Goal: Task Accomplishment & Management: Use online tool/utility

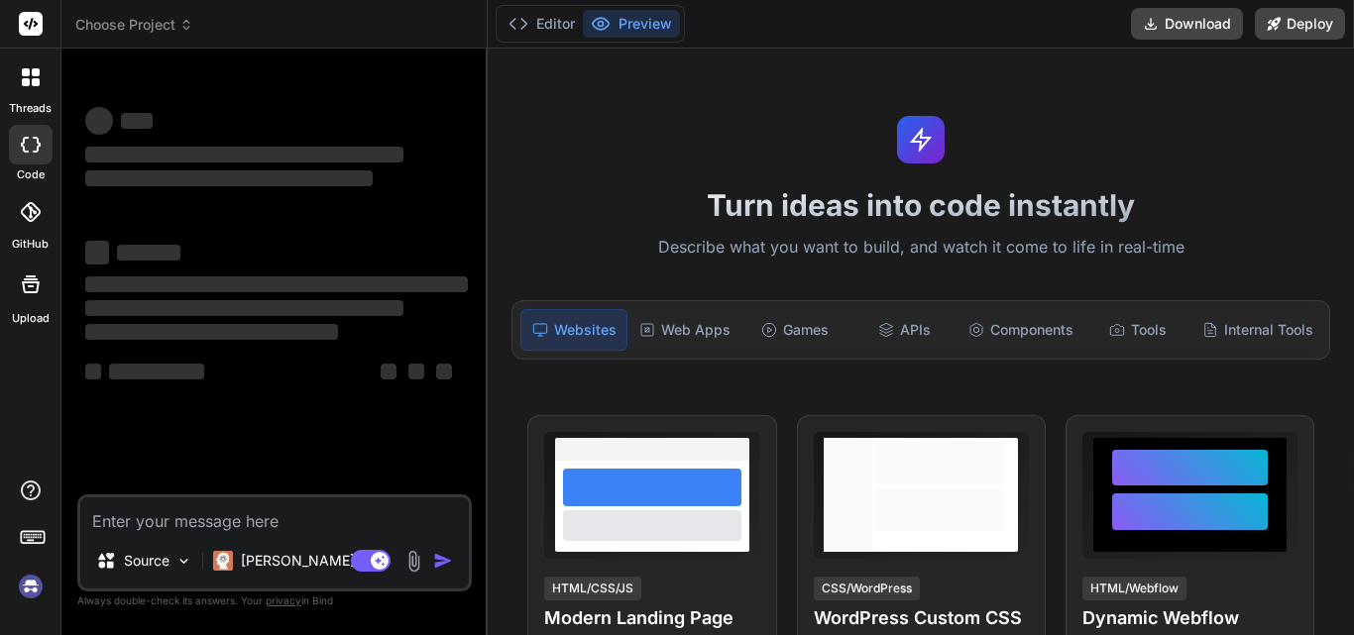
type textarea "x"
click at [174, 518] on textarea at bounding box center [274, 516] width 389 height 36
paste textarea "create application with these features "Feature Animations & Interactions Parap…"
type textarea "create application with these features "Feature Animations & Interactions Parap…"
type textarea "x"
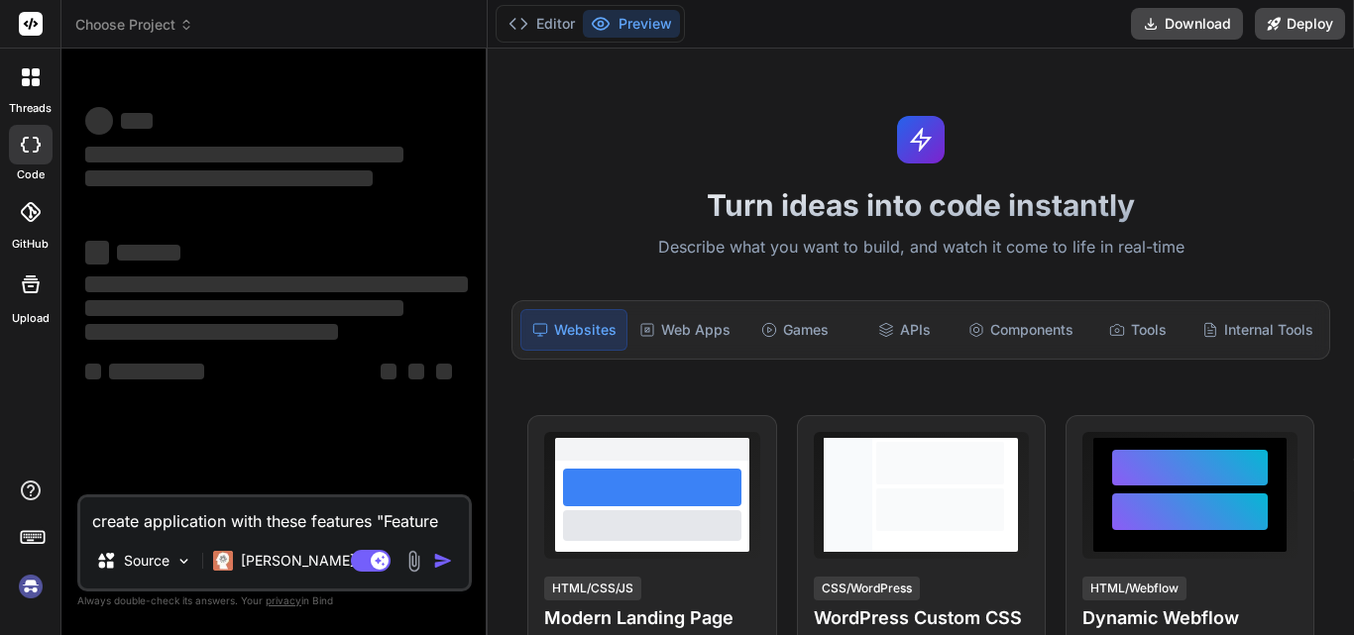
scroll to position [502, 0]
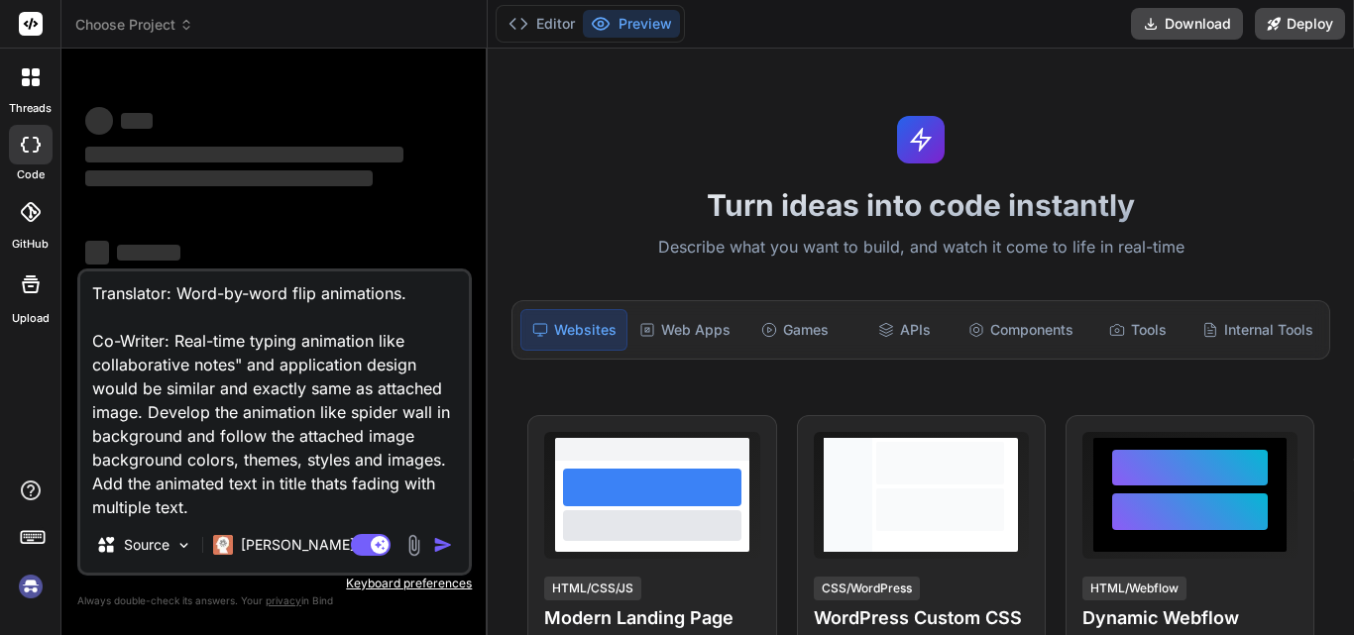
type textarea "create application with these features "Feature Animations & Interactions Parap…"
click at [416, 542] on img at bounding box center [414, 545] width 23 height 23
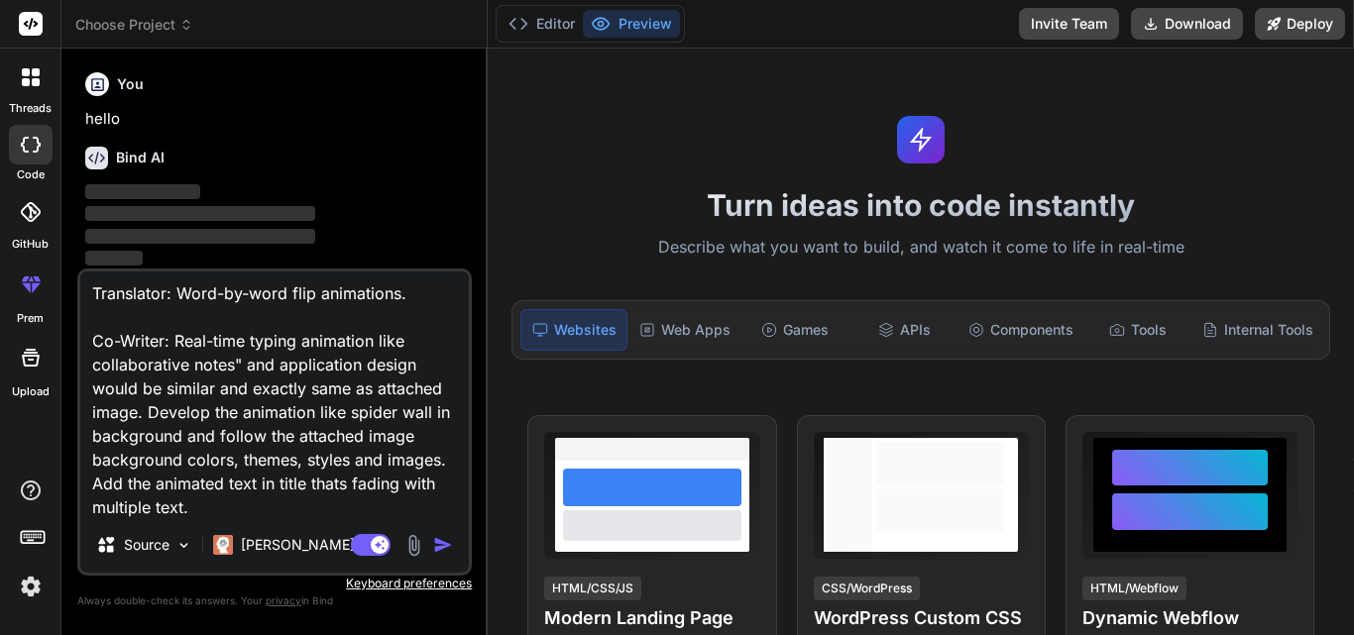
click at [447, 543] on img "button" at bounding box center [443, 545] width 20 height 20
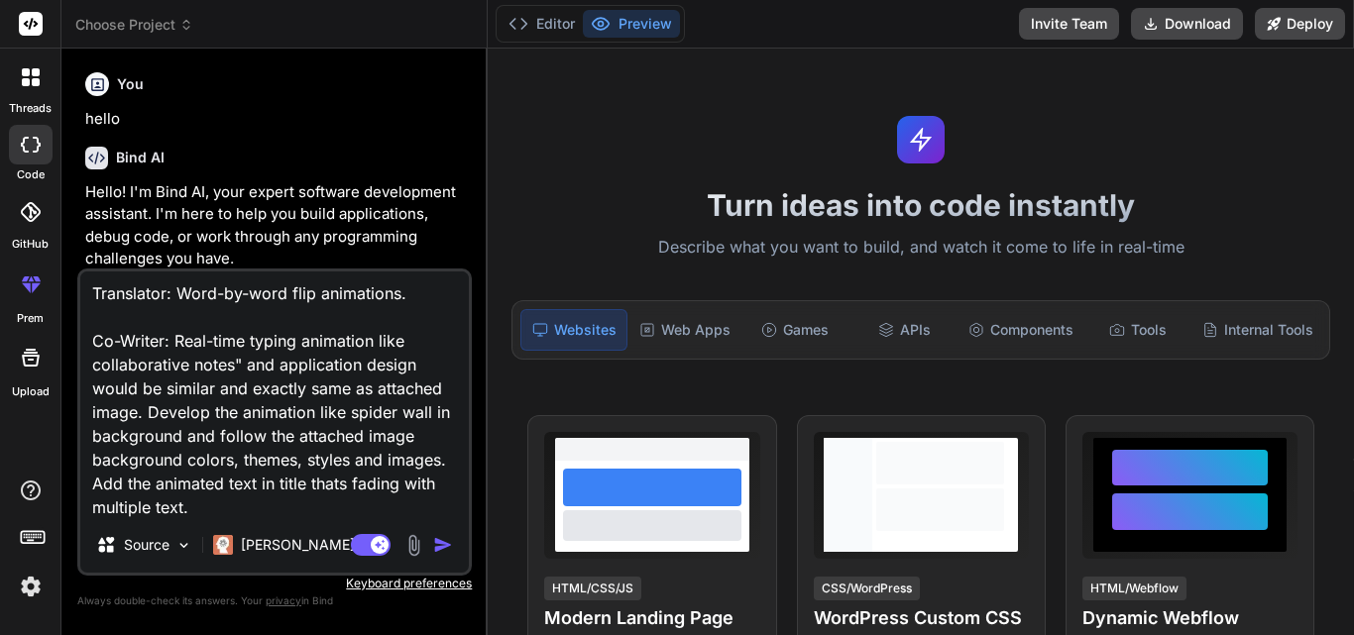
click at [437, 544] on img "button" at bounding box center [443, 545] width 20 height 20
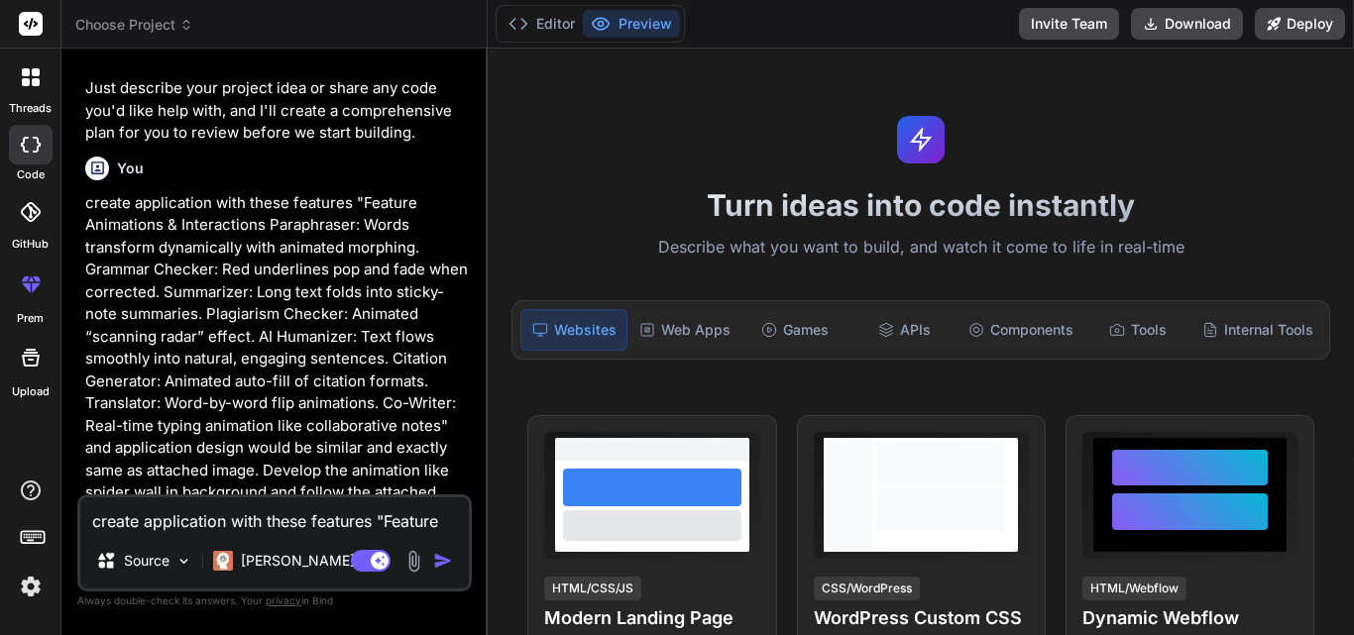
scroll to position [498, 0]
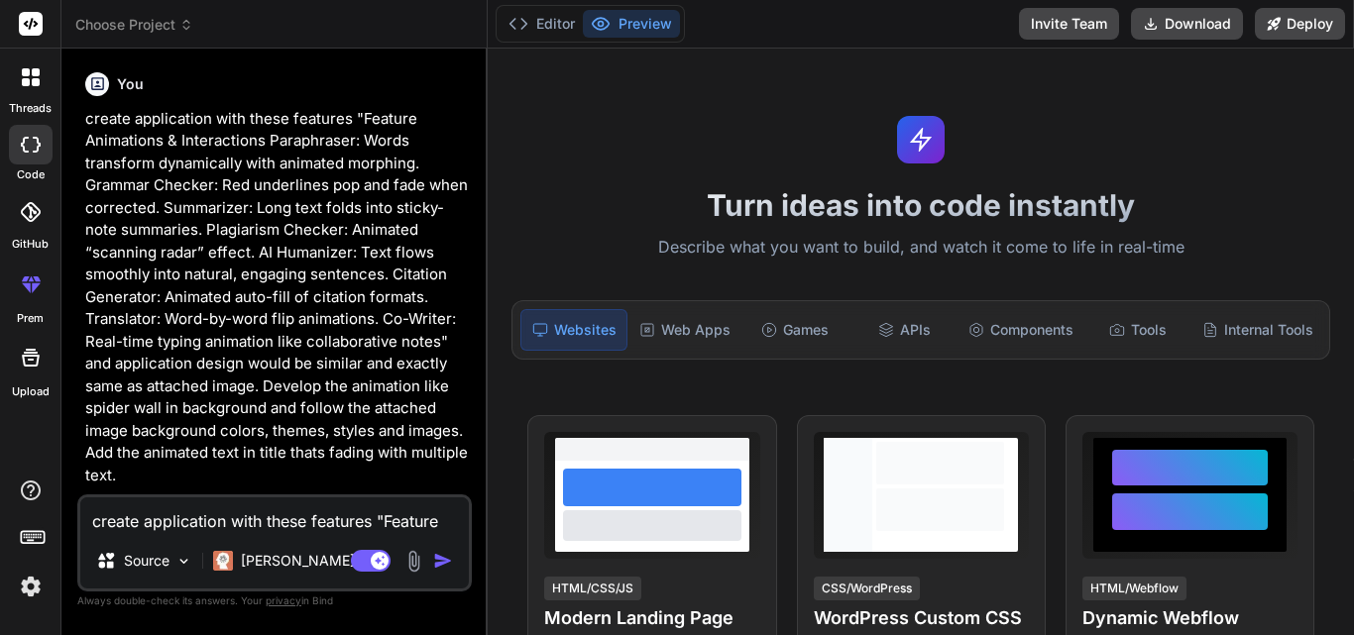
click at [571, 209] on h1 "Turn ideas into code instantly" at bounding box center [921, 205] width 843 height 36
type textarea "x"
click at [455, 363] on p "create application with these features "Feature Animations & Interactions Parap…" at bounding box center [276, 298] width 383 height 380
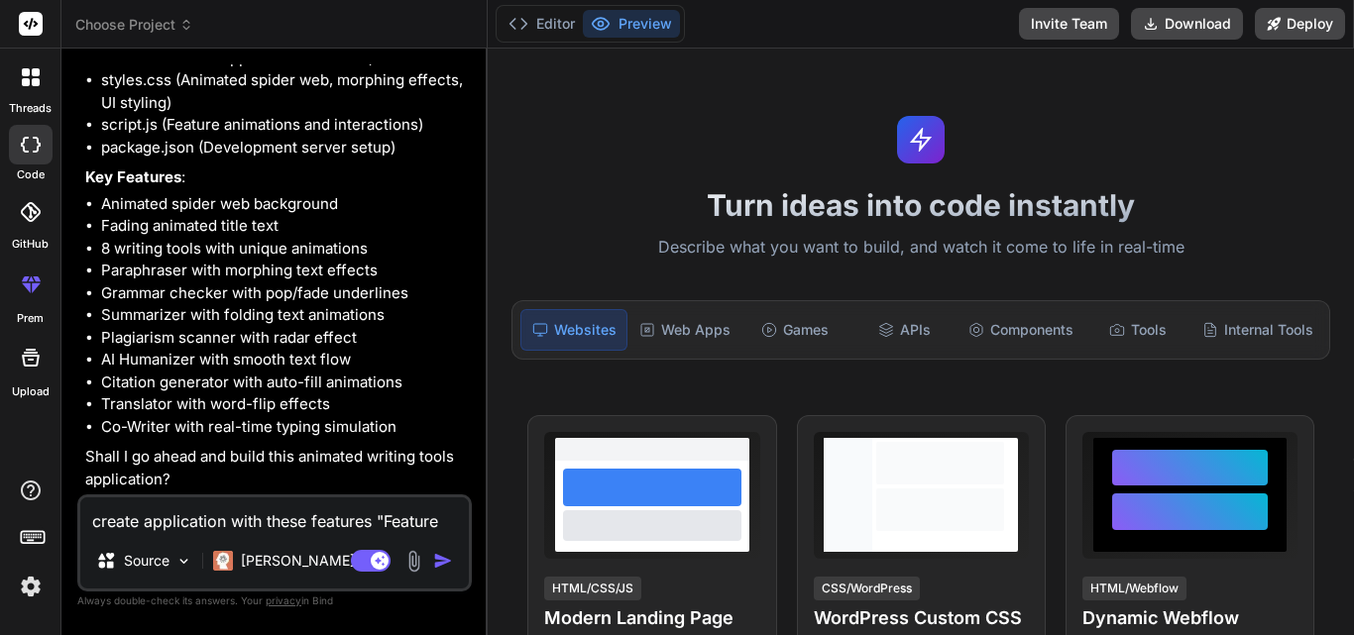
scroll to position [1201, 0]
click at [249, 518] on textarea "create application with these features "Feature Animations & Interactions Parap…" at bounding box center [274, 516] width 389 height 36
type textarea "y"
type textarea "x"
type textarea "ye"
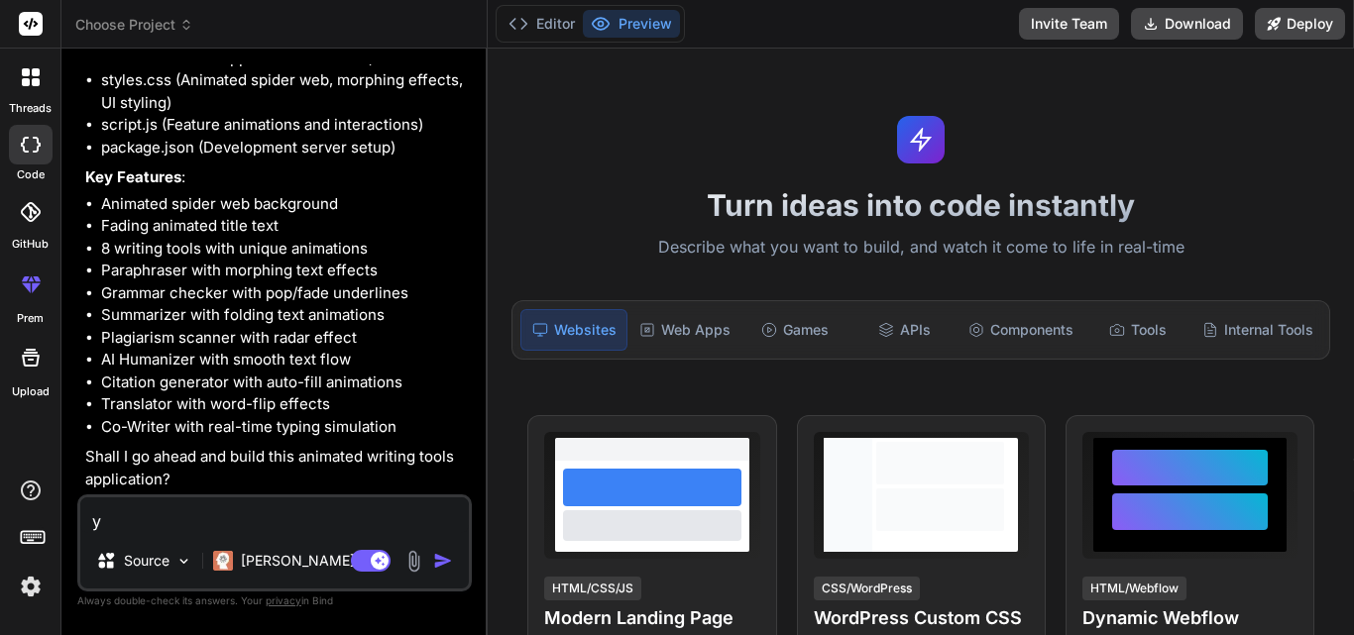
type textarea "x"
type textarea "yes"
type textarea "x"
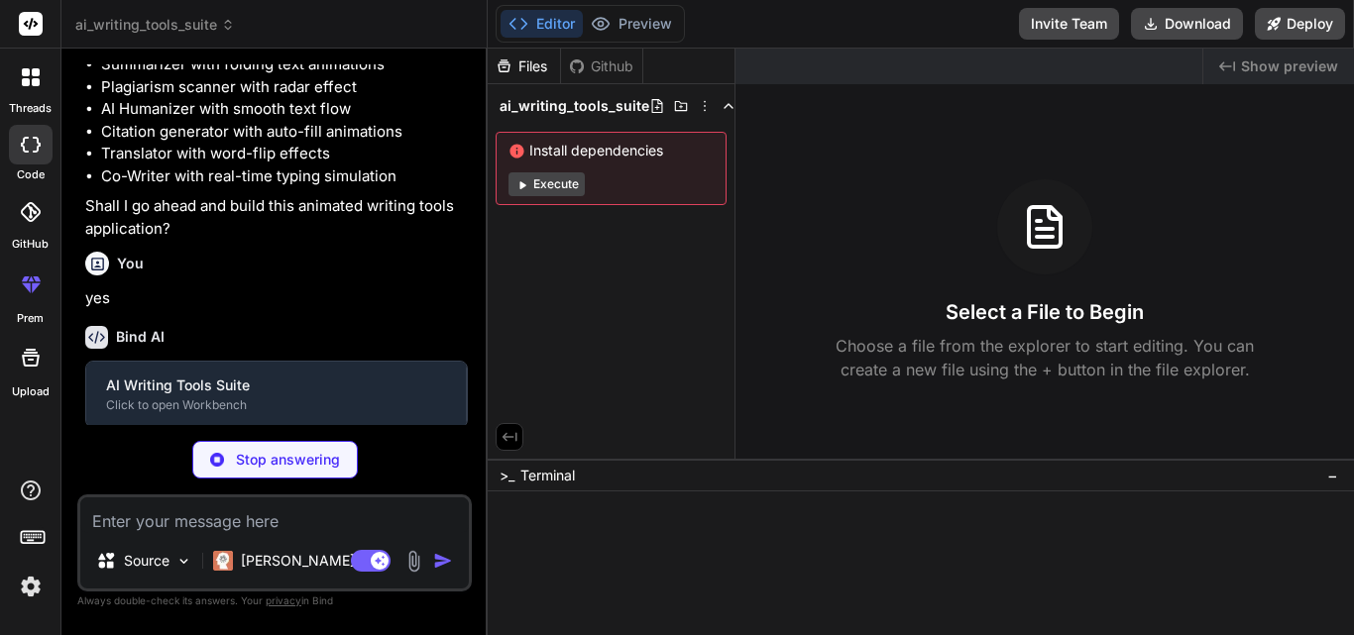
scroll to position [1407, 0]
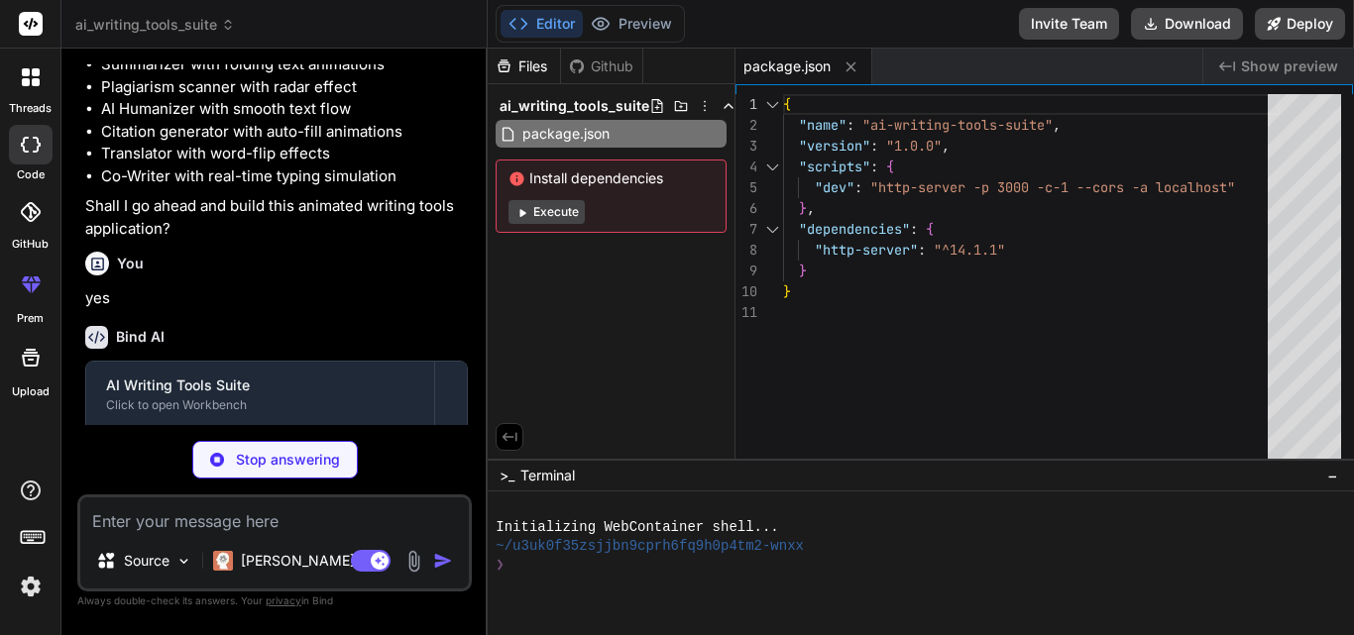
click at [561, 211] on button "Execute" at bounding box center [547, 212] width 76 height 24
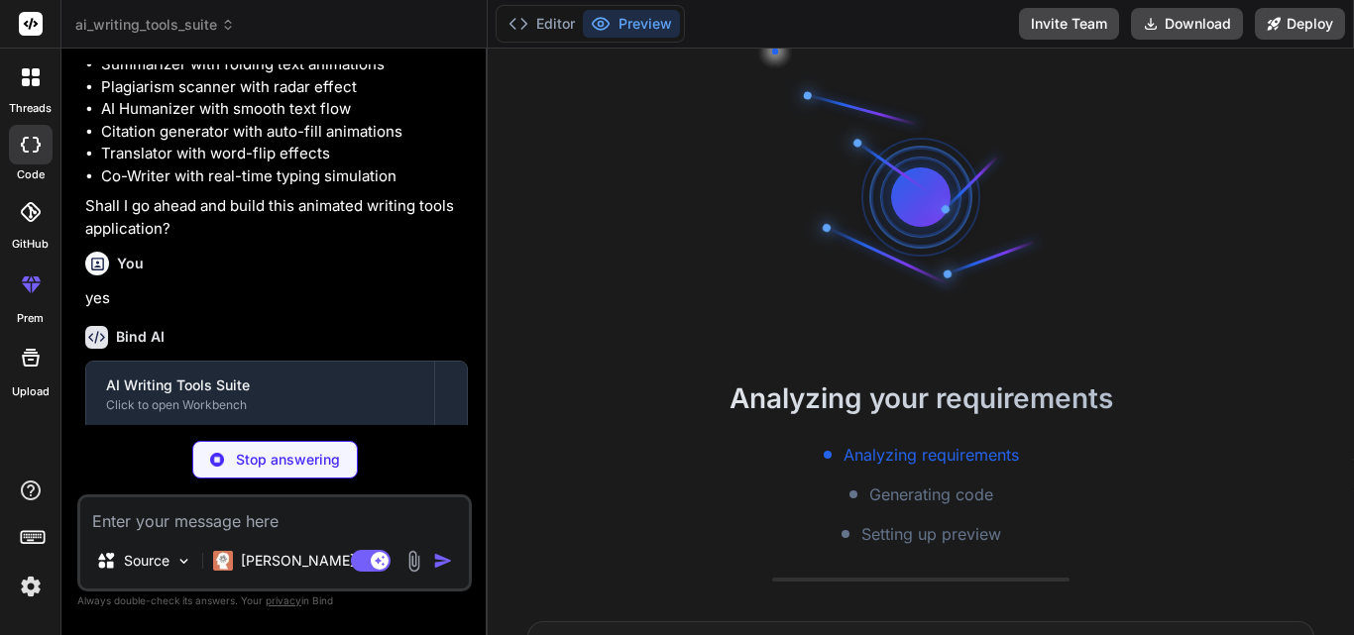
scroll to position [57, 0]
click at [444, 276] on div "You" at bounding box center [276, 264] width 383 height 24
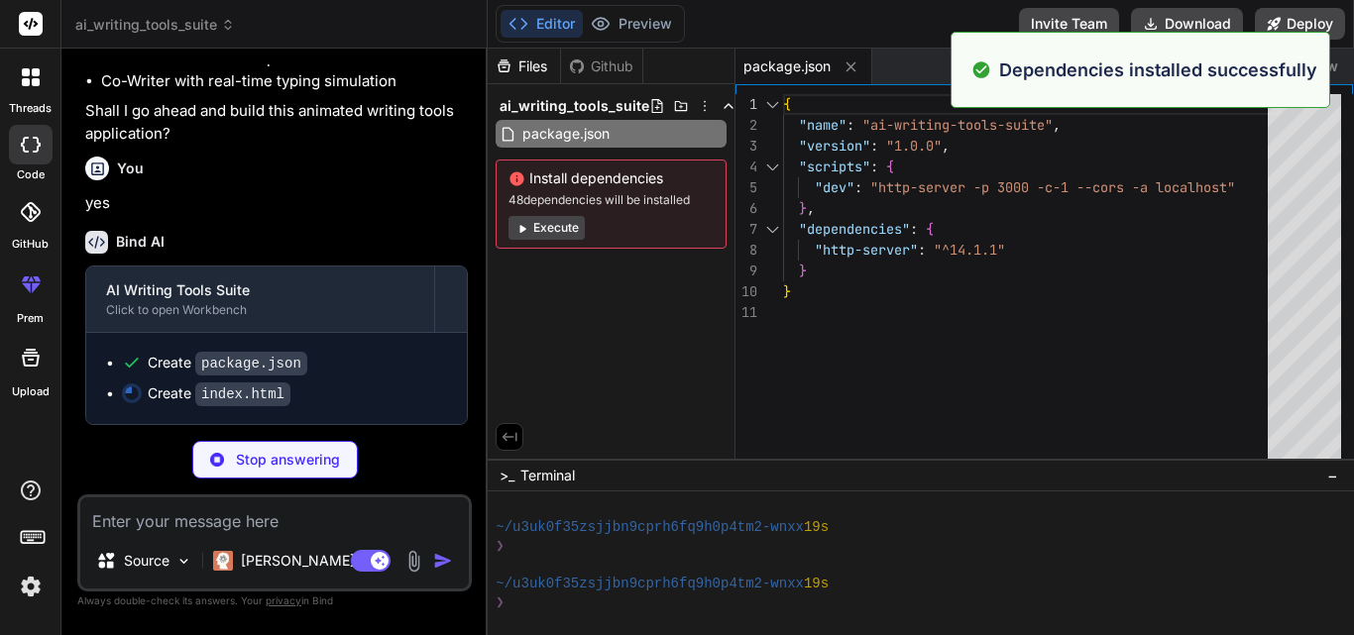
scroll to position [245, 0]
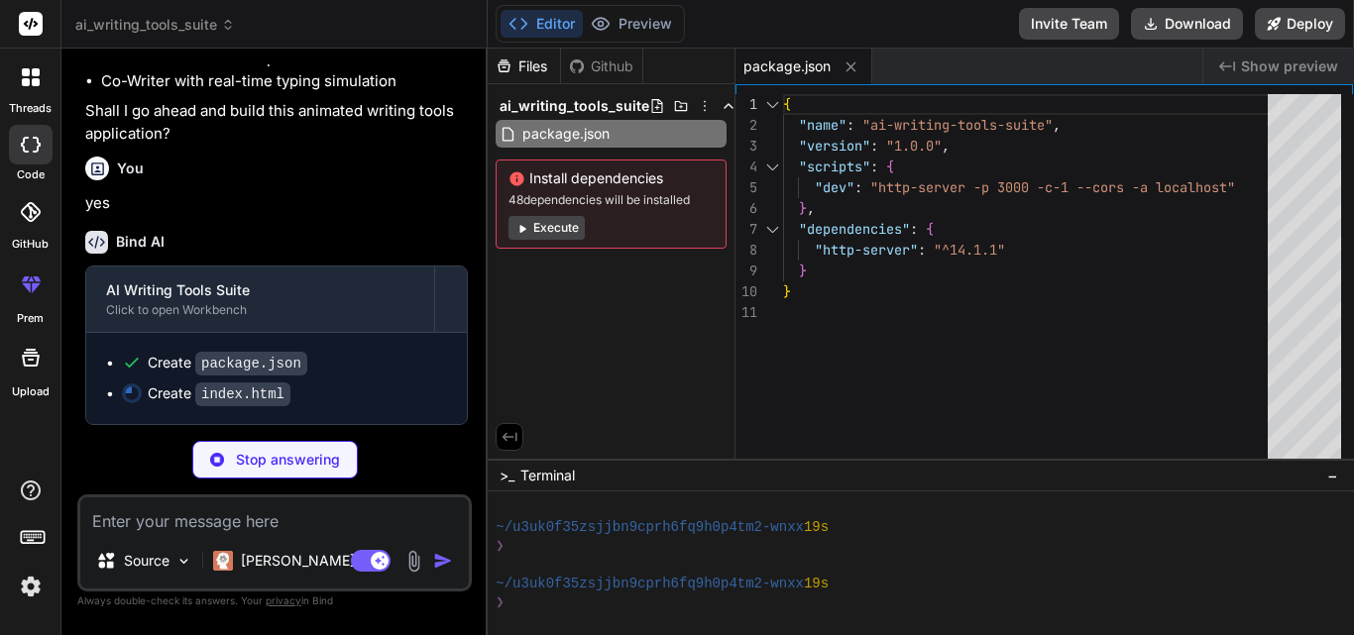
type textarea "x"
type textarea "</div> </div> <script src="script.js"></script> </body> </html>"
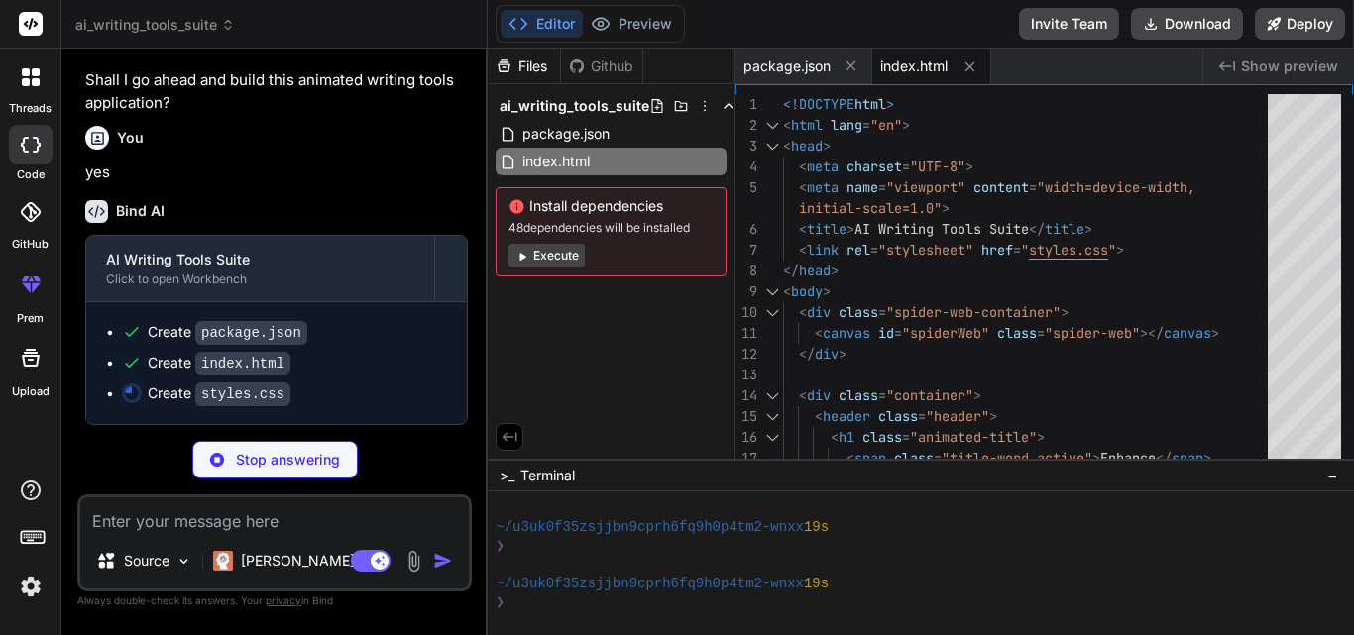
click at [385, 223] on div "Bind AI" at bounding box center [276, 211] width 383 height 23
type textarea "x"
type textarea ".tools-grid { grid-template-columns: 1fr; gap: 1.5rem; } .tool-card { padding: …"
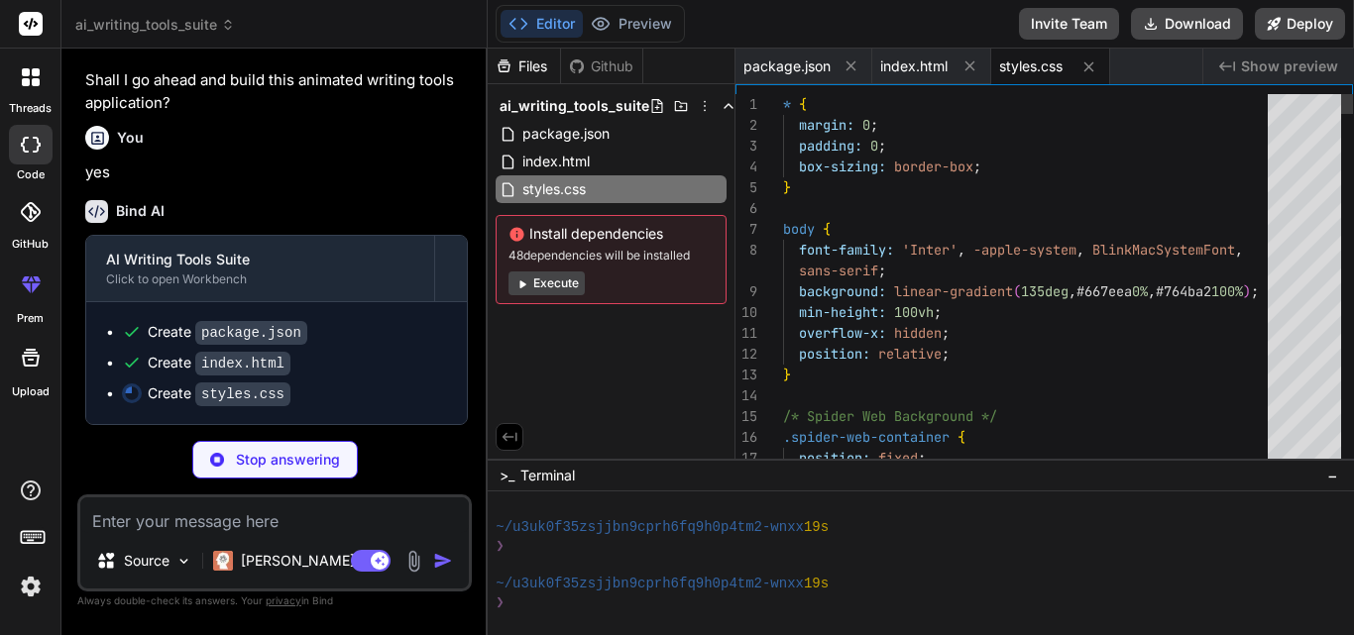
type textarea "x"
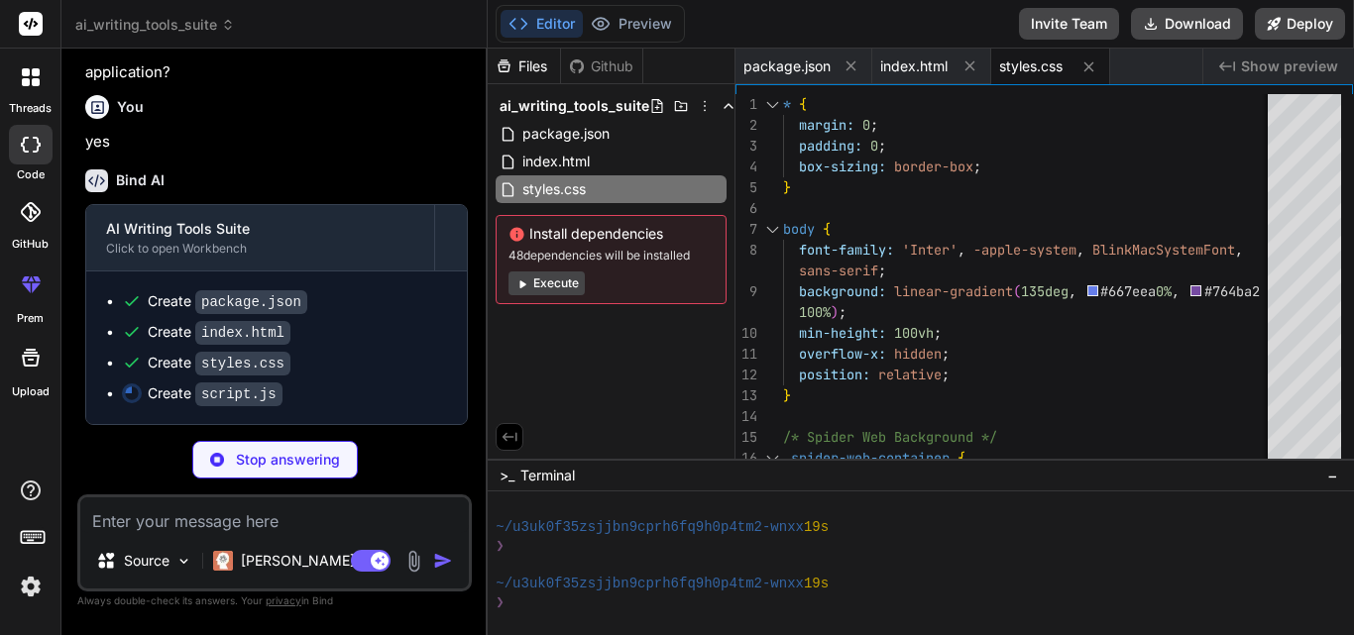
type textarea "x"
type textarea "// Handle visibility change for performance document.addEventListener('visibili…"
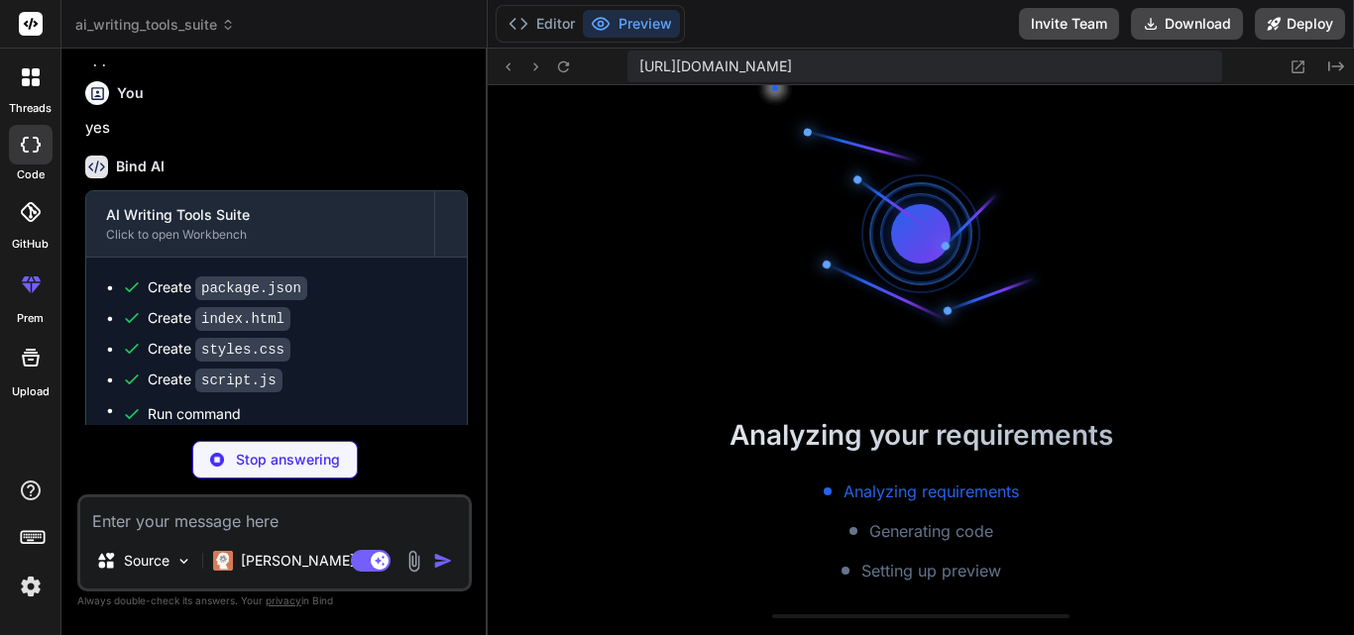
scroll to position [1093, 0]
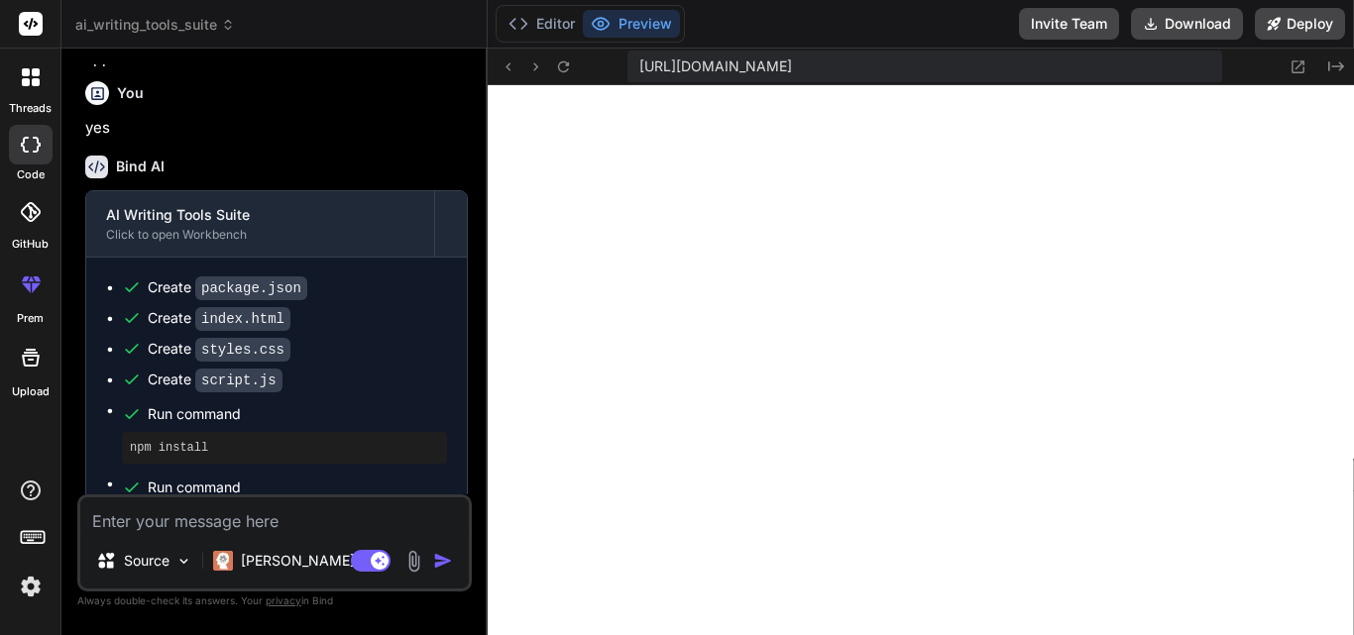
type textarea "x"
click at [260, 521] on textarea at bounding box center [274, 516] width 389 height 36
click at [237, 512] on textarea at bounding box center [274, 516] width 389 height 36
type textarea "d"
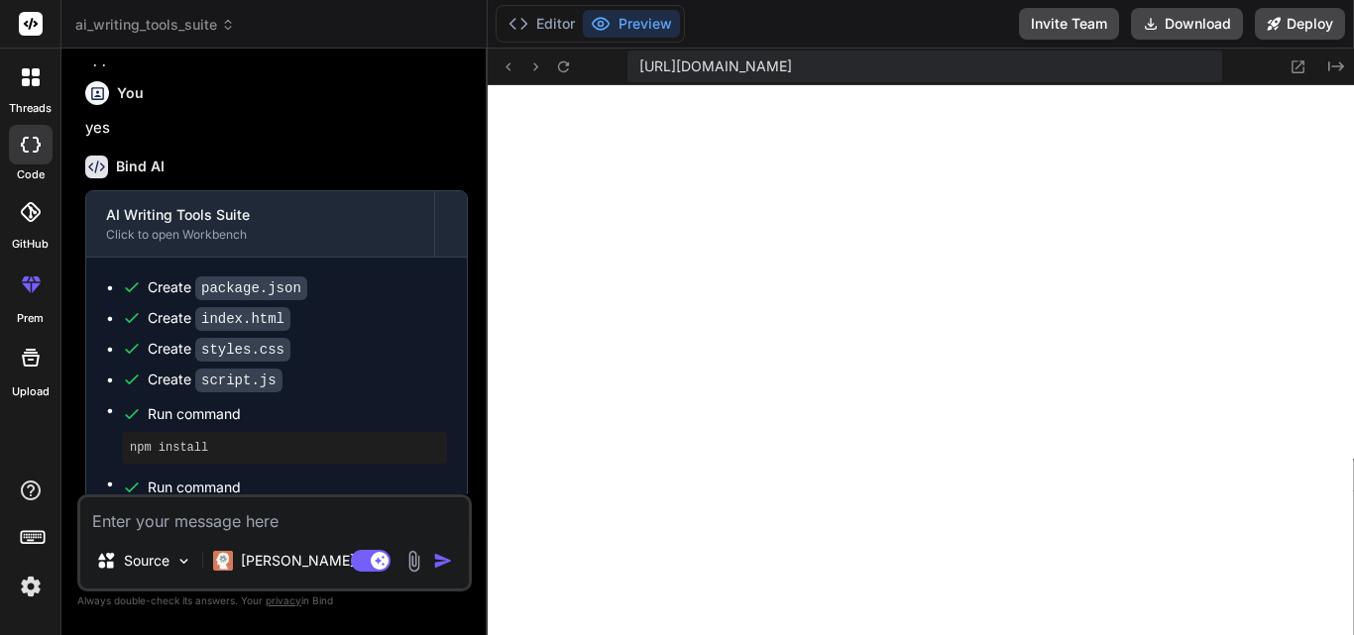
type textarea "x"
type textarea "de"
type textarea "x"
type textarea "dev"
type textarea "x"
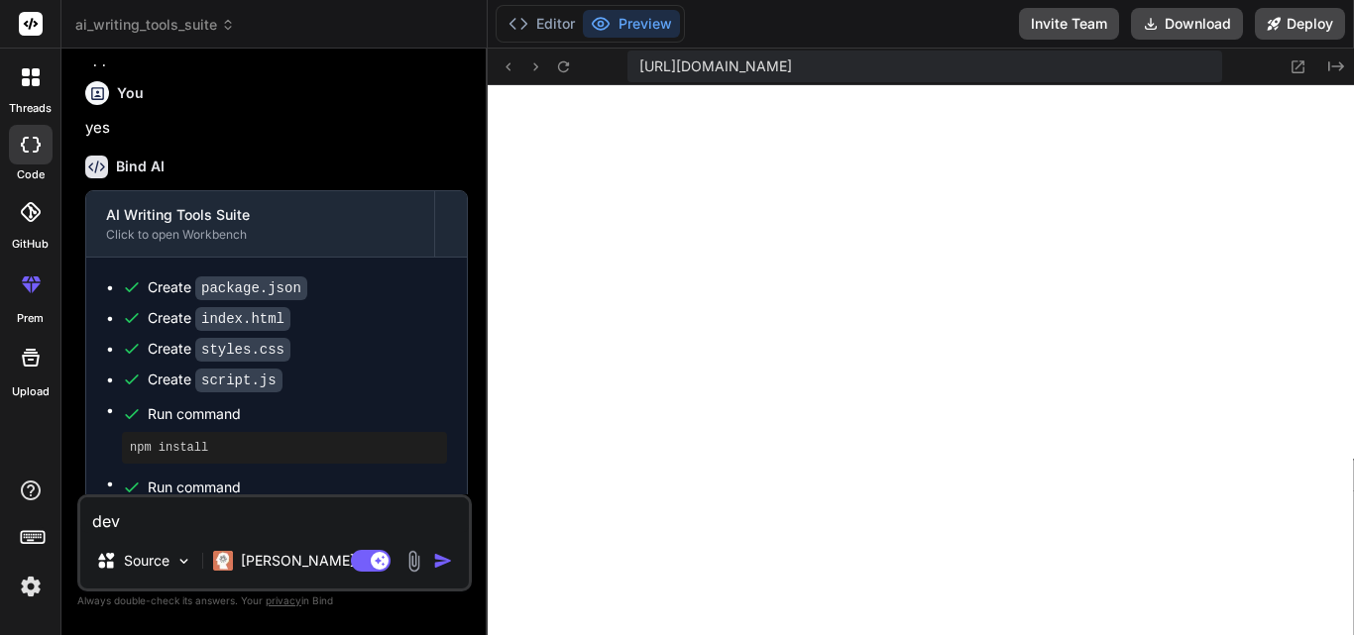
type textarea "deve"
type textarea "x"
type textarea "devel"
type textarea "x"
type textarea "develo"
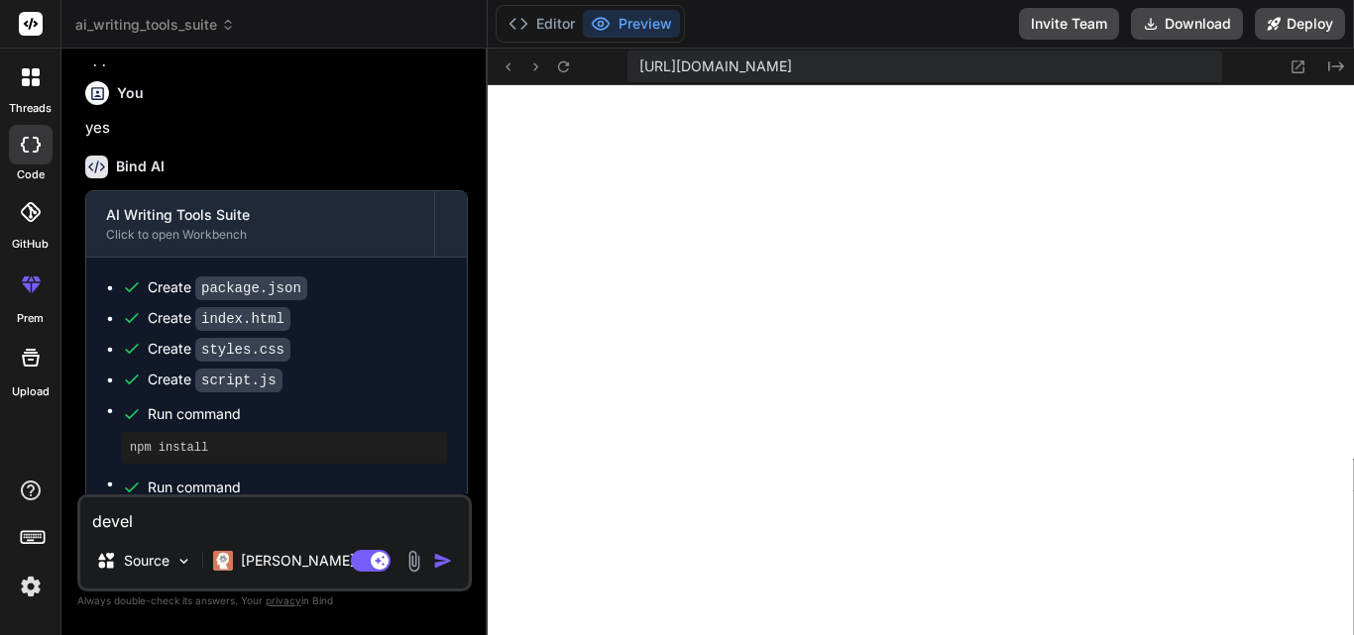
type textarea "x"
type textarea "develop"
type textarea "x"
type textarea "develop"
type textarea "x"
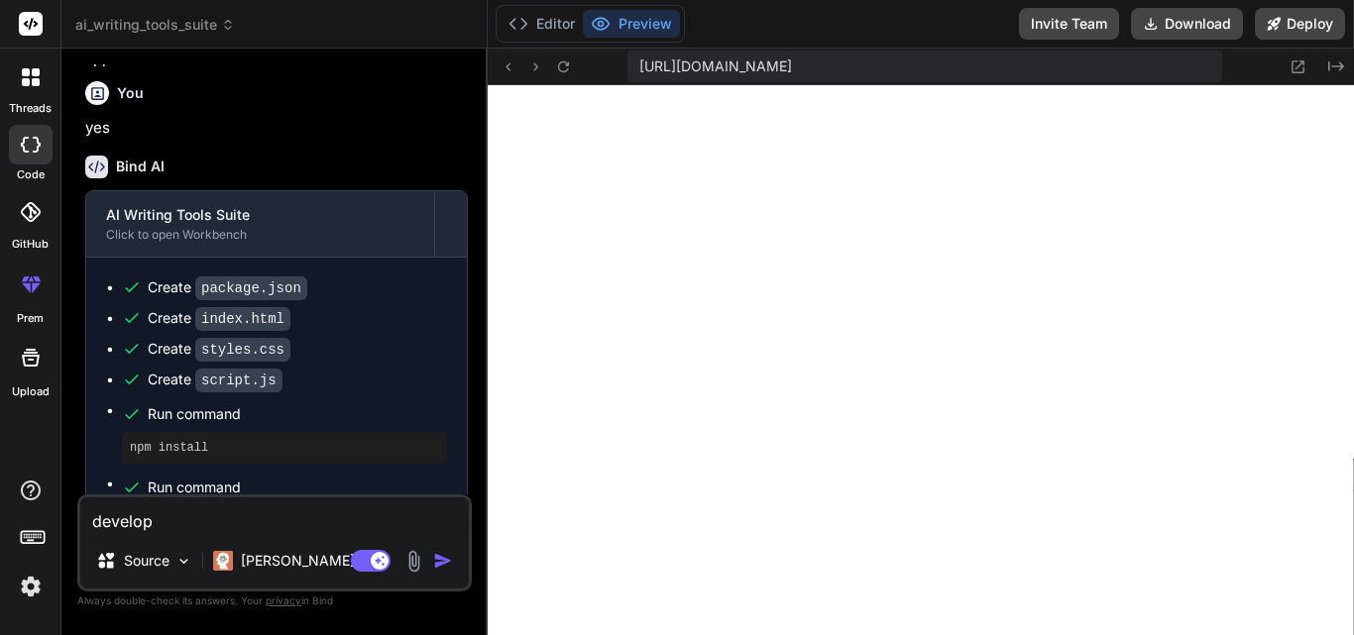
type textarea "develop s"
type textarea "x"
type textarea "develop sa"
type textarea "x"
type textarea "develop [PERSON_NAME]"
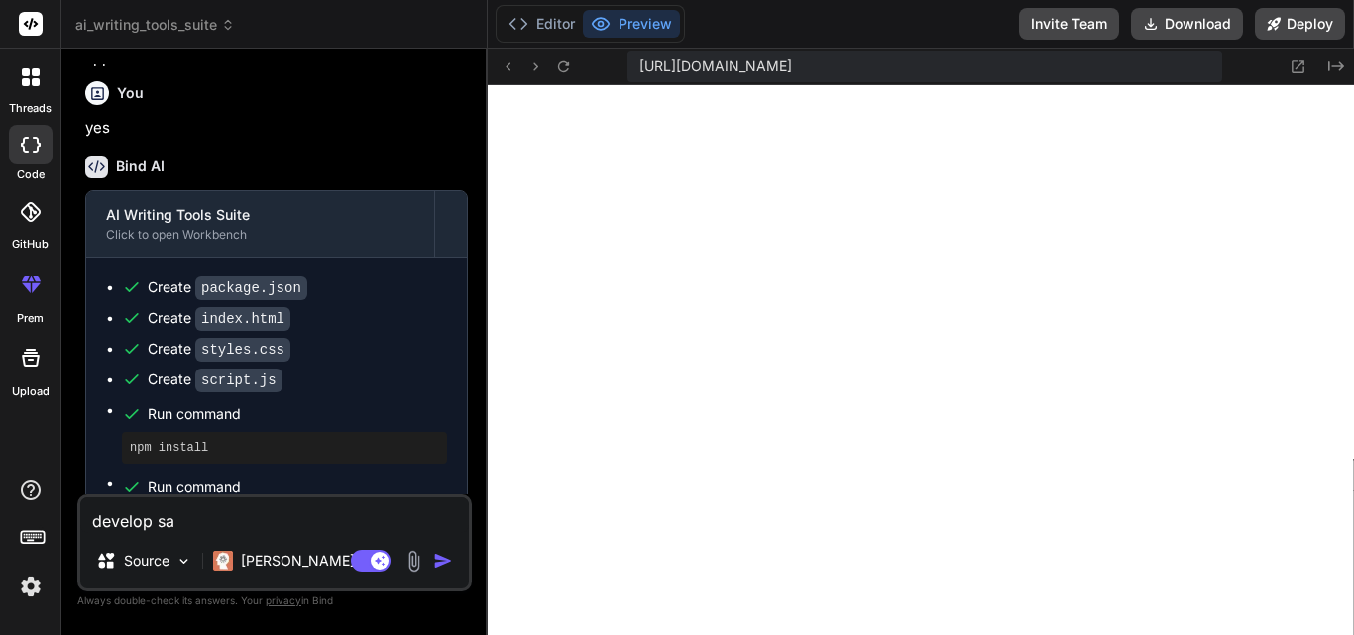
type textarea "x"
type textarea "develop same"
type textarea "x"
type textarea "develop same"
type textarea "x"
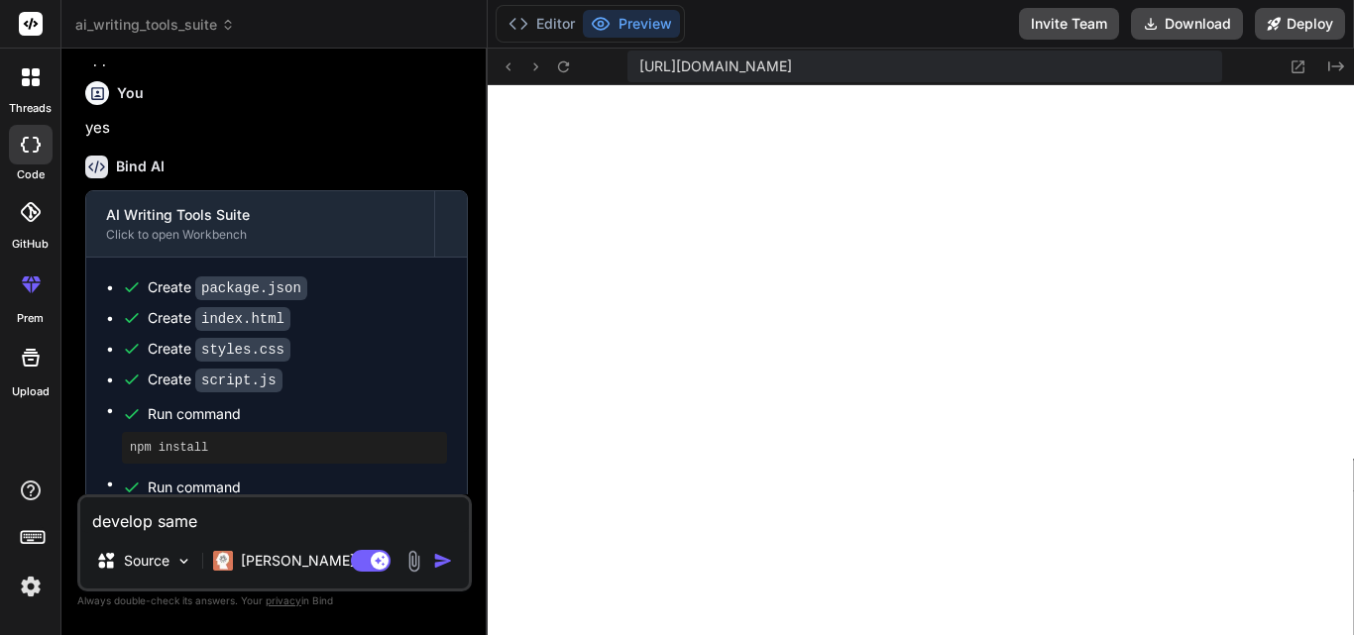
type textarea "develop same b"
type textarea "x"
type textarea "develop same ba"
type textarea "x"
type textarea "develop same bac"
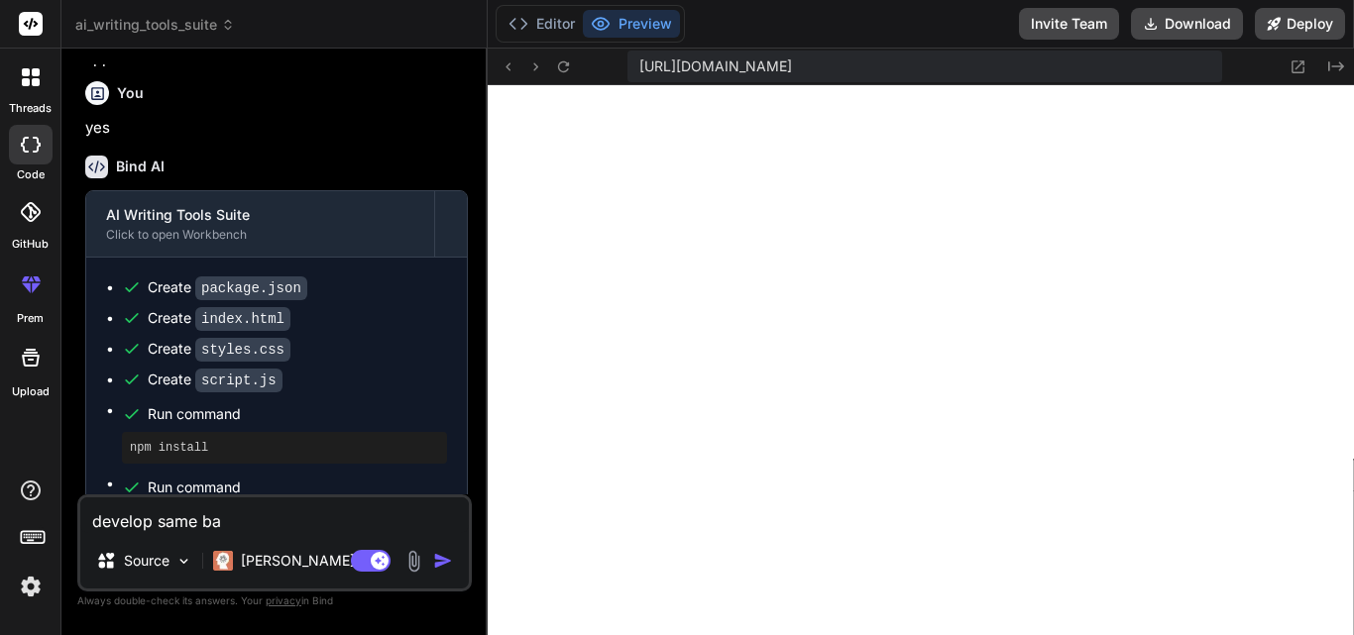
type textarea "x"
type textarea "develop same back"
type textarea "x"
type textarea "develop same backg"
type textarea "x"
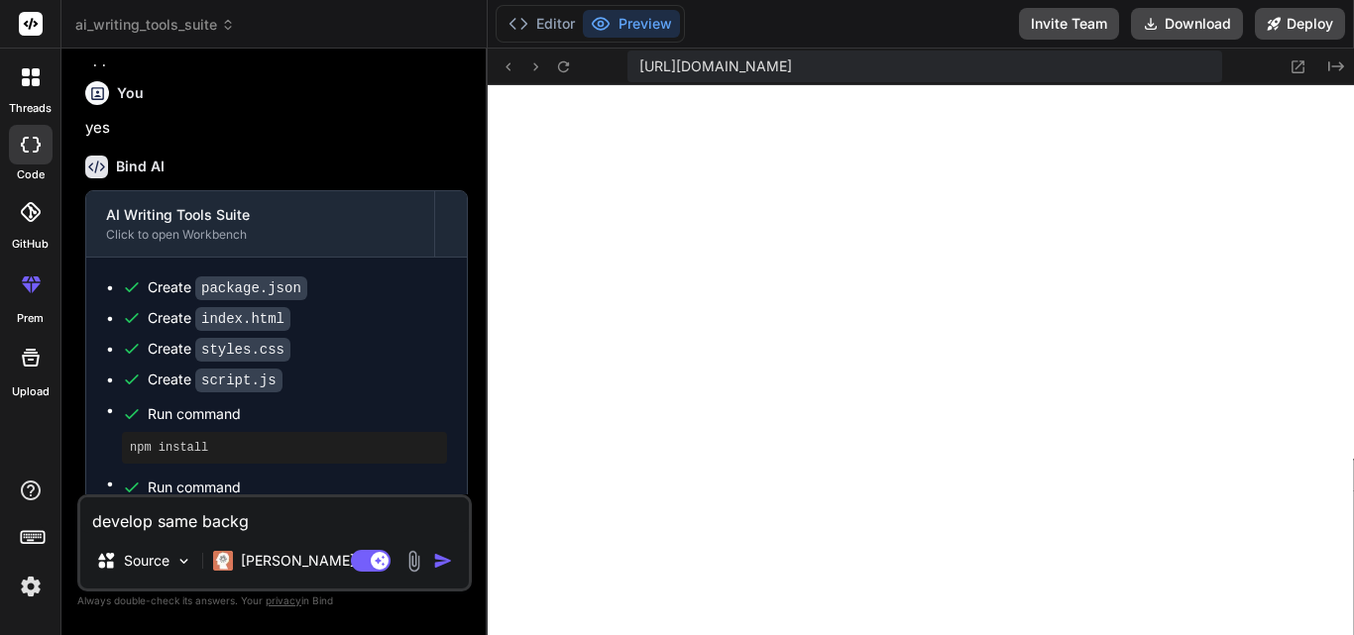
type textarea "develop same backgr"
type textarea "x"
type textarea "develop same backgro"
type textarea "x"
type textarea "develop same backgrou"
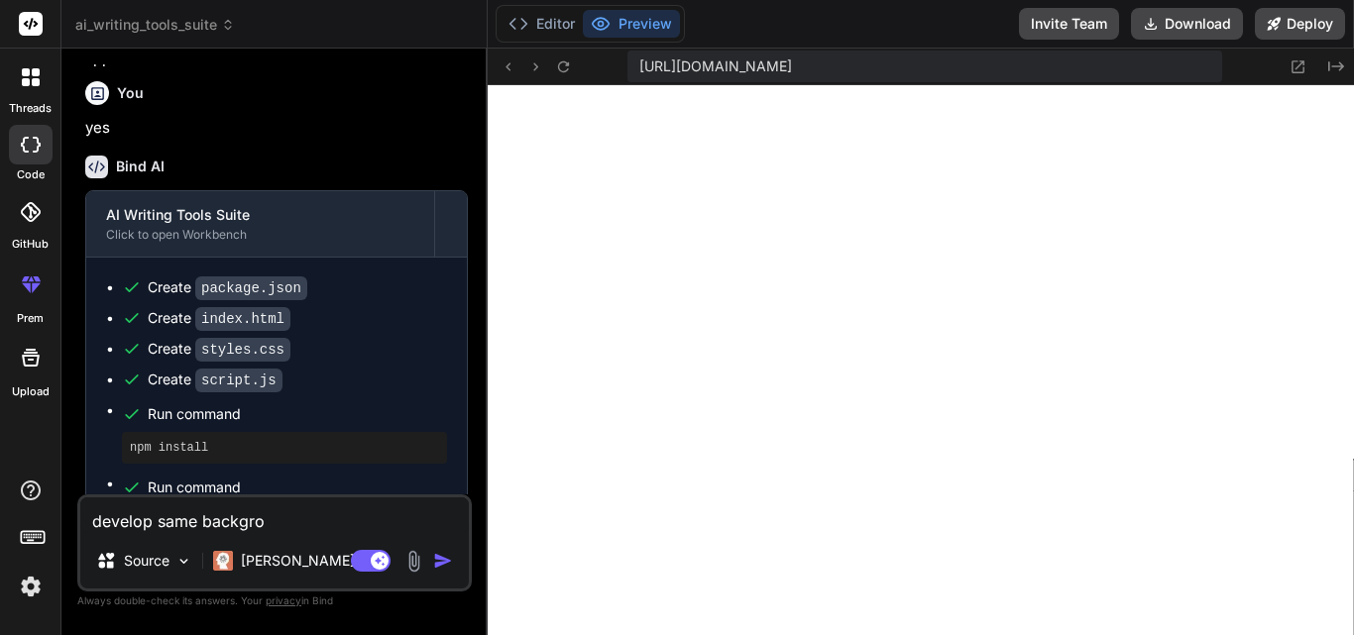
type textarea "x"
type textarea "develop same backgroun"
type textarea "x"
type textarea "develop same background"
type textarea "x"
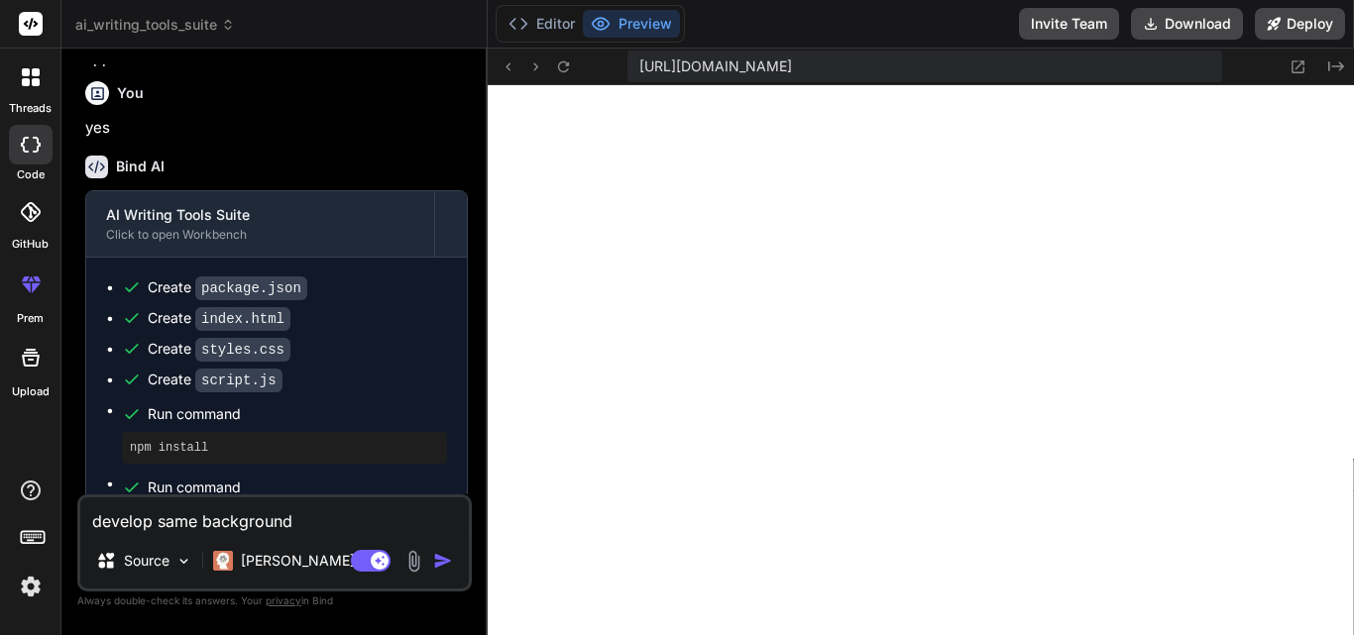
type textarea "develop same background"
type textarea "x"
type textarea "develop same background a"
type textarea "x"
type textarea "develop same background as"
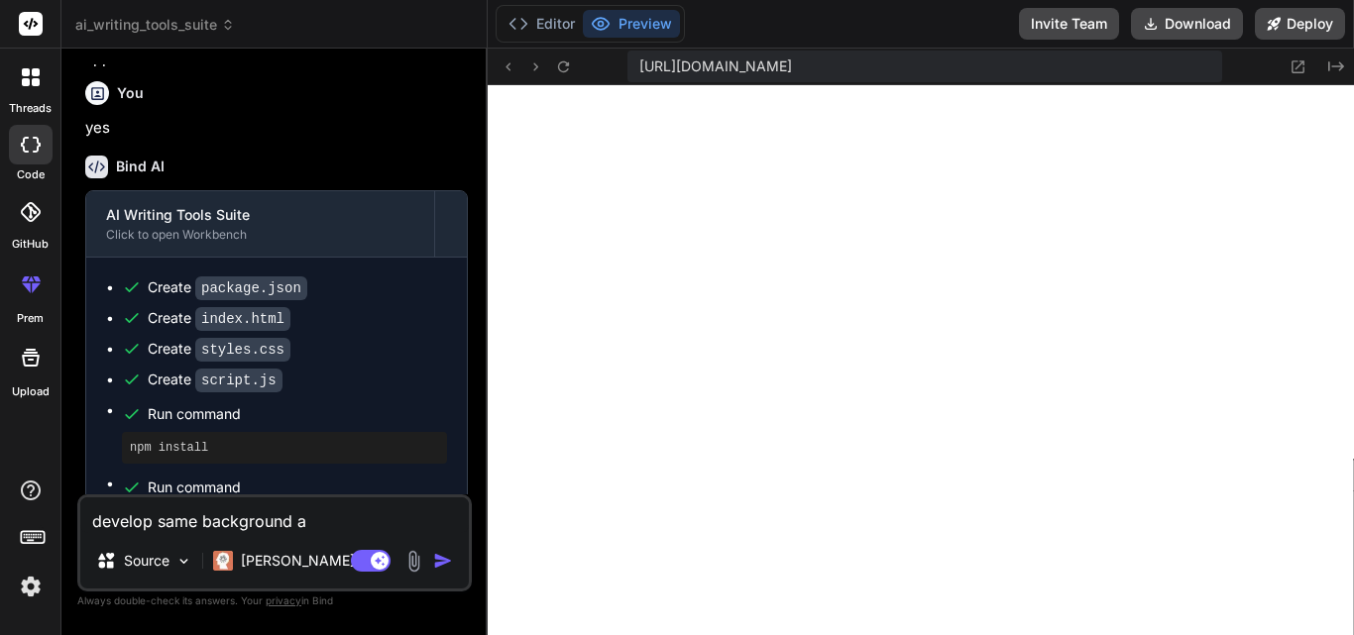
type textarea "x"
type textarea "develop same background as"
type textarea "x"
type textarea "develop same background as m"
type textarea "x"
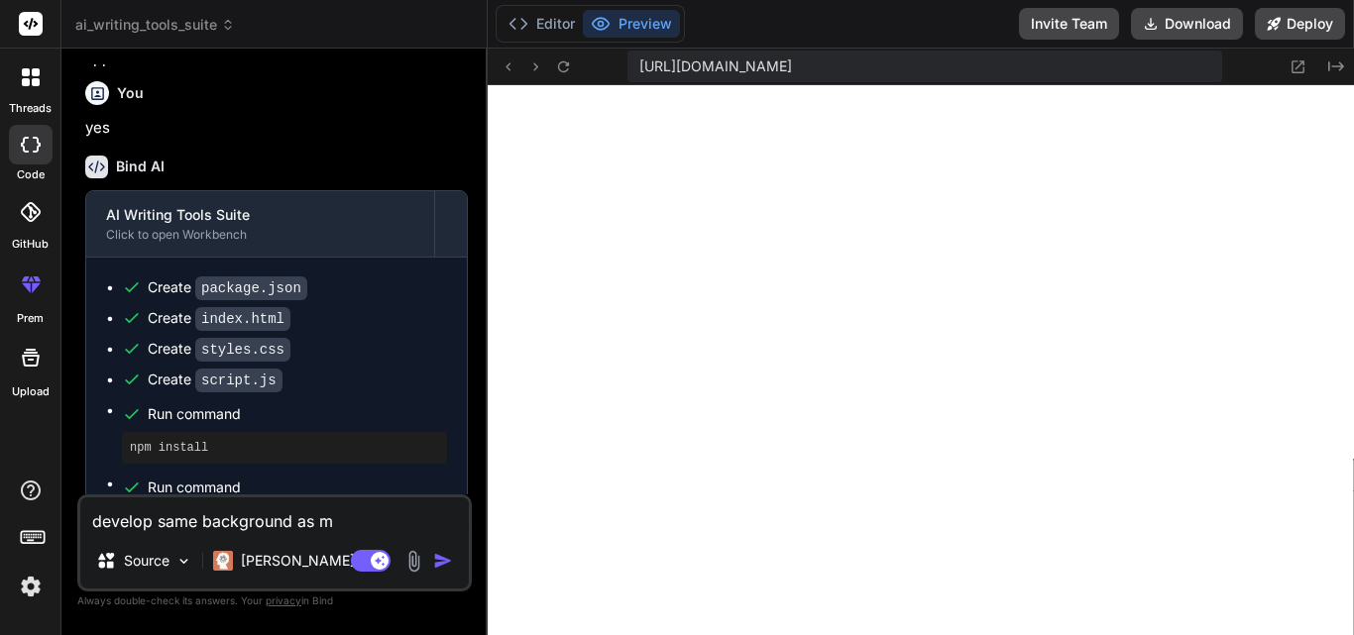
type textarea "develop same background as me"
type textarea "x"
type textarea "develop same background as men"
type textarea "x"
type textarea "develop same background as ment"
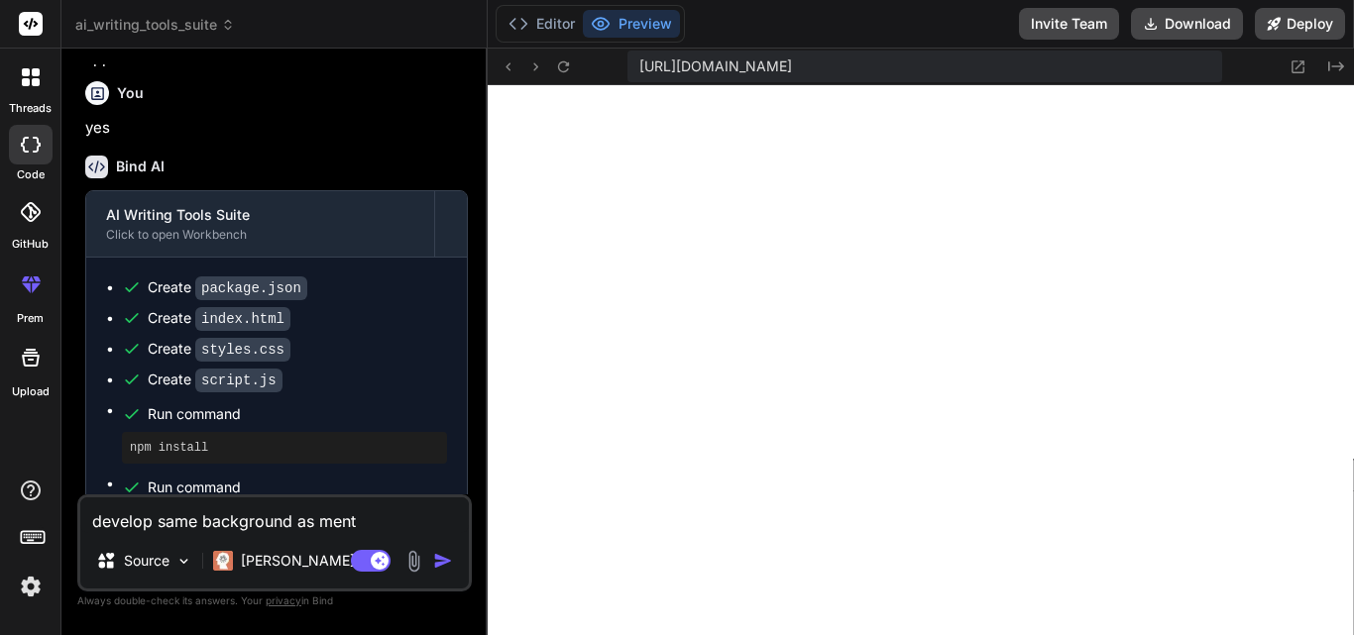
type textarea "x"
type textarea "develop same background as menti"
type textarea "x"
type textarea "develop same background as mentio"
type textarea "x"
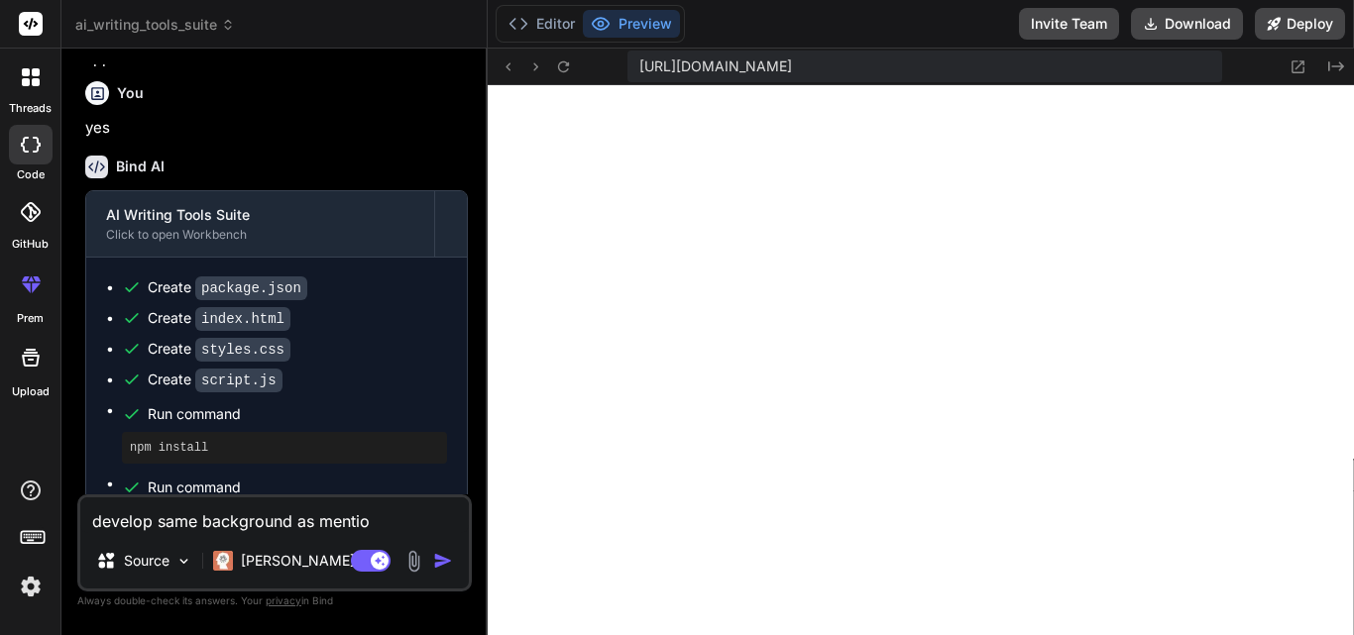
type textarea "develop same background as mention"
type textarea "x"
type textarea "develop same background as mentione"
type textarea "x"
type textarea "develop same background as mentioned"
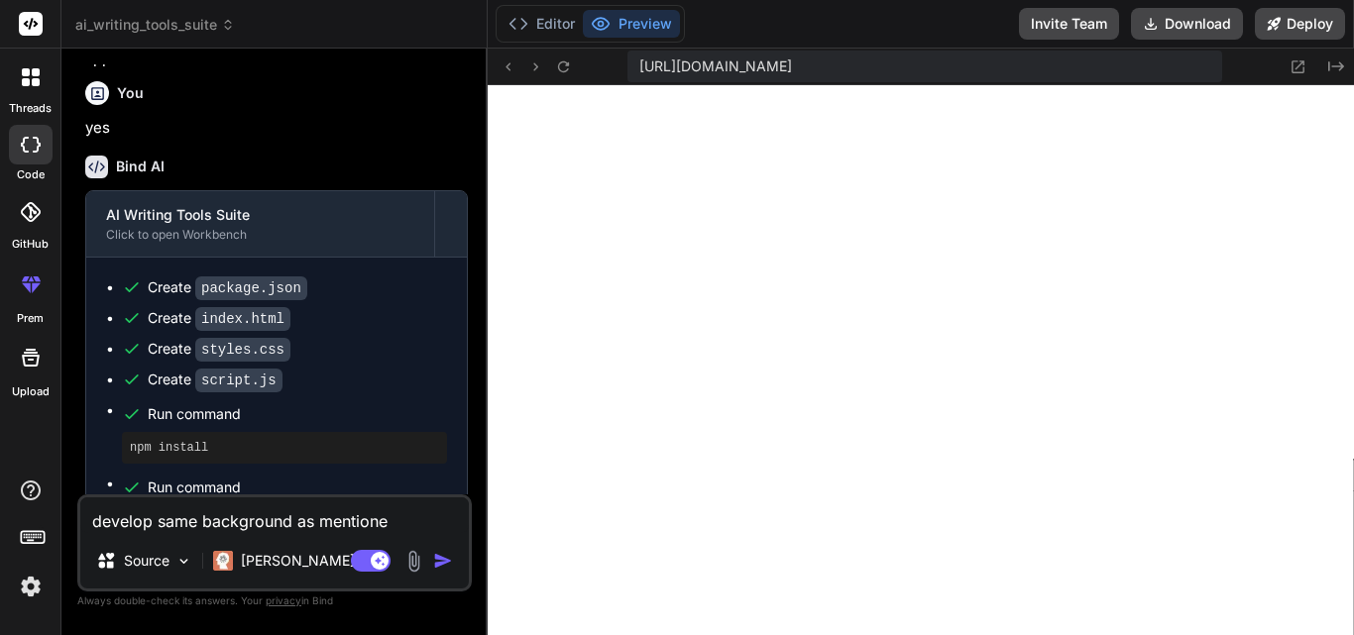
type textarea "x"
type textarea "develop same background as mentioned"
type textarea "x"
type textarea "develop same background as mentioned i"
type textarea "x"
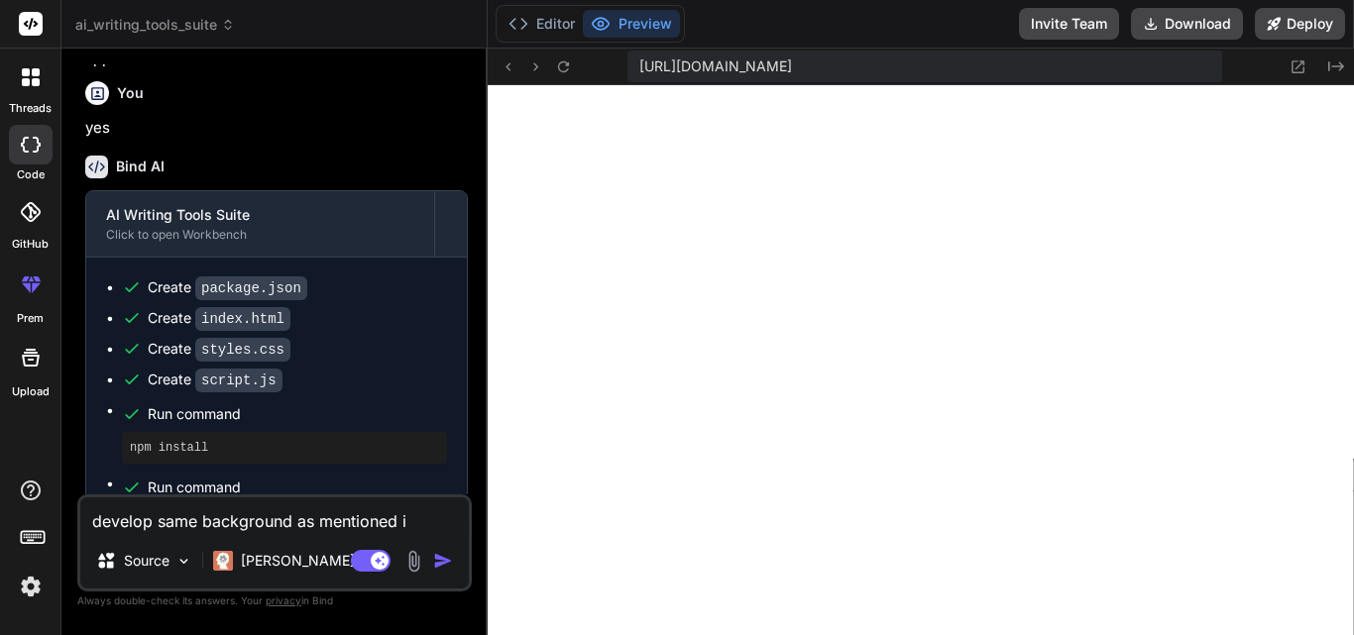
type textarea "develop same background as mentioned in"
type textarea "x"
type textarea "develop same background as mentioned in"
type textarea "x"
type textarea "develop same background as mentioned in t"
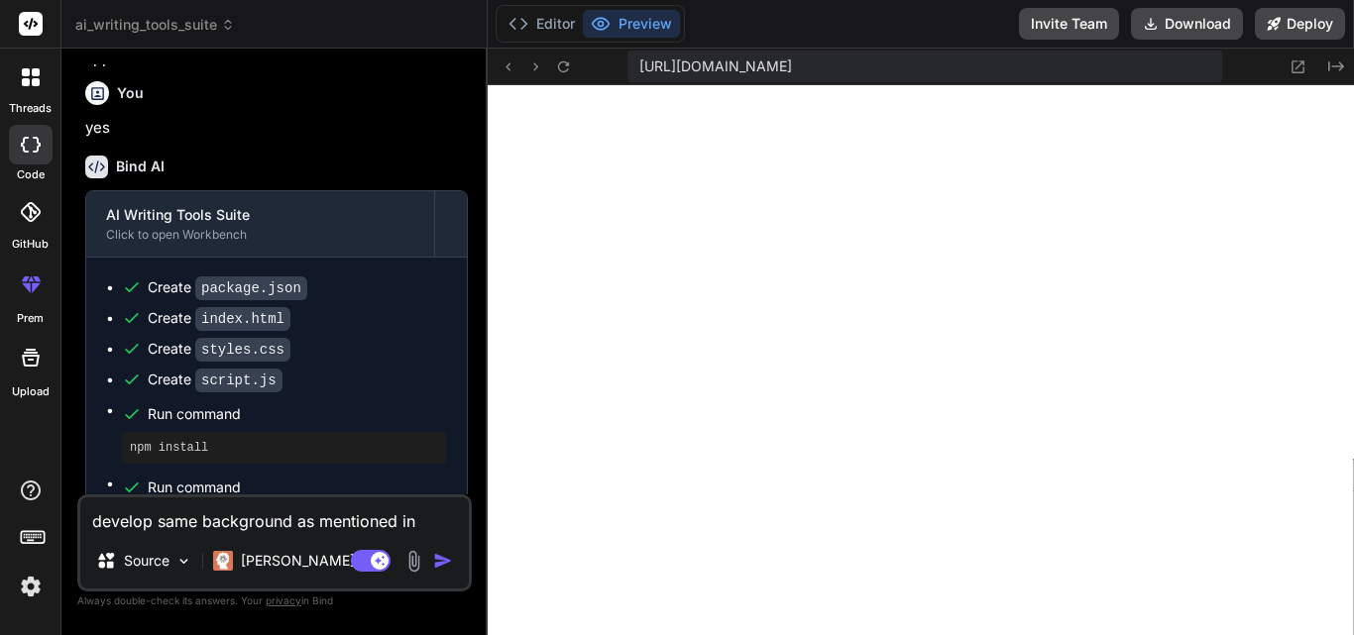
type textarea "x"
type textarea "develop same background as mentioned in th"
type textarea "x"
type textarea "develop same background as mentioned in thi"
type textarea "x"
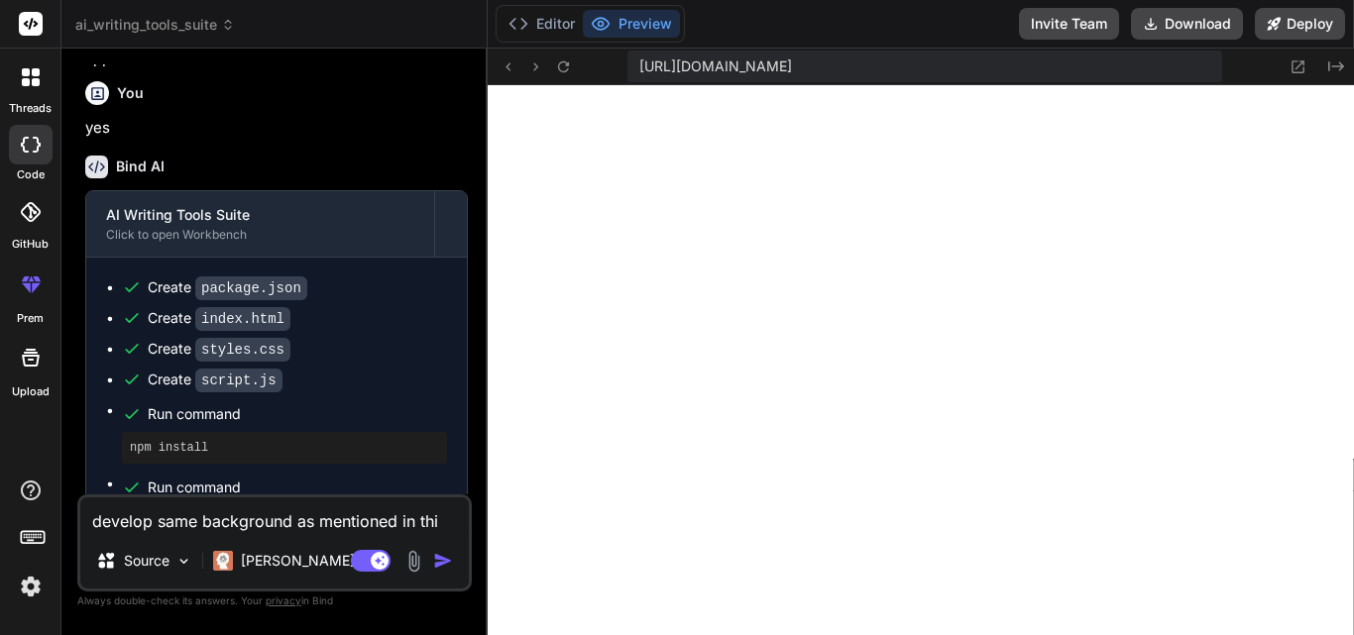
type textarea "develop same background as mentioned in this"
type textarea "x"
type textarea "develop same background as mentioned in this"
type textarea "x"
type textarea "develop same background as mentioned in this w"
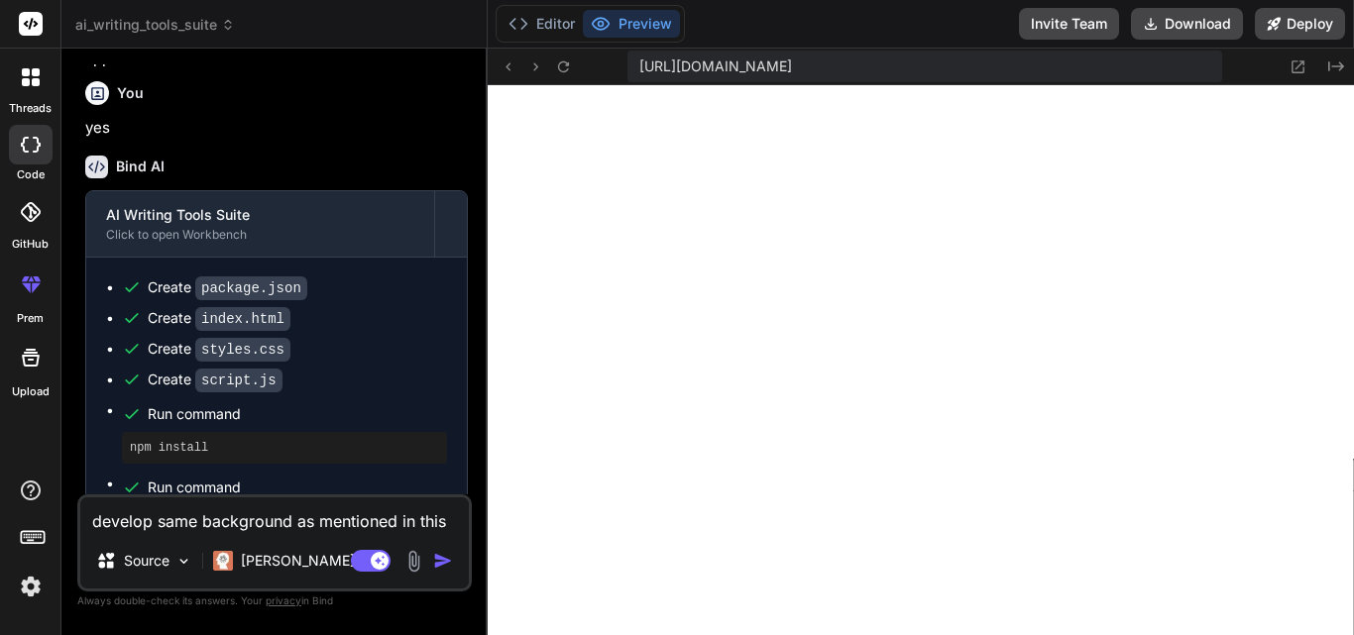
type textarea "x"
type textarea "develop same background as mentioned in this we"
type textarea "x"
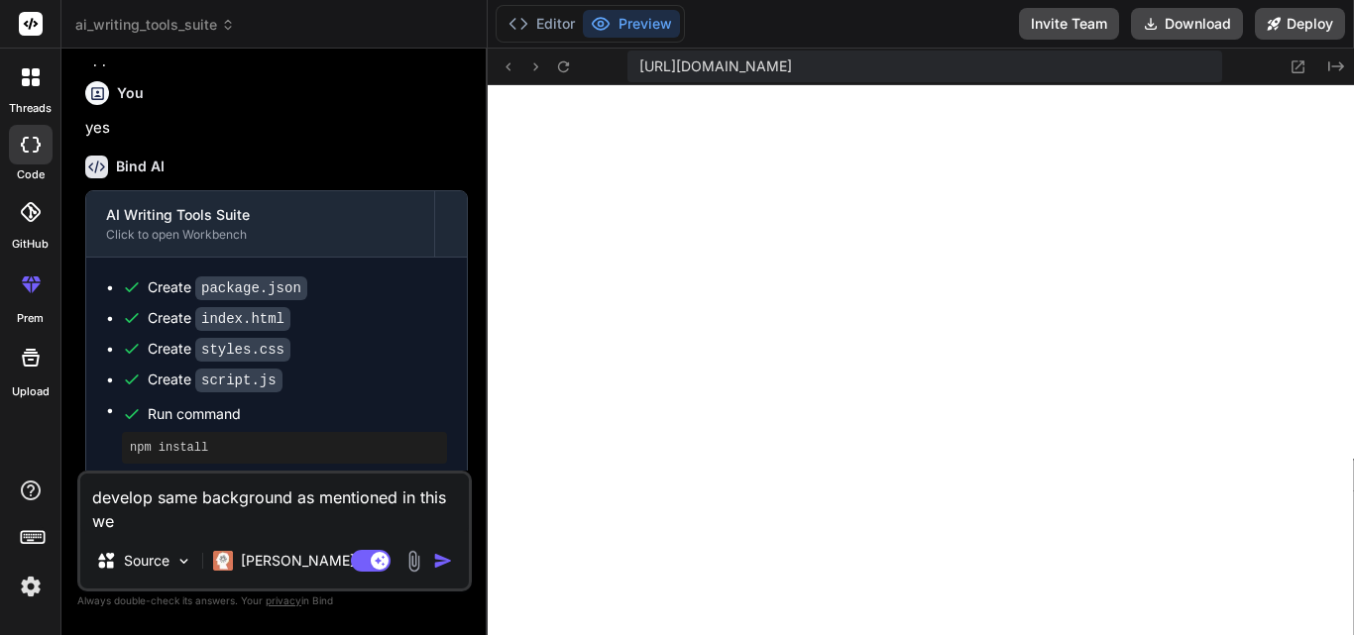
type textarea "develop same background as mentioned in this web"
type textarea "x"
type textarea "develop same background as mentioned in this webs"
type textarea "x"
type textarea "develop same background as mentioned in this websi"
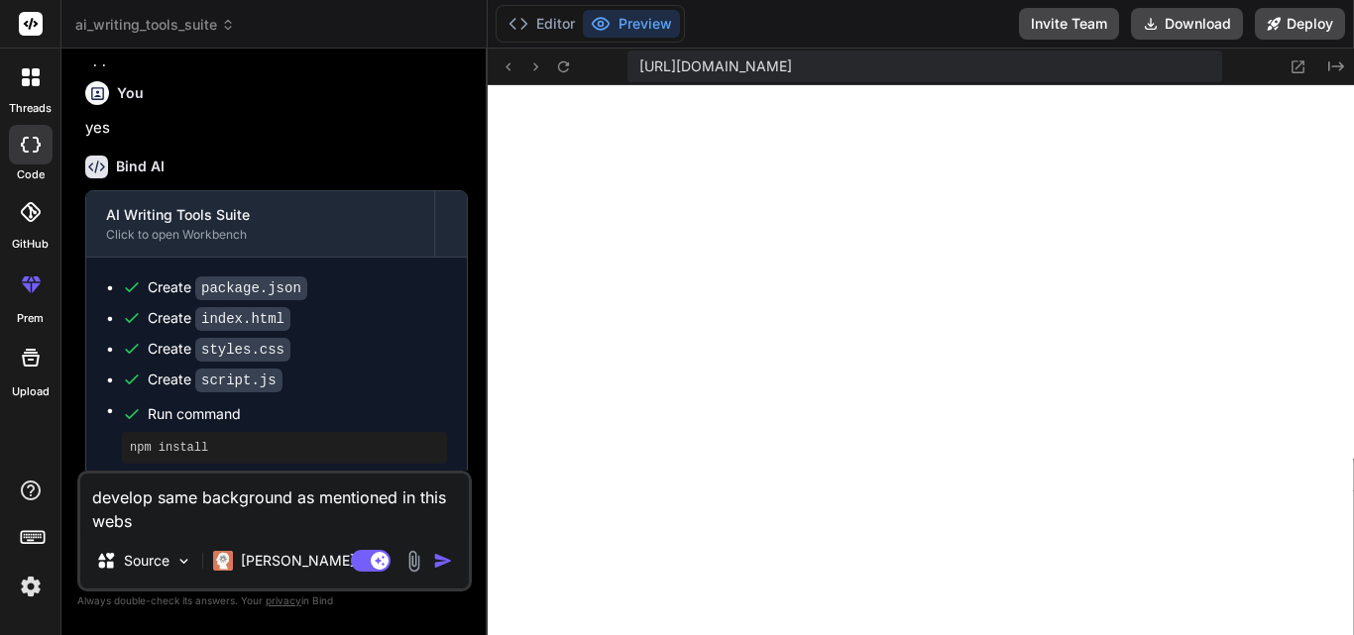
type textarea "x"
type textarea "develop same background as mentioned in this websit"
type textarea "x"
type textarea "develop same background as mentioned in this website"
type textarea "x"
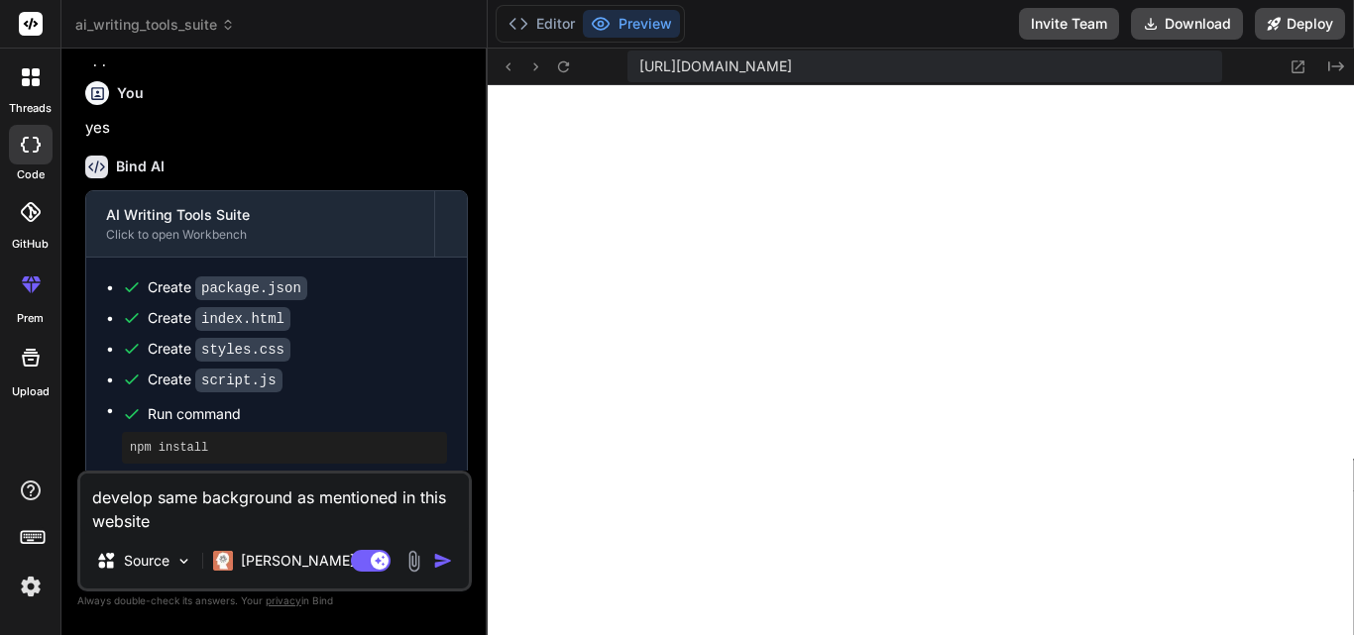
type textarea "develop same background as mentioned in this website"
type textarea "x"
paste textarea "[URL][DOMAIN_NAME]"
type textarea "develop same background as mentioned in this website [URL][DOMAIN_NAME]"
type textarea "x"
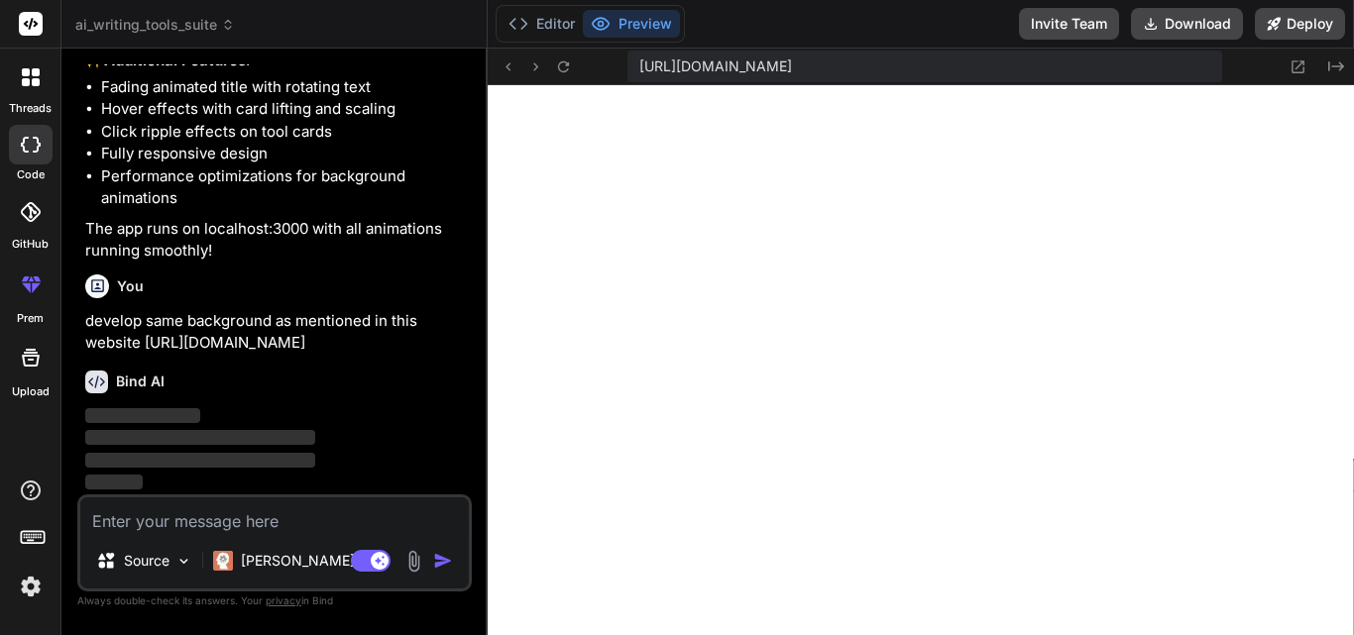
scroll to position [2582, 0]
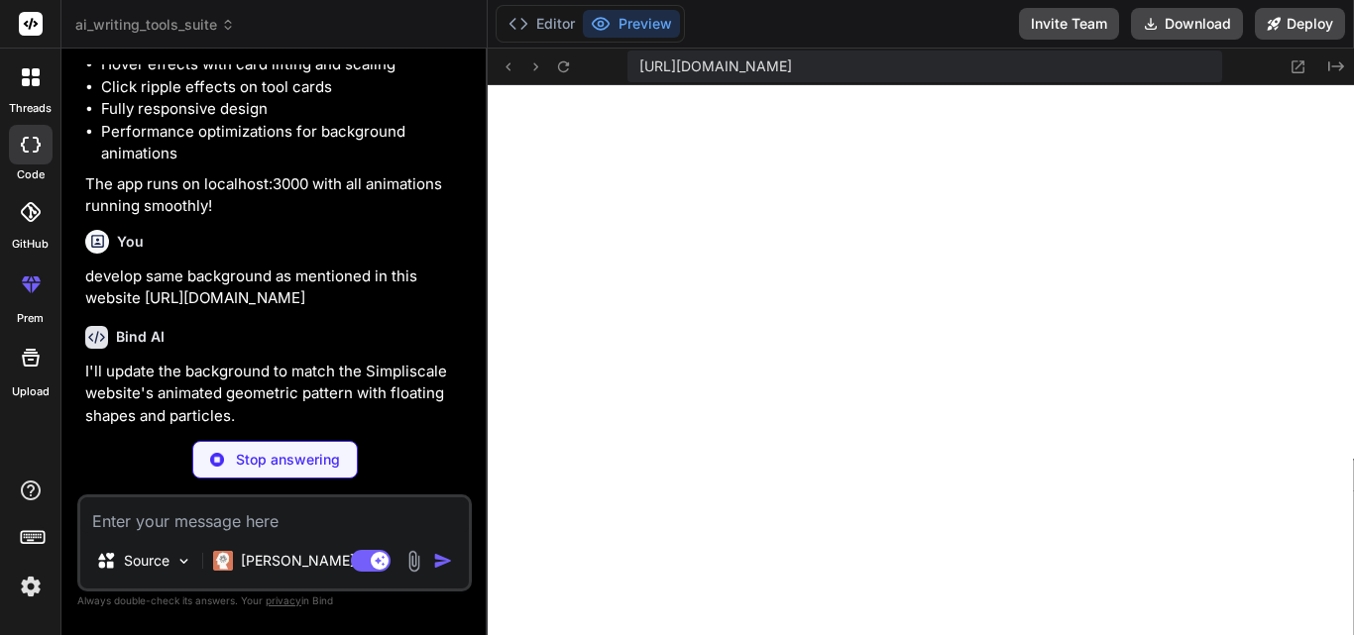
type textarea "x"
type textarea "padding: 1.5rem; } }"
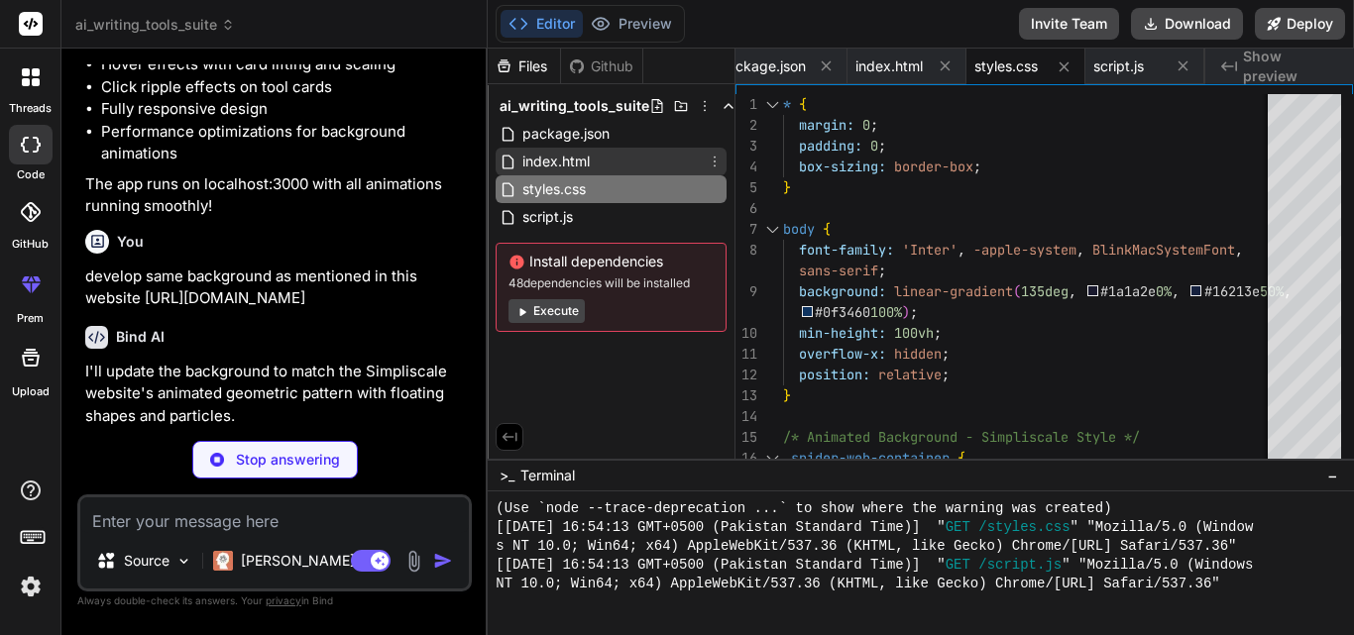
type textarea "x"
type textarea "// Handle visibility change for performance document.addEventListener('visibili…"
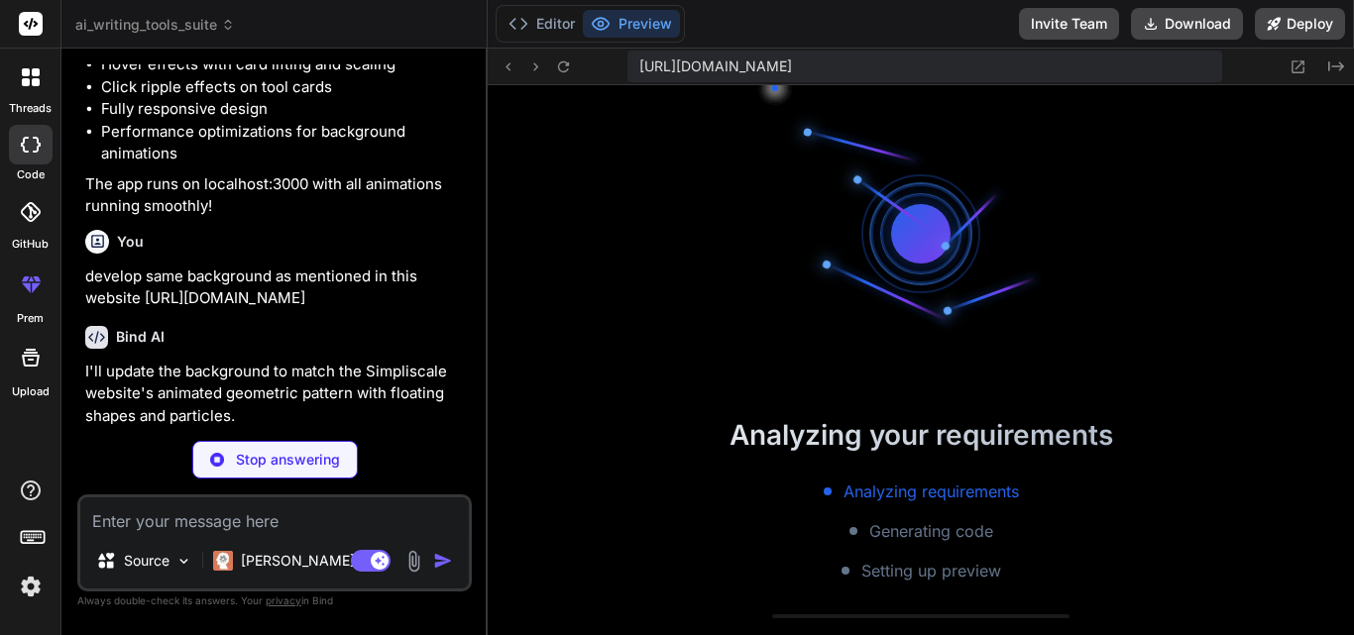
scroll to position [1959, 0]
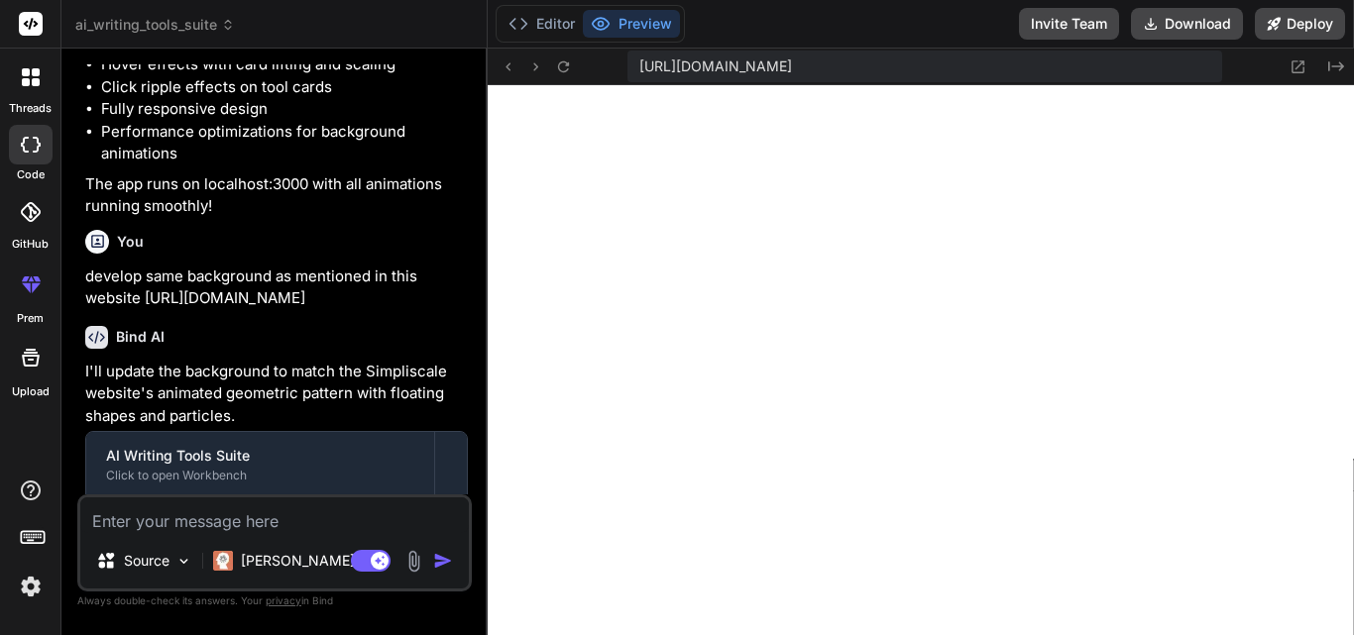
type textarea "x"
click at [251, 518] on textarea at bounding box center [274, 516] width 389 height 36
type textarea "w"
type textarea "x"
type textarea "wh"
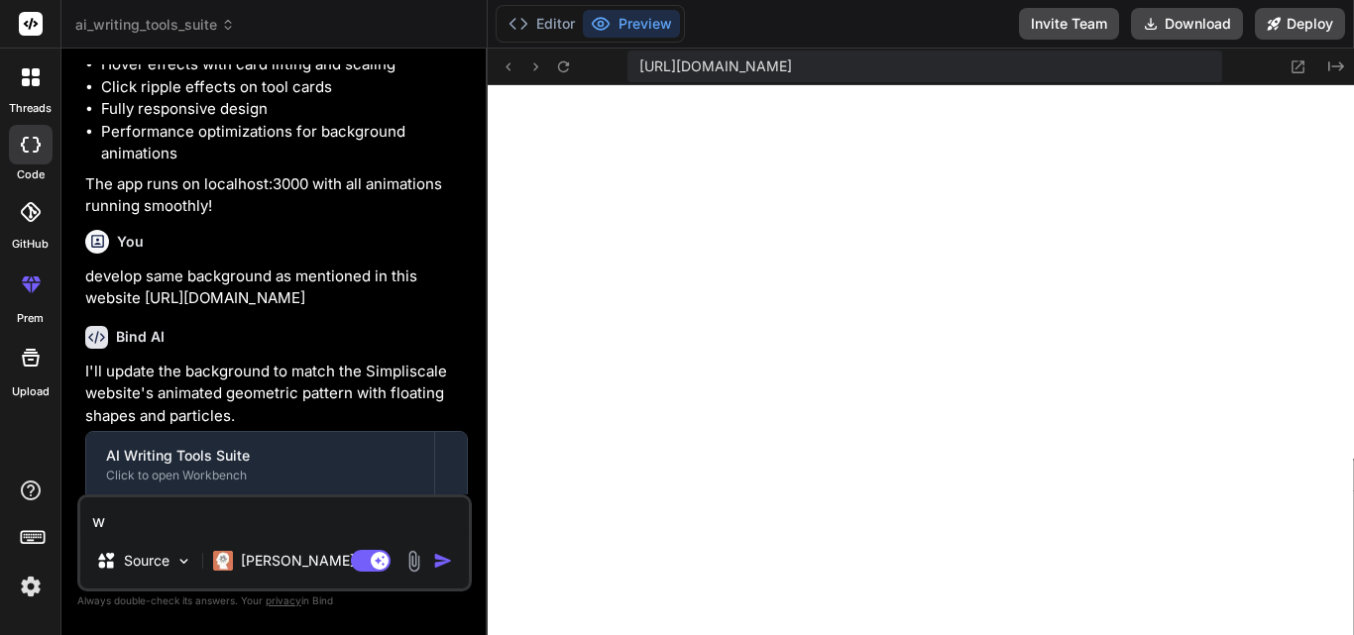
type textarea "x"
type textarea "whe"
type textarea "x"
type textarea "when"
type textarea "x"
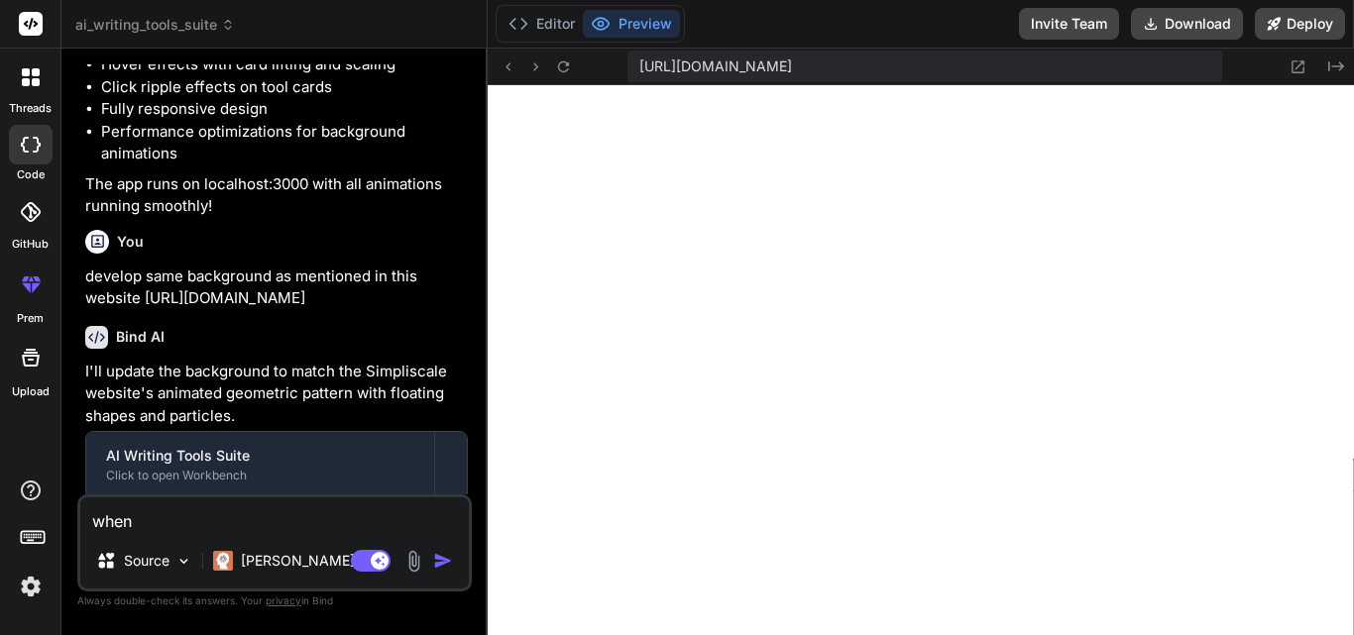
type textarea "when"
type textarea "x"
type textarea "when c"
type textarea "x"
type textarea "when cl"
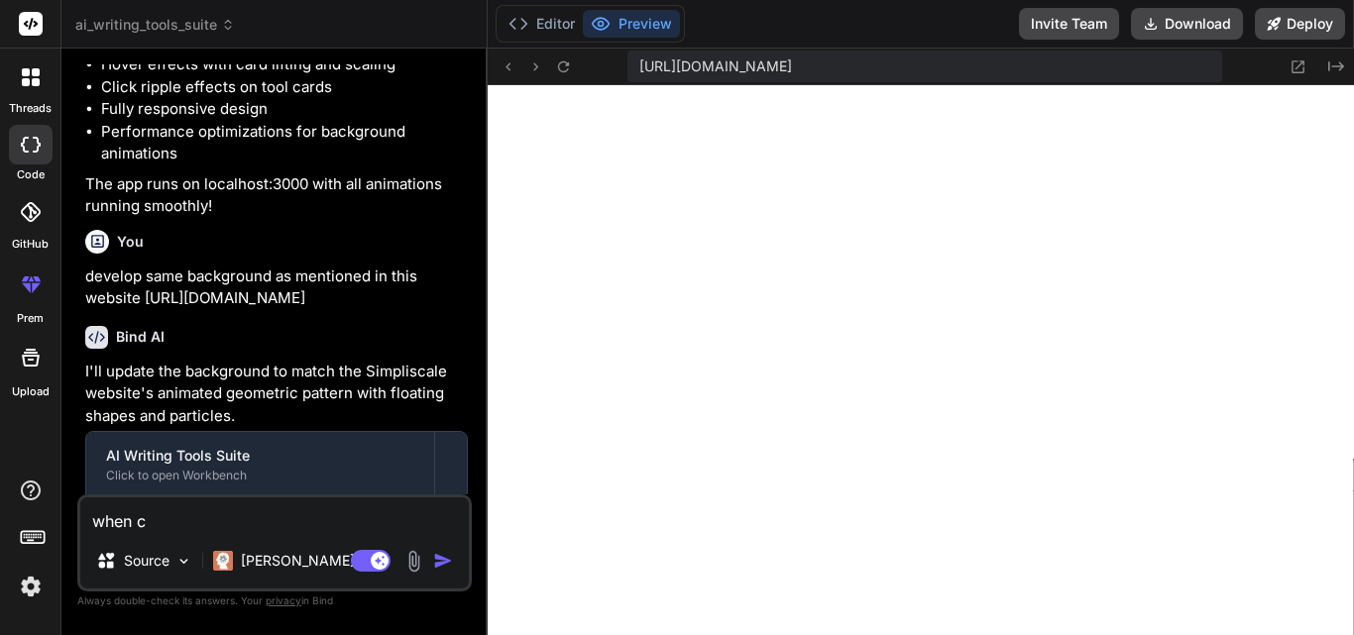
type textarea "x"
type textarea "when cli"
type textarea "x"
type textarea "when clic"
type textarea "x"
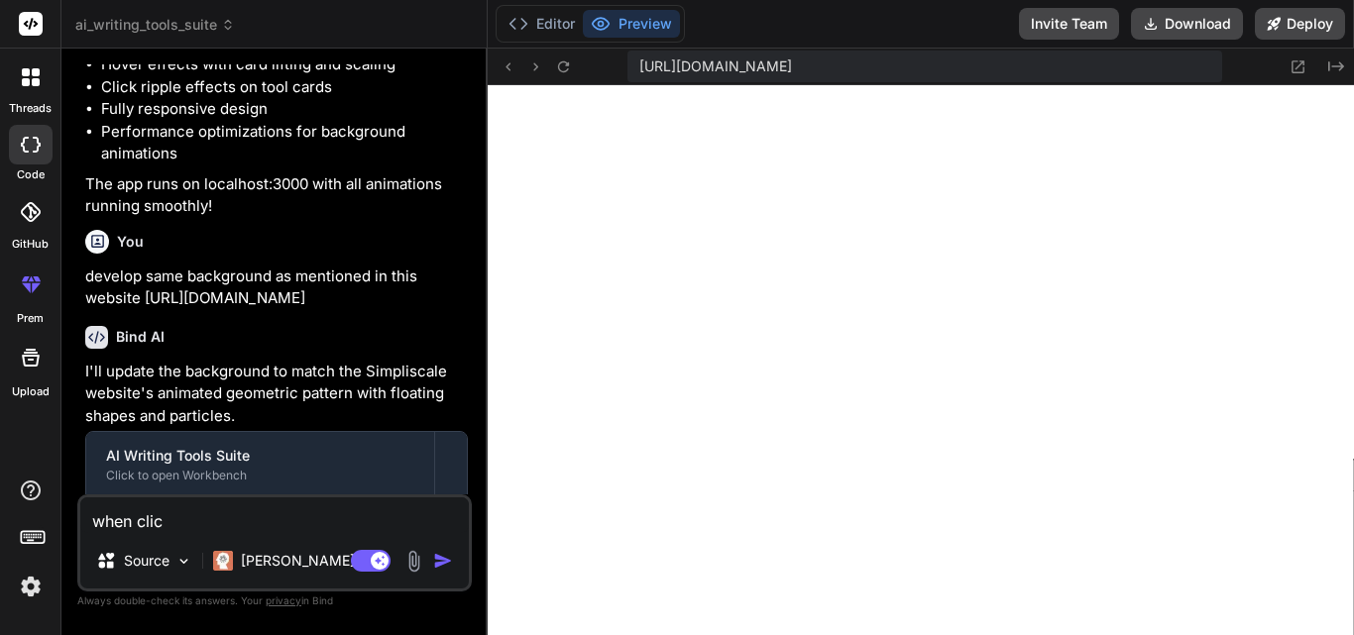
type textarea "when click"
type textarea "x"
type textarea "when click"
click at [222, 511] on textarea "when click" at bounding box center [274, 516] width 389 height 36
type textarea "x"
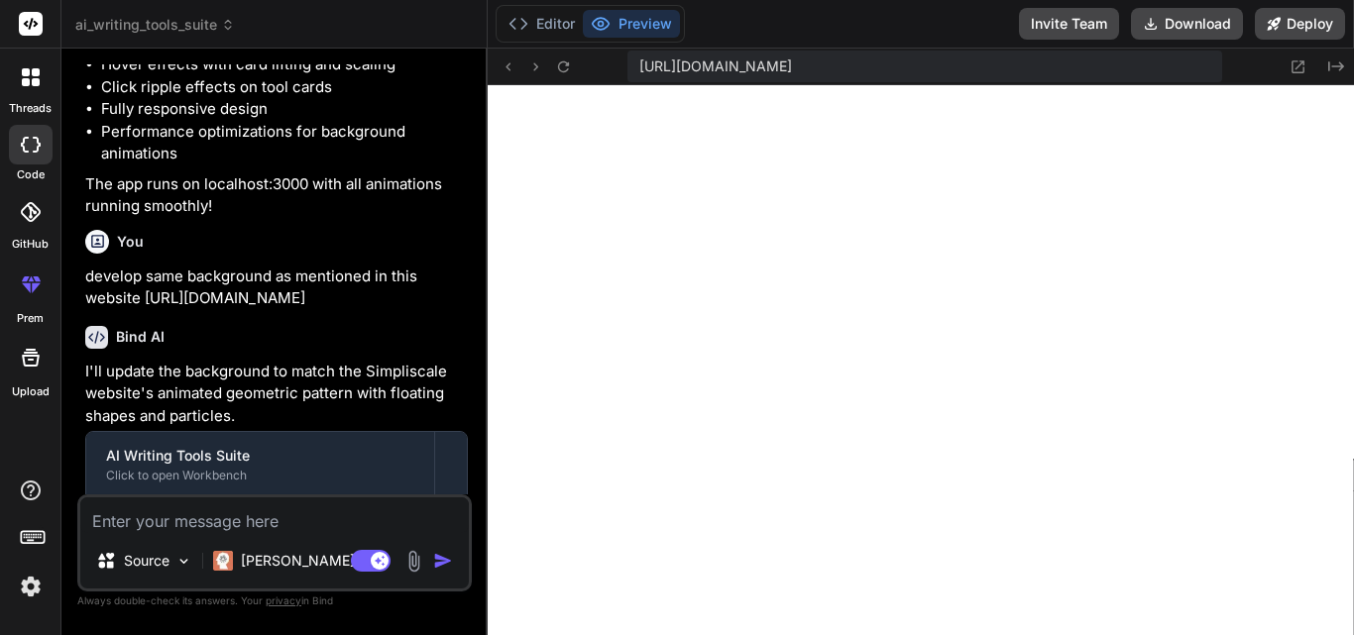
type textarea "i"
type textarea "x"
type textarea "im"
type textarea "x"
type textarea "imp"
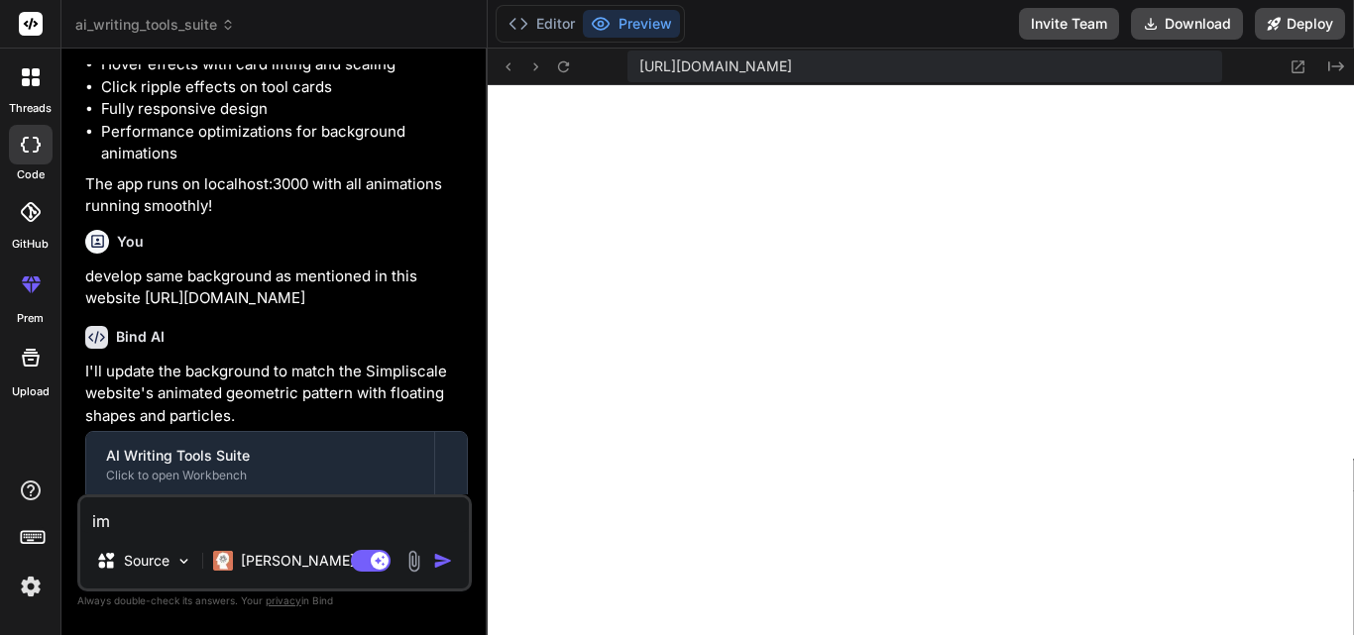
type textarea "x"
type textarea "impl"
type textarea "x"
type textarea "imple"
type textarea "x"
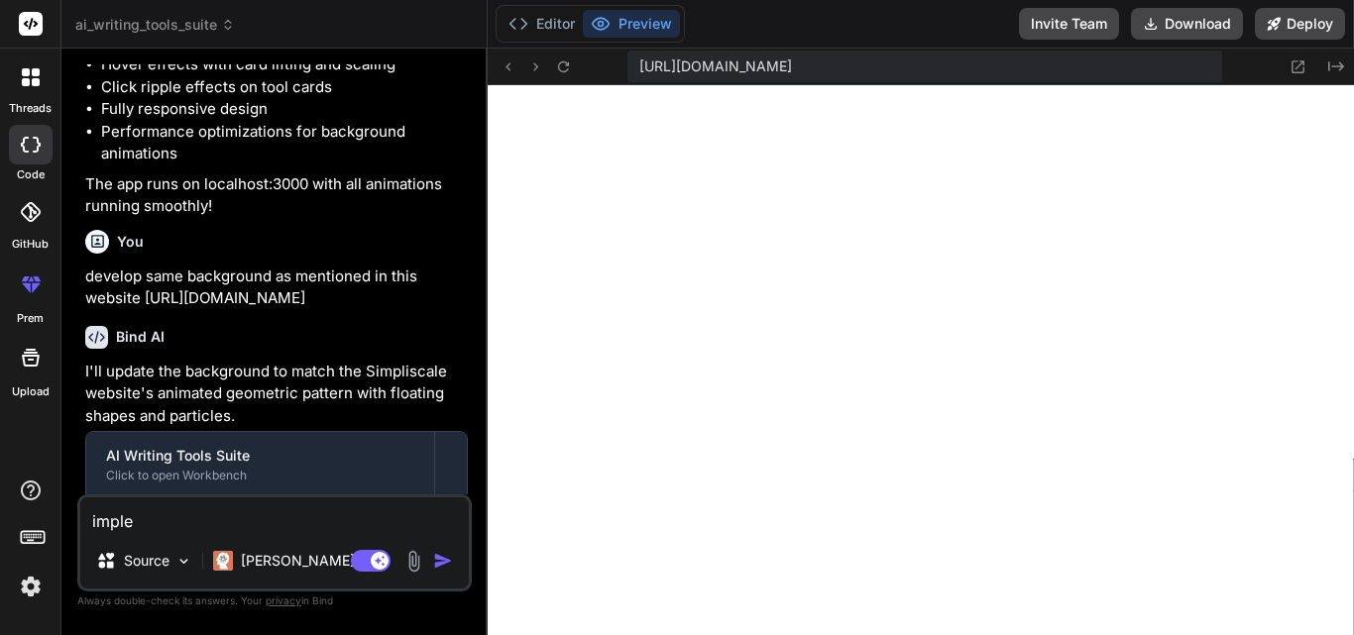
type textarea "implem"
type textarea "x"
type textarea "impleme"
type textarea "x"
type textarea "implemen"
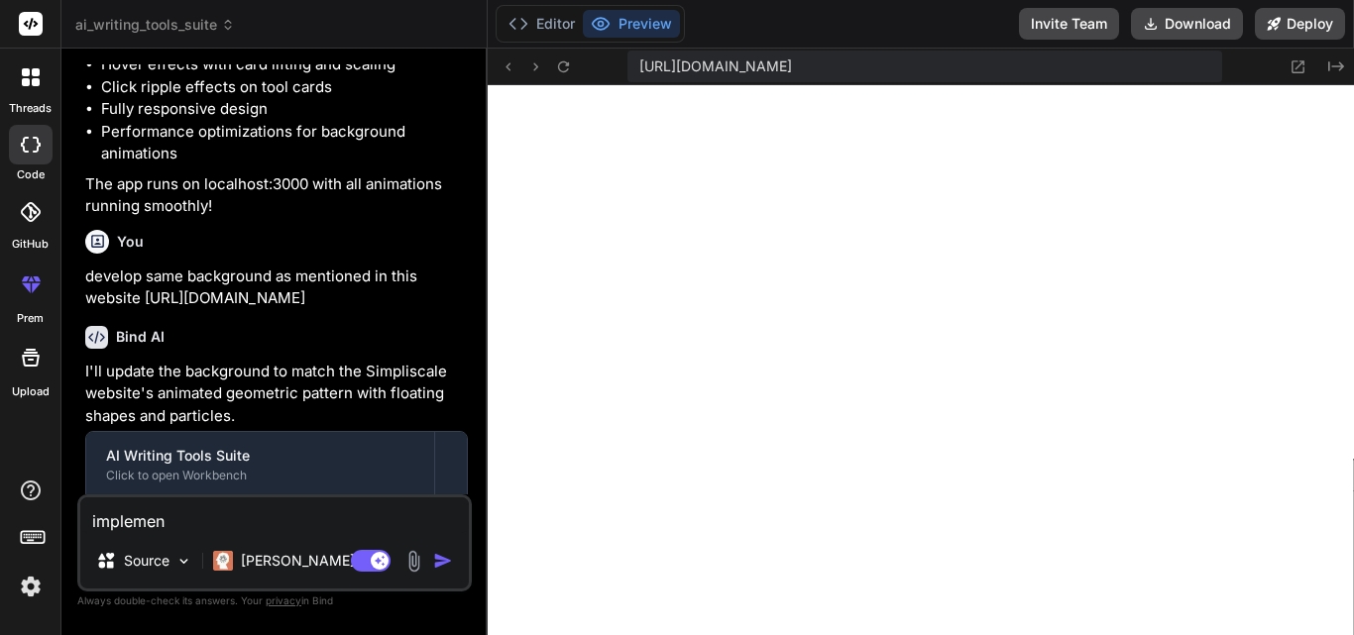
type textarea "x"
type textarea "implement"
type textarea "x"
type textarea "implement"
type textarea "x"
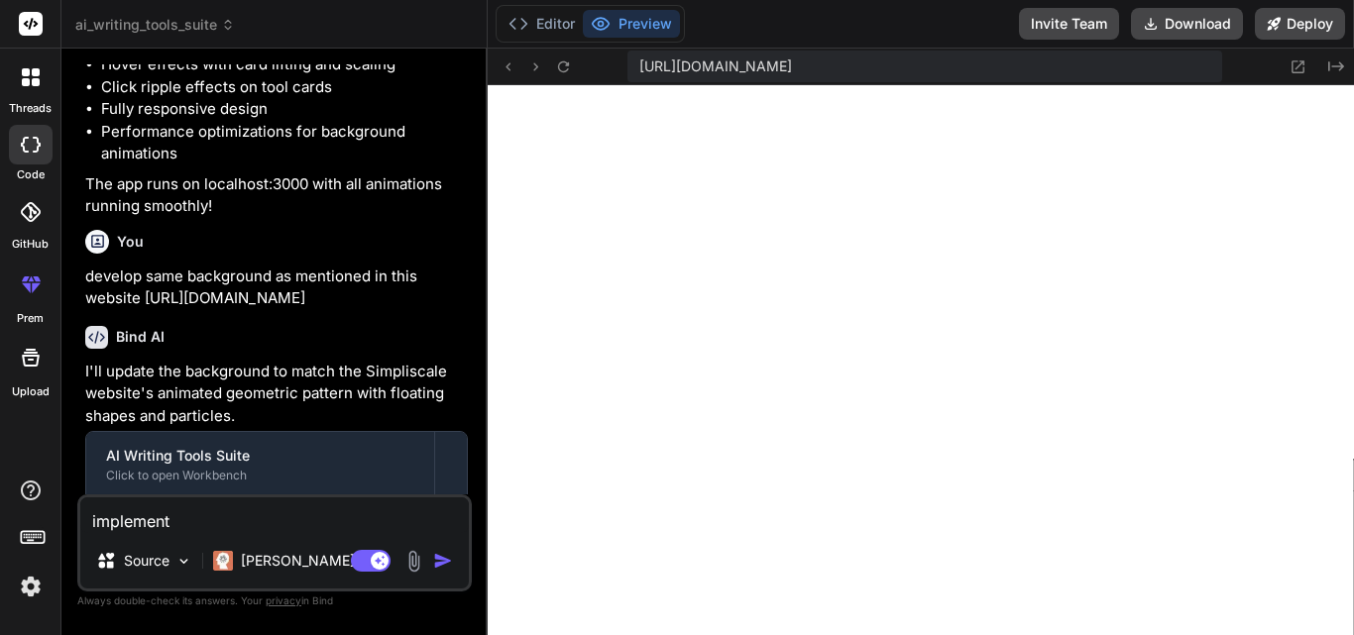
type textarea "implement t"
type textarea "x"
type textarea "implement th"
type textarea "x"
type textarea "implement the"
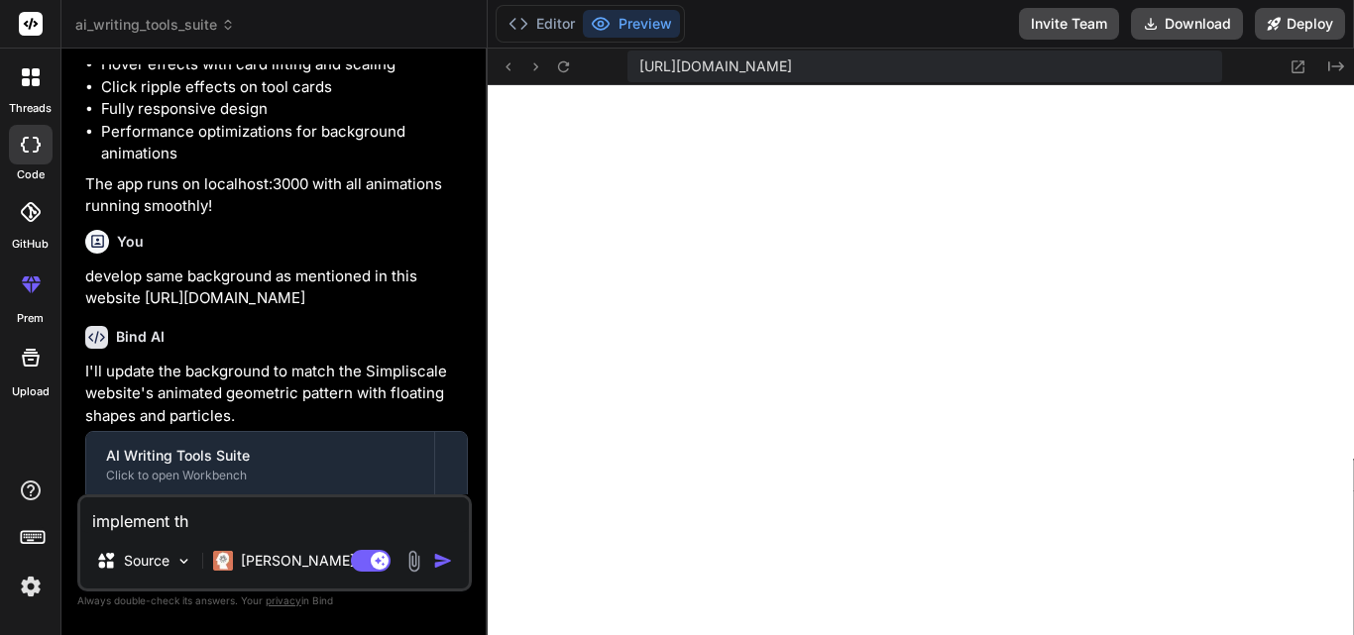
type textarea "x"
type textarea "implement thes"
type textarea "x"
type textarea "implement these"
type textarea "x"
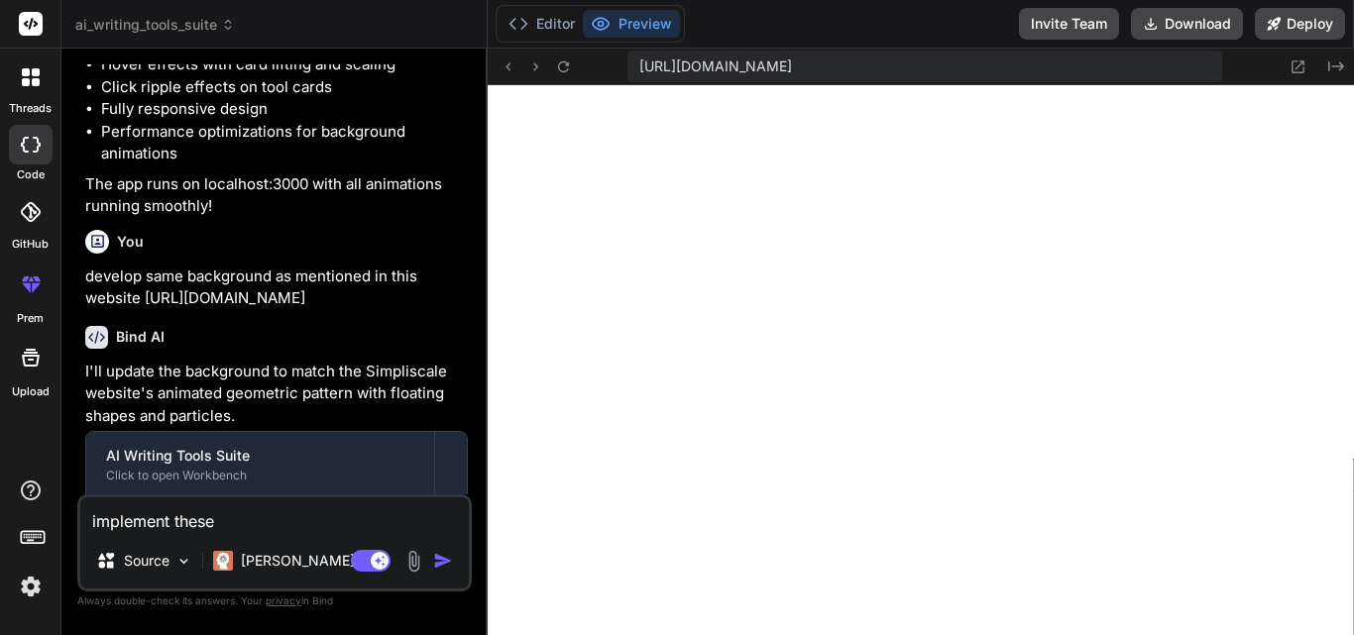
type textarea "implement theses"
type textarea "x"
type textarea "implement these"
type textarea "x"
type textarea "implement these"
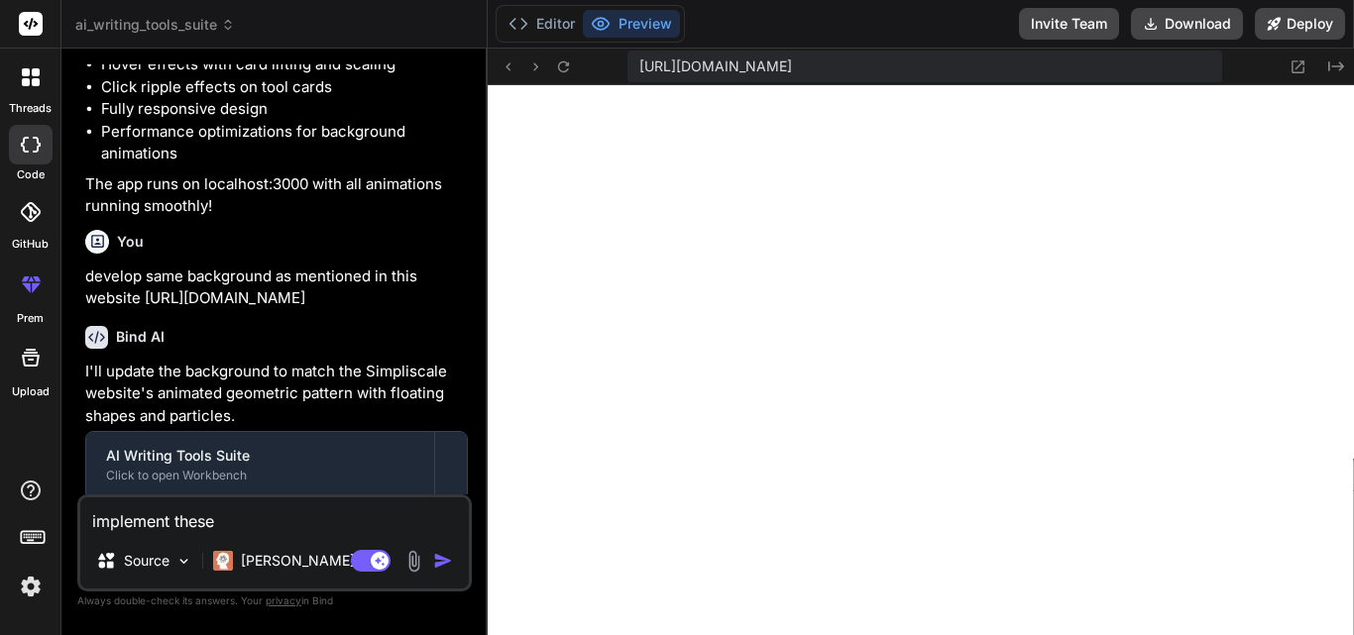
type textarea "x"
type textarea "implement these f"
type textarea "x"
type textarea "implement these fe"
type textarea "x"
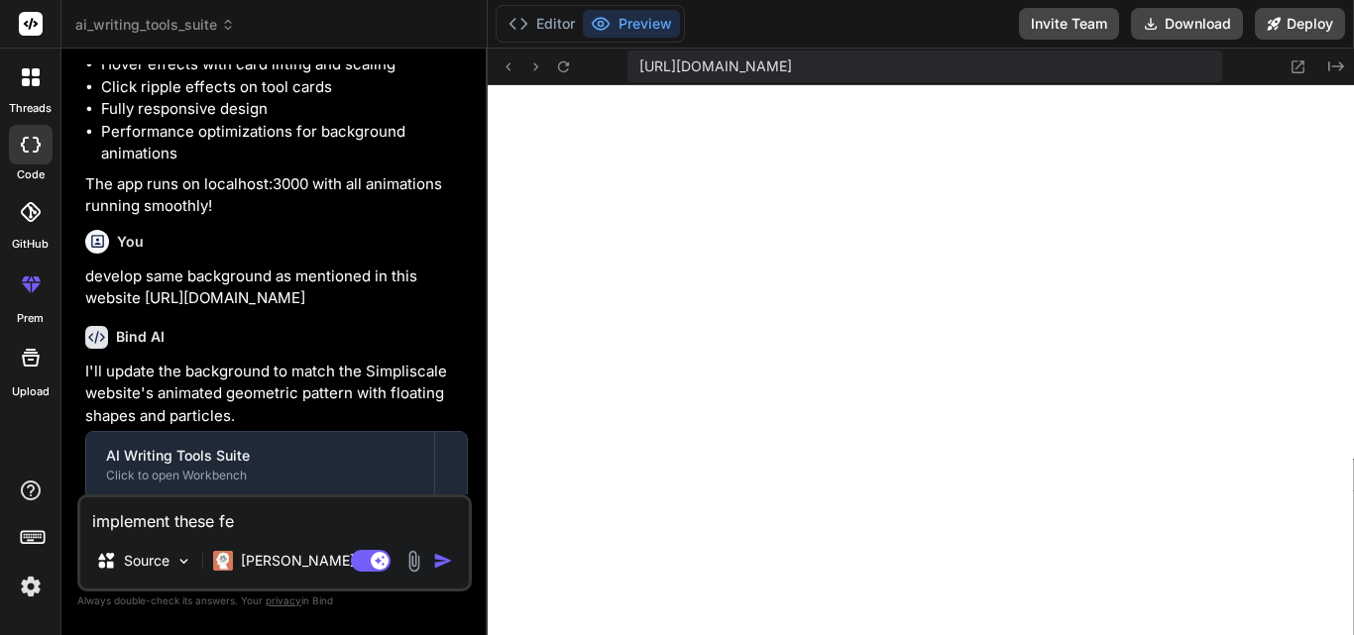
type textarea "implement these fea"
type textarea "x"
paste textarea "Paraphraser: Words transform dynamically with animated morphing. Grammar Checke…"
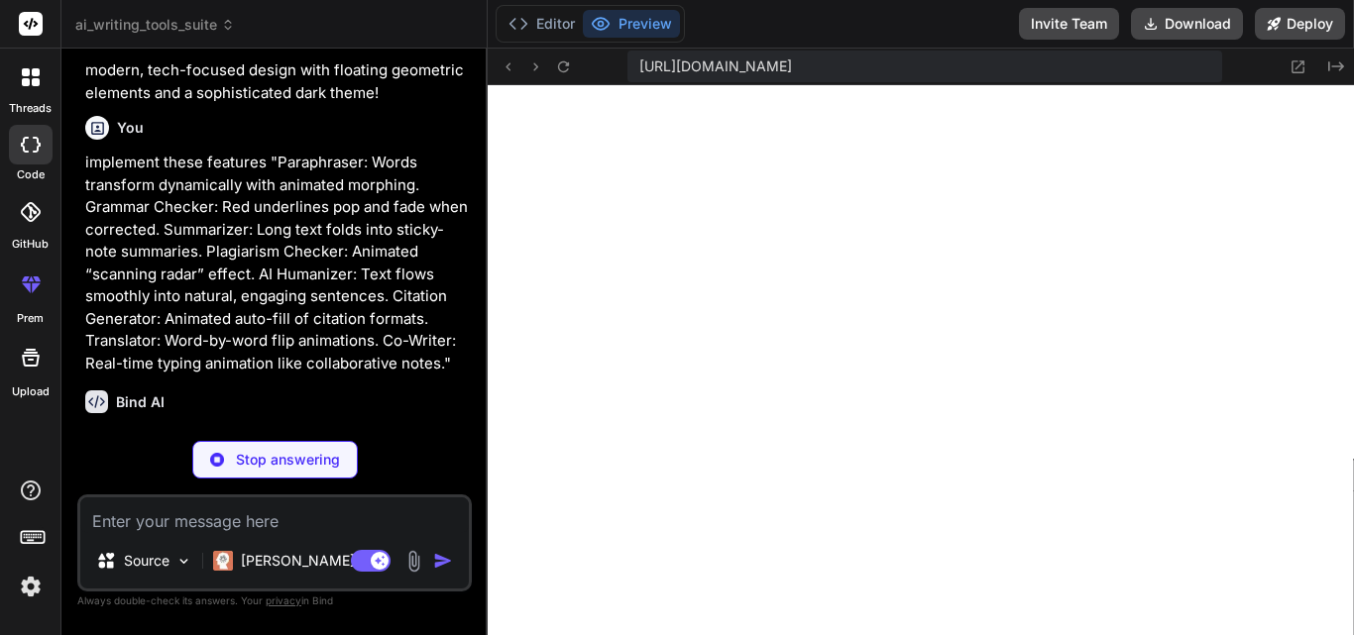
scroll to position [3781, 0]
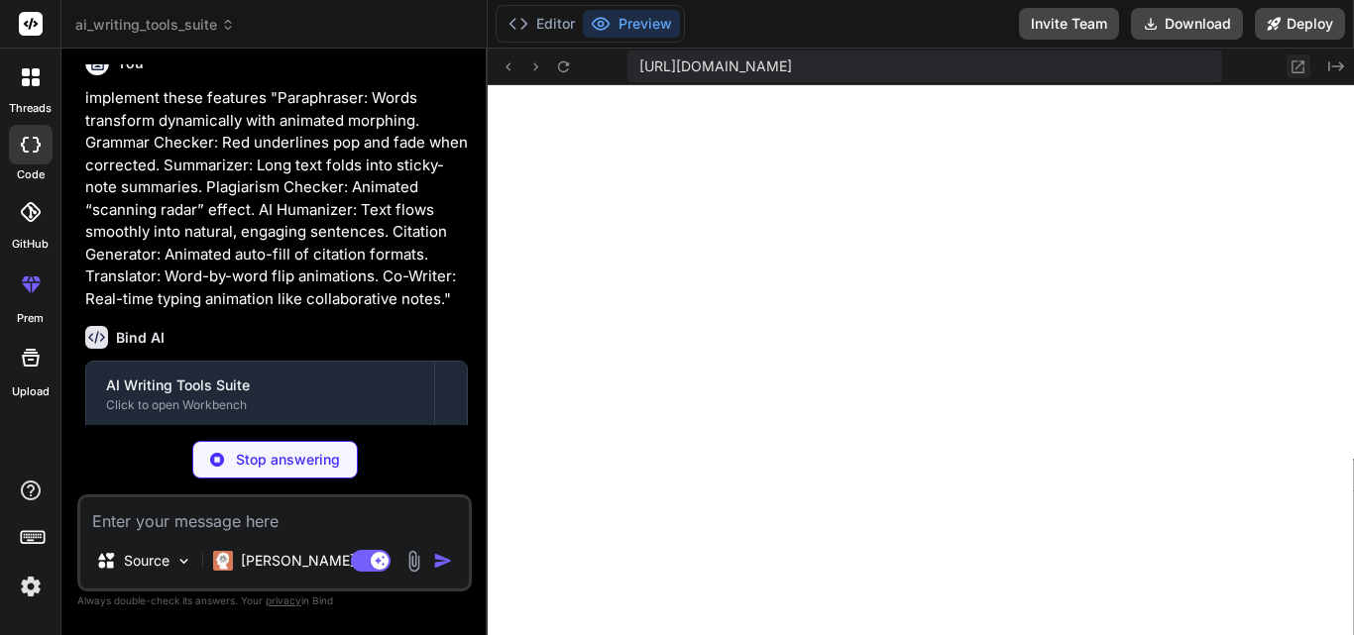
click at [1298, 66] on icon at bounding box center [1299, 66] width 13 height 13
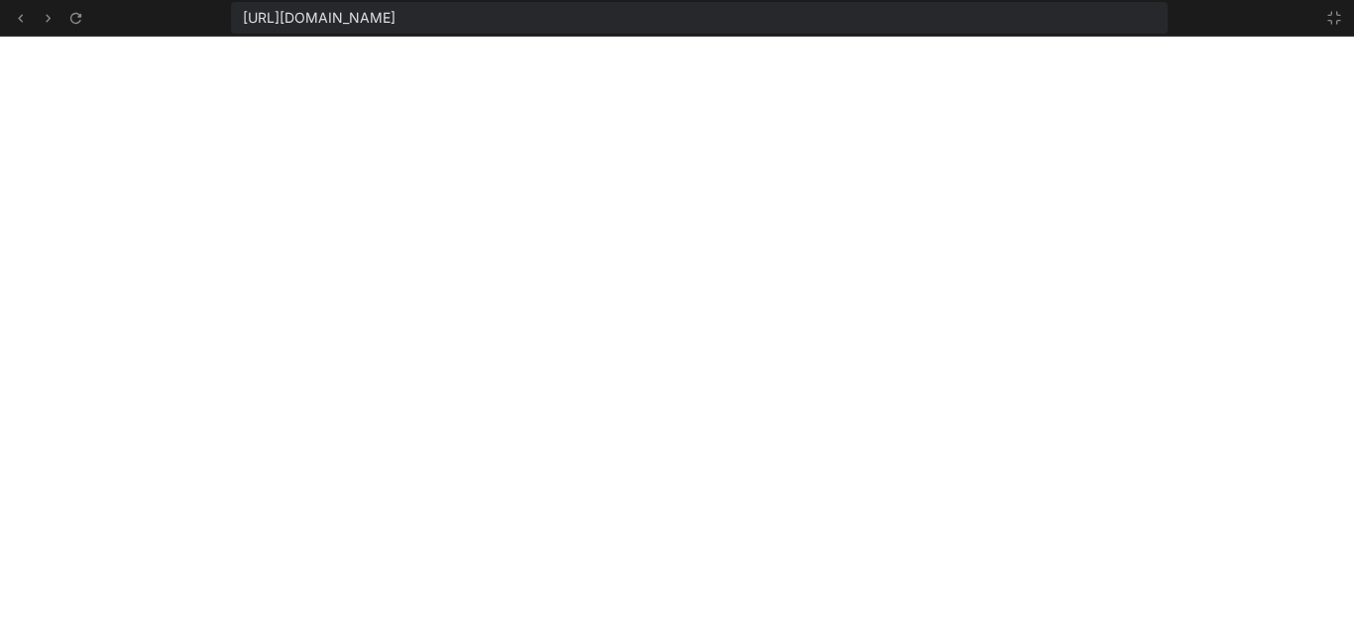
scroll to position [2072, 0]
click at [1335, 18] on icon at bounding box center [1334, 18] width 16 height 16
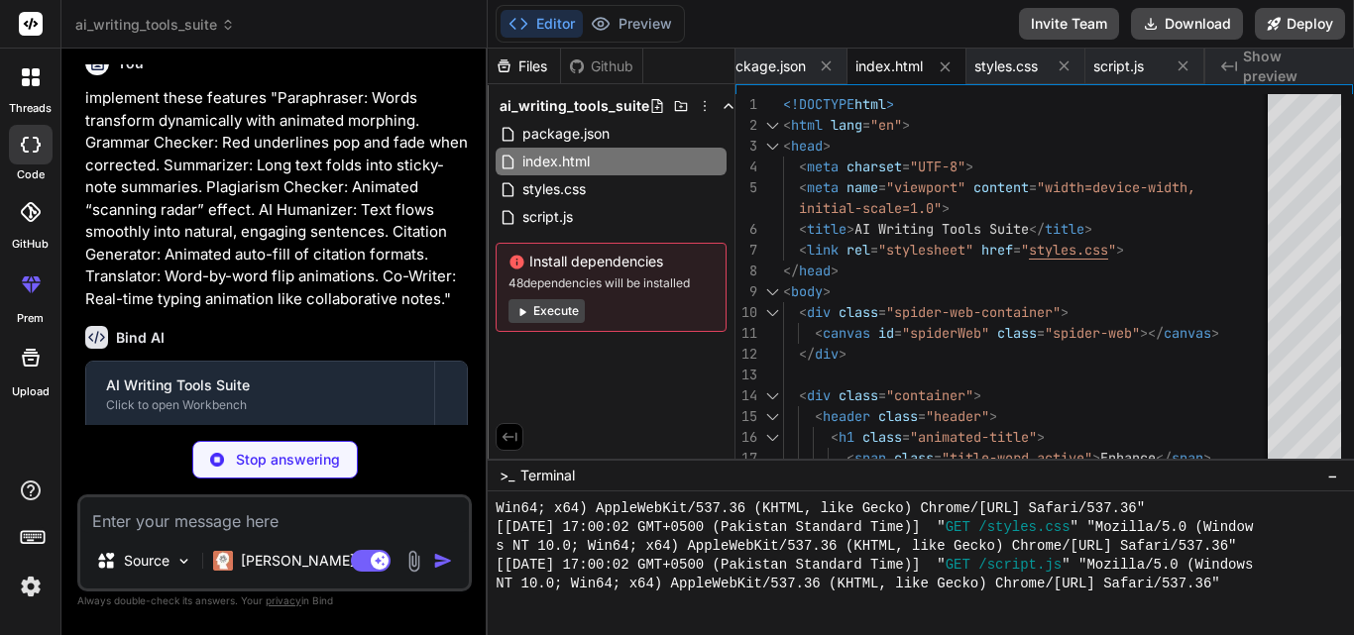
click at [249, 310] on p "implement these features "Paraphraser: Words transform dynamically with animate…" at bounding box center [276, 198] width 383 height 223
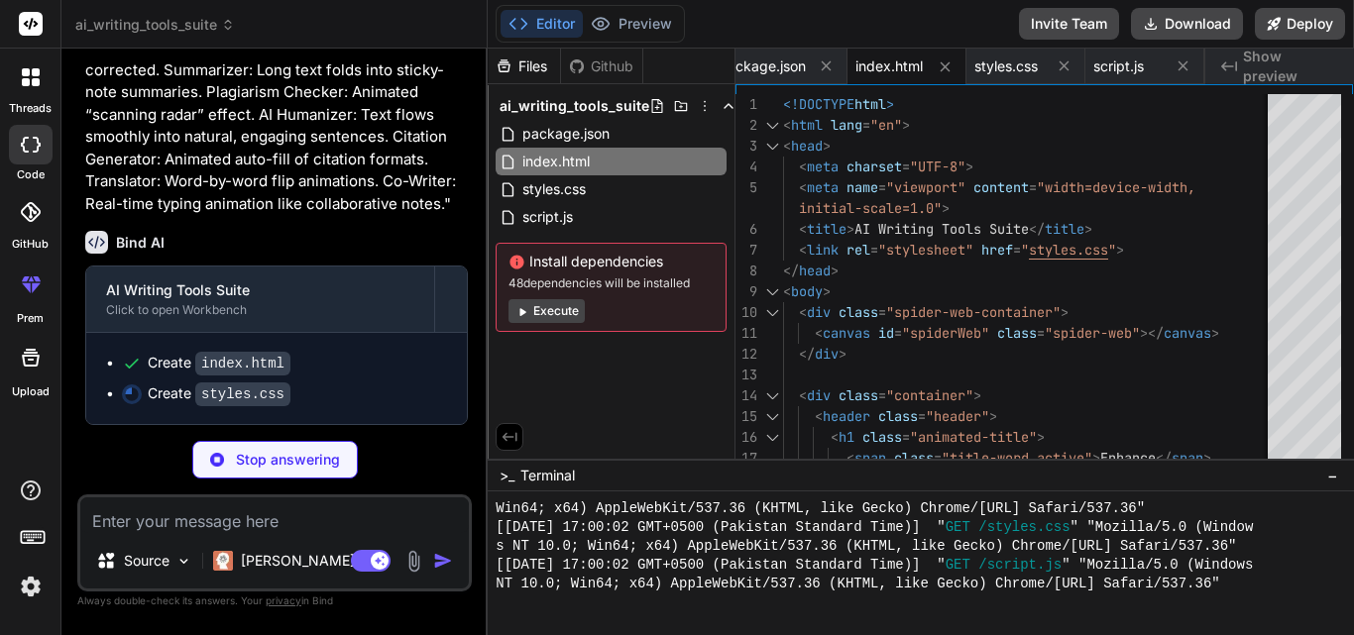
scroll to position [3921, 0]
click at [949, 66] on icon at bounding box center [945, 66] width 17 height 17
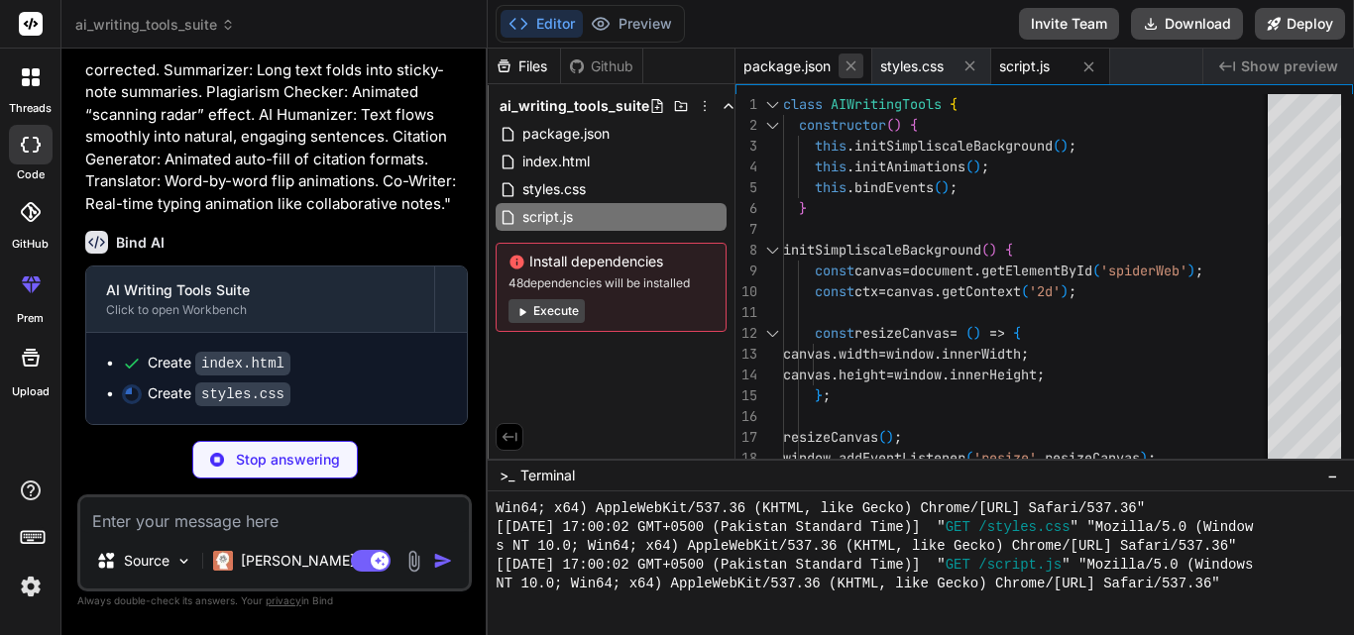
click at [857, 66] on icon at bounding box center [851, 66] width 17 height 17
click at [837, 66] on icon at bounding box center [833, 66] width 17 height 17
click at [838, 69] on icon at bounding box center [833, 66] width 17 height 17
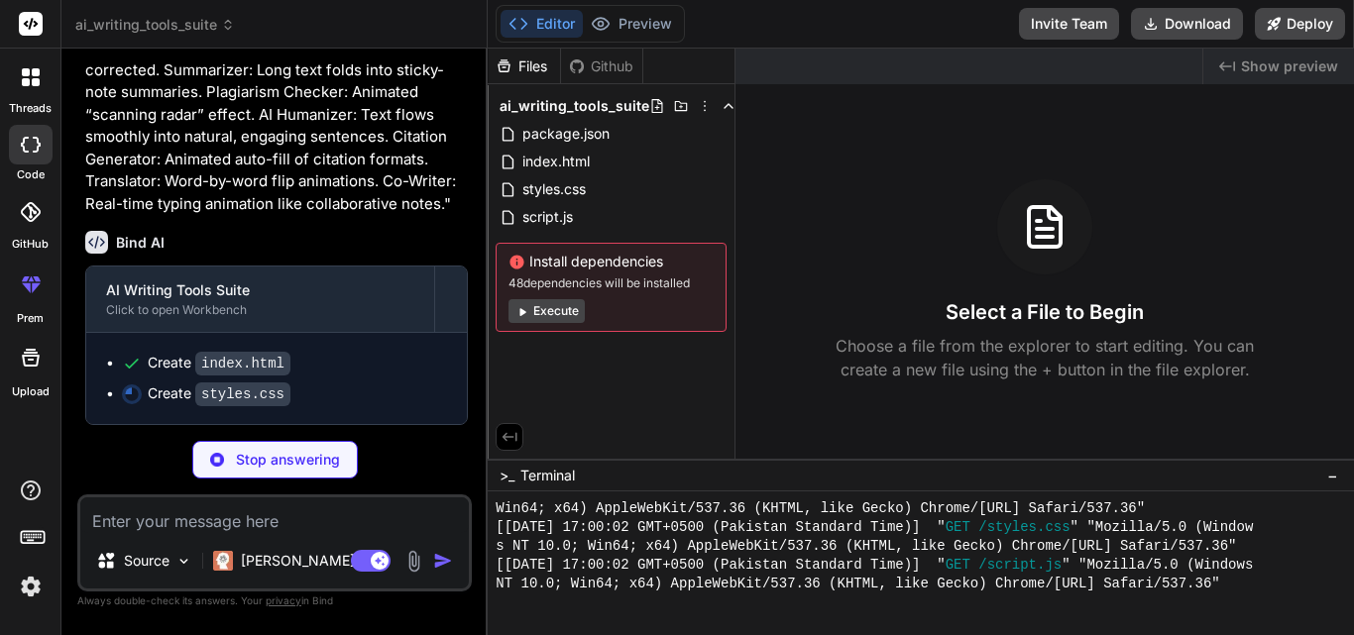
click at [555, 316] on button "Execute" at bounding box center [547, 311] width 76 height 24
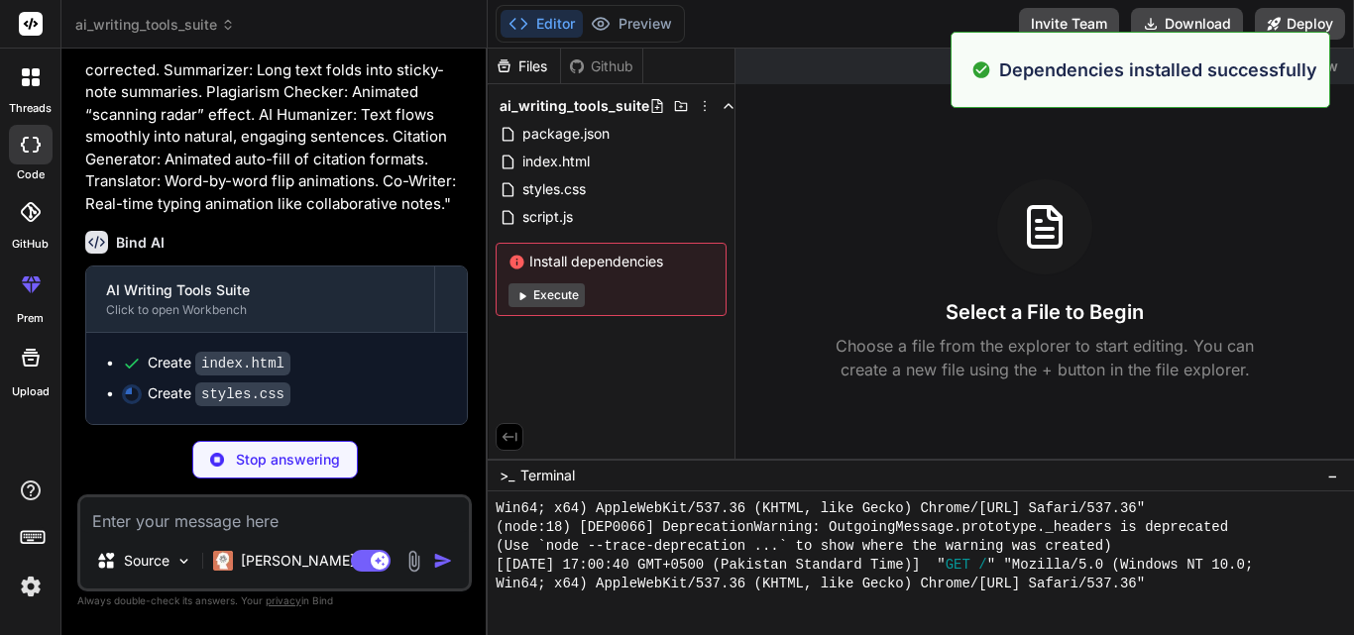
scroll to position [3070, 0]
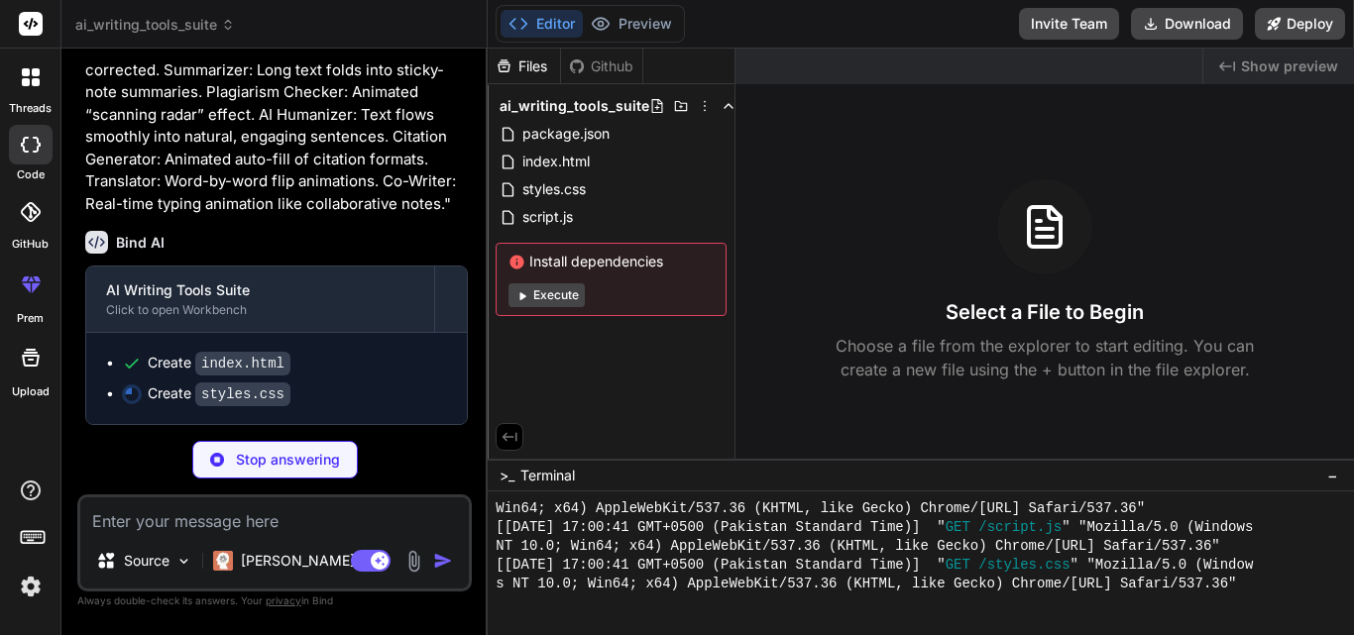
click at [559, 291] on button "Execute" at bounding box center [547, 296] width 76 height 24
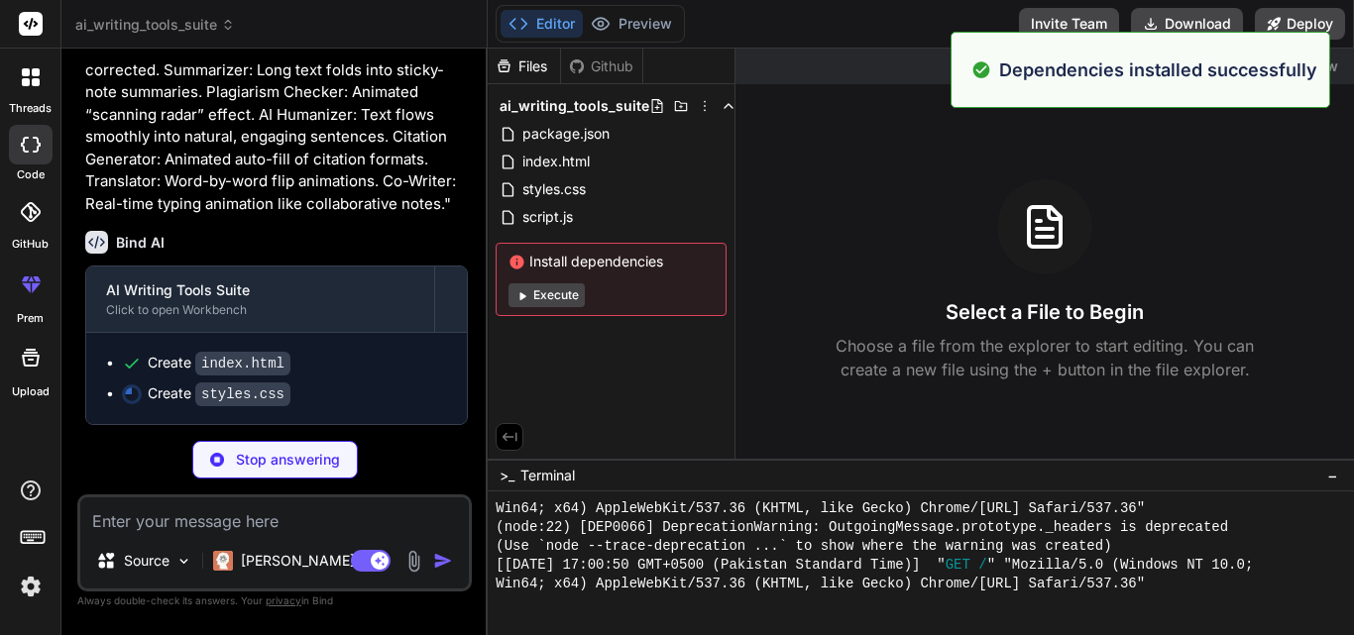
scroll to position [3956, 0]
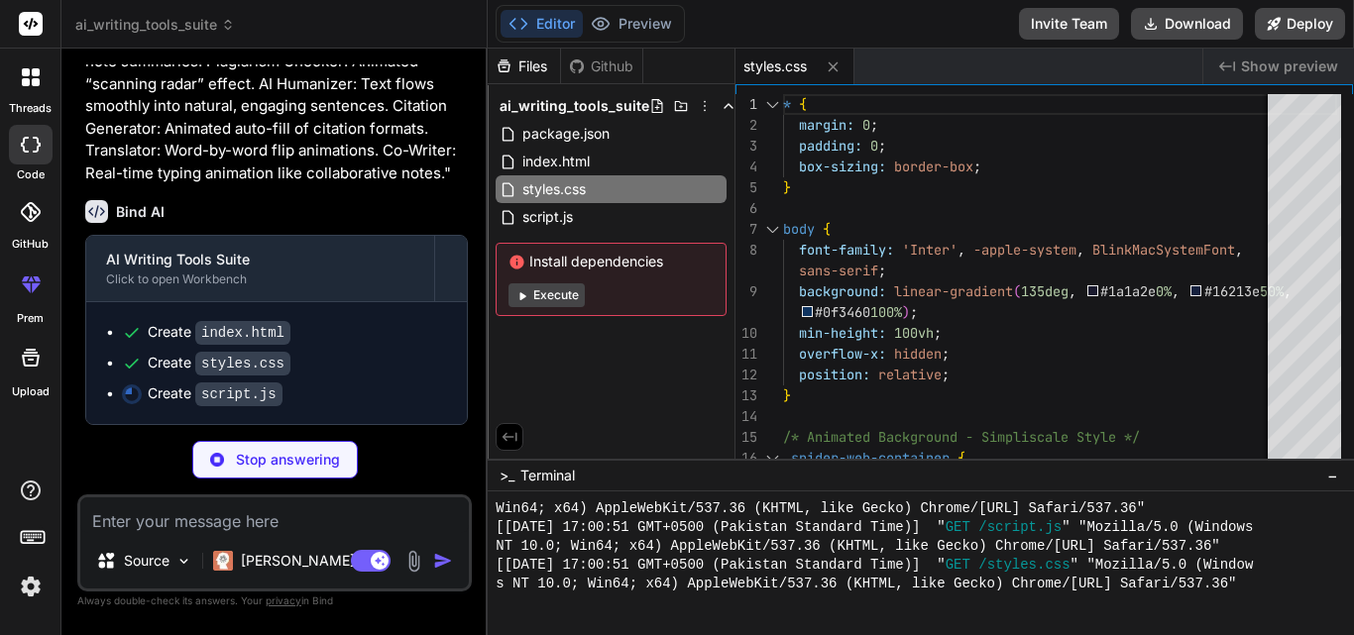
click at [368, 184] on p "implement these features "Paraphraser: Words transform dynamically with animate…" at bounding box center [276, 72] width 383 height 223
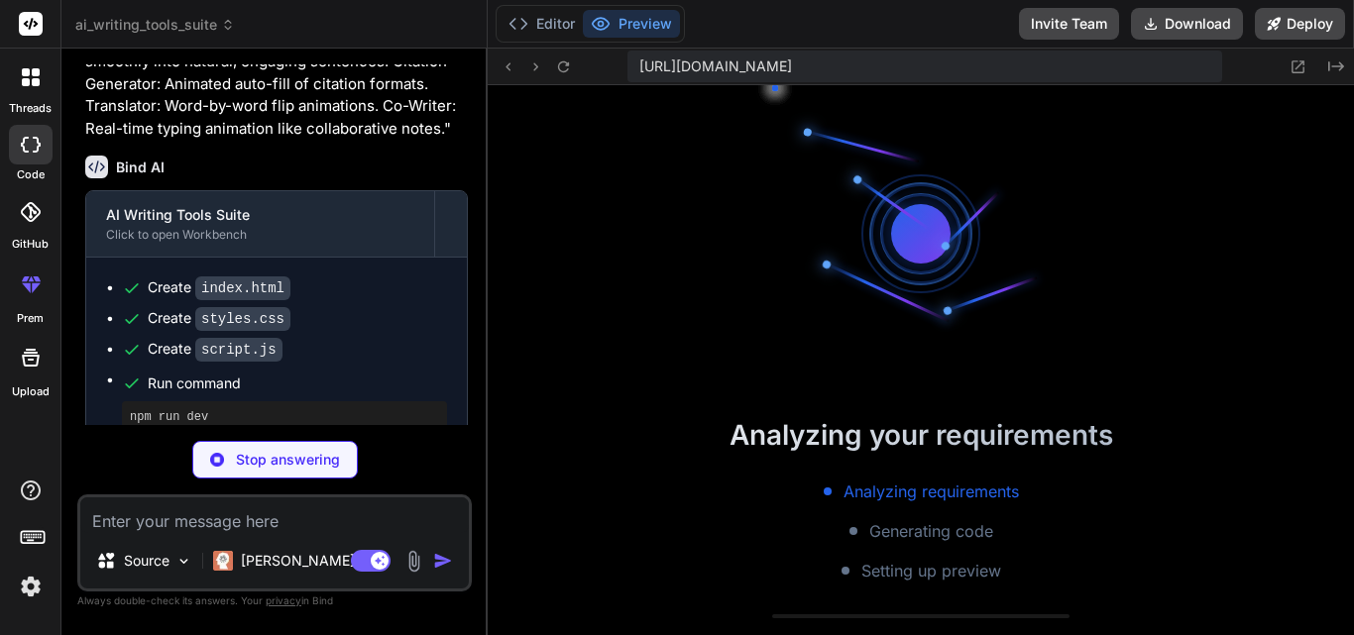
scroll to position [4671, 0]
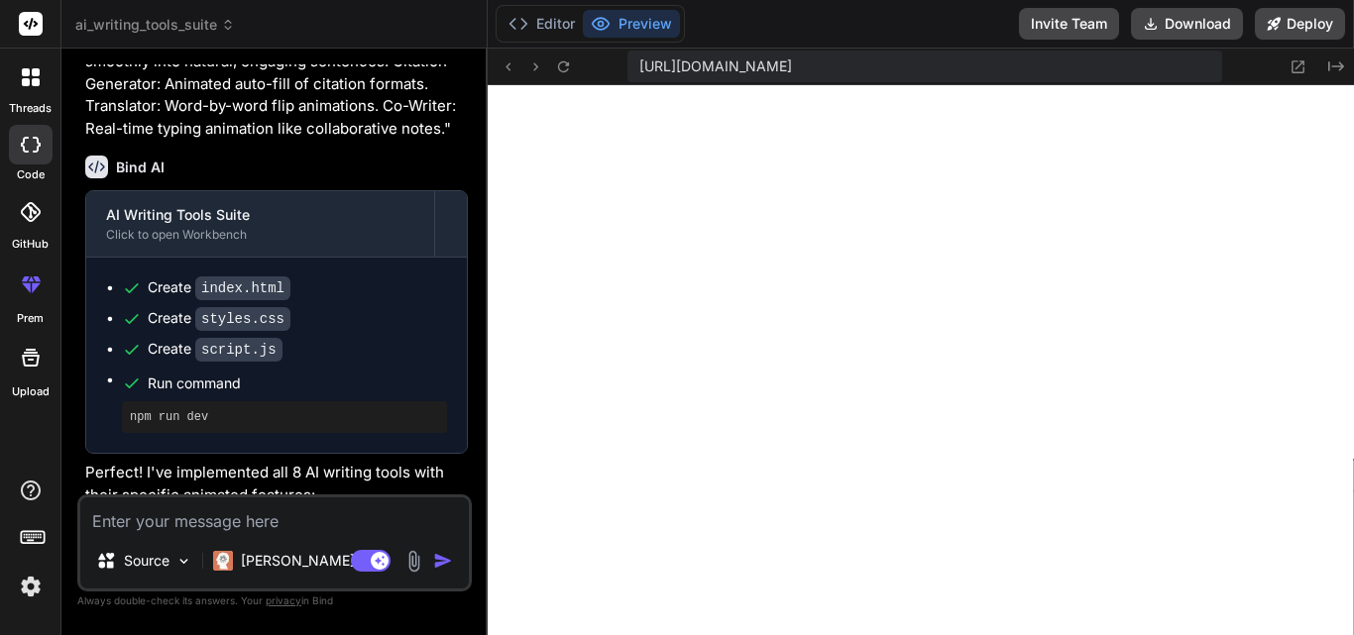
click at [220, 525] on textarea at bounding box center [274, 516] width 389 height 36
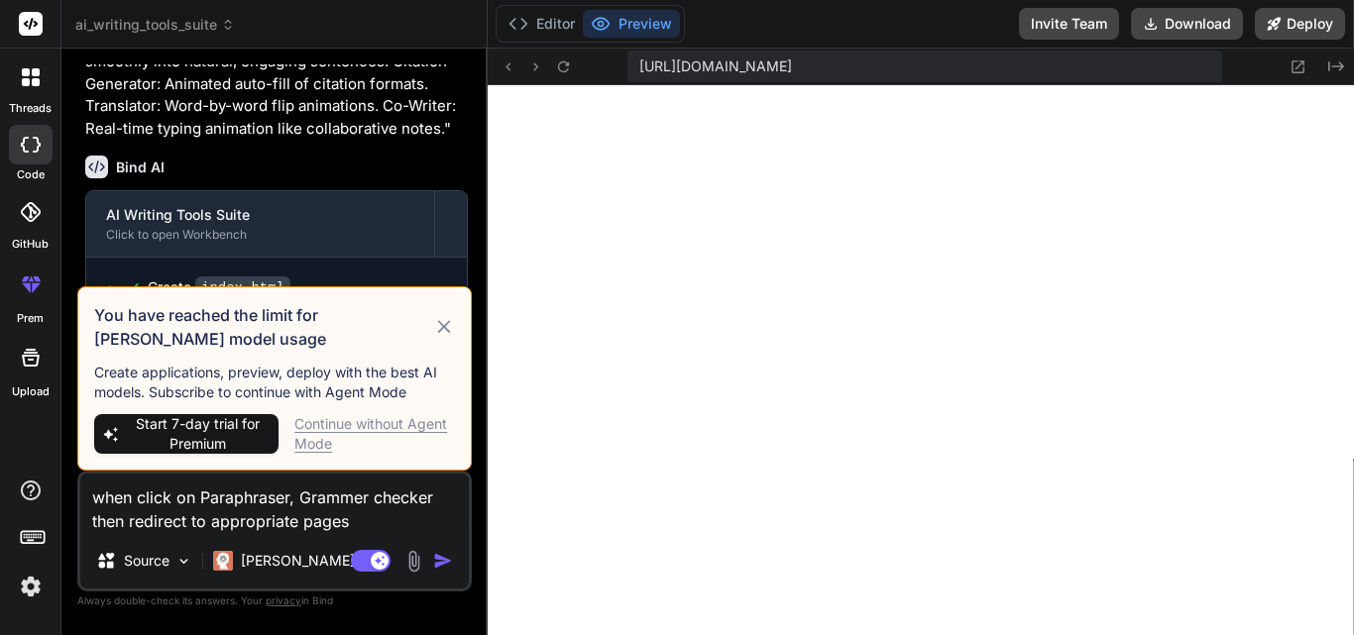
click at [371, 430] on div "Continue without Agent Mode" at bounding box center [374, 434] width 161 height 40
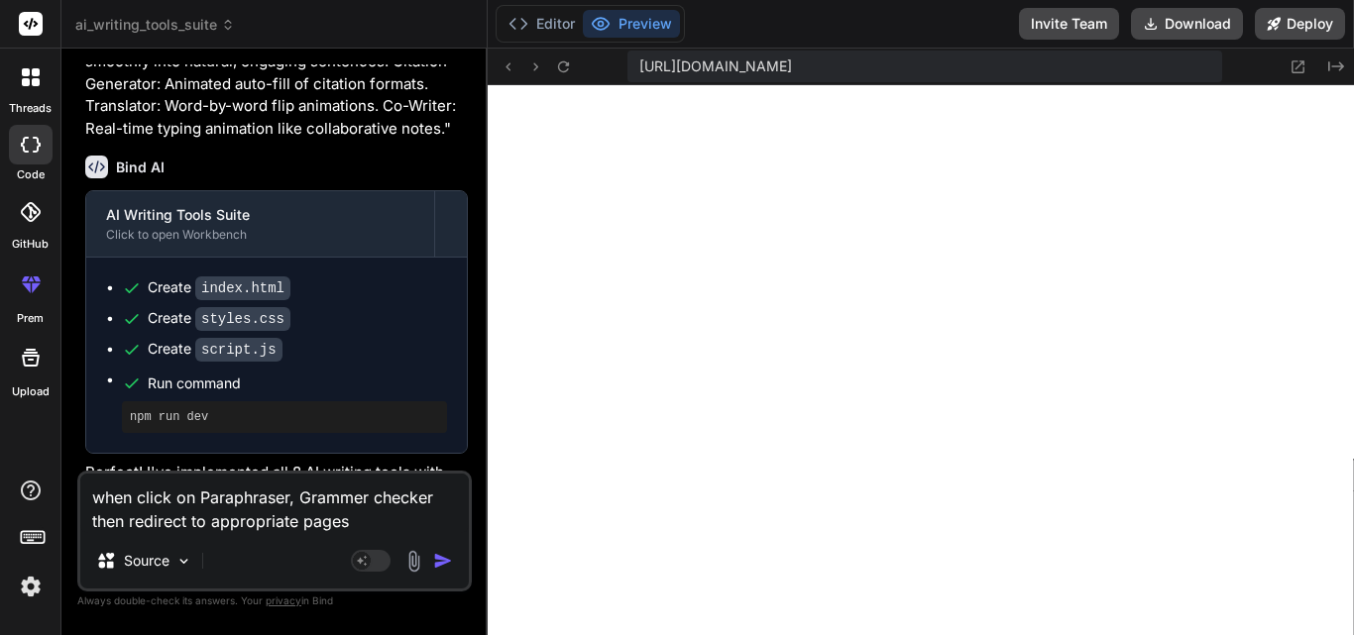
click at [440, 562] on img "button" at bounding box center [443, 561] width 20 height 20
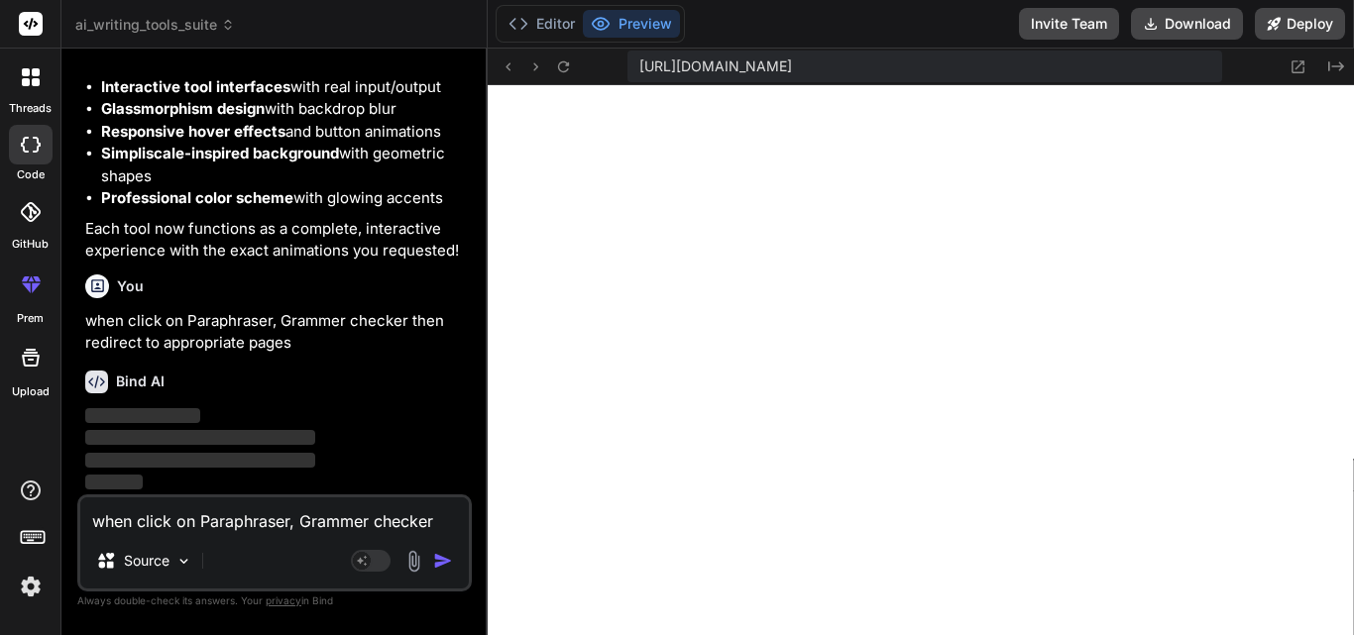
scroll to position [5656, 0]
click at [394, 356] on div "Bind AI ‌ ‌ ‌ ‌" at bounding box center [276, 425] width 383 height 140
click at [1188, 35] on button "Download" at bounding box center [1187, 24] width 112 height 32
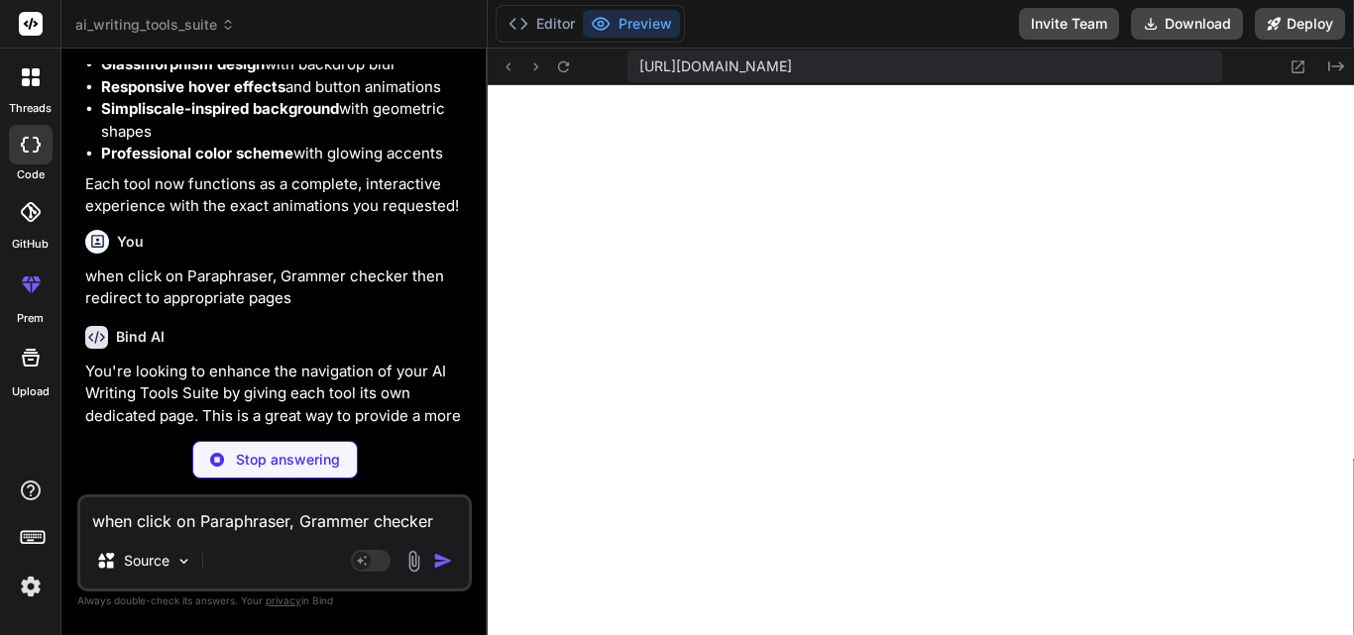
click at [347, 254] on div "You" at bounding box center [276, 242] width 383 height 24
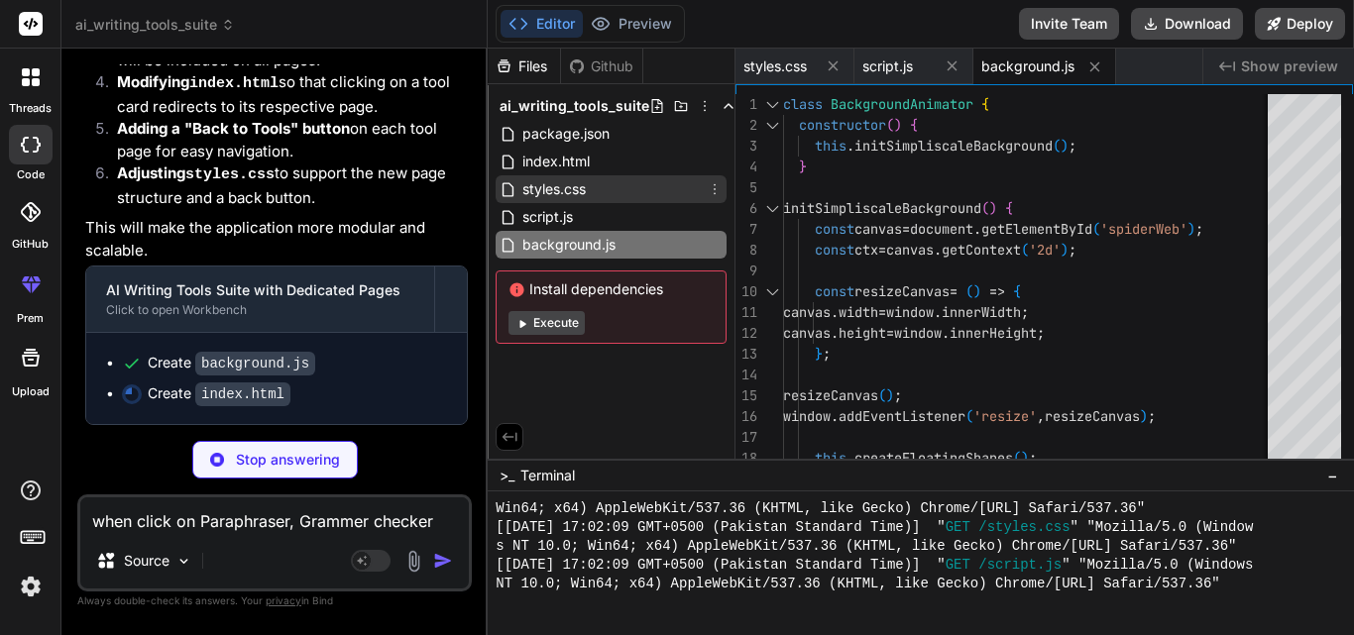
scroll to position [0, 31]
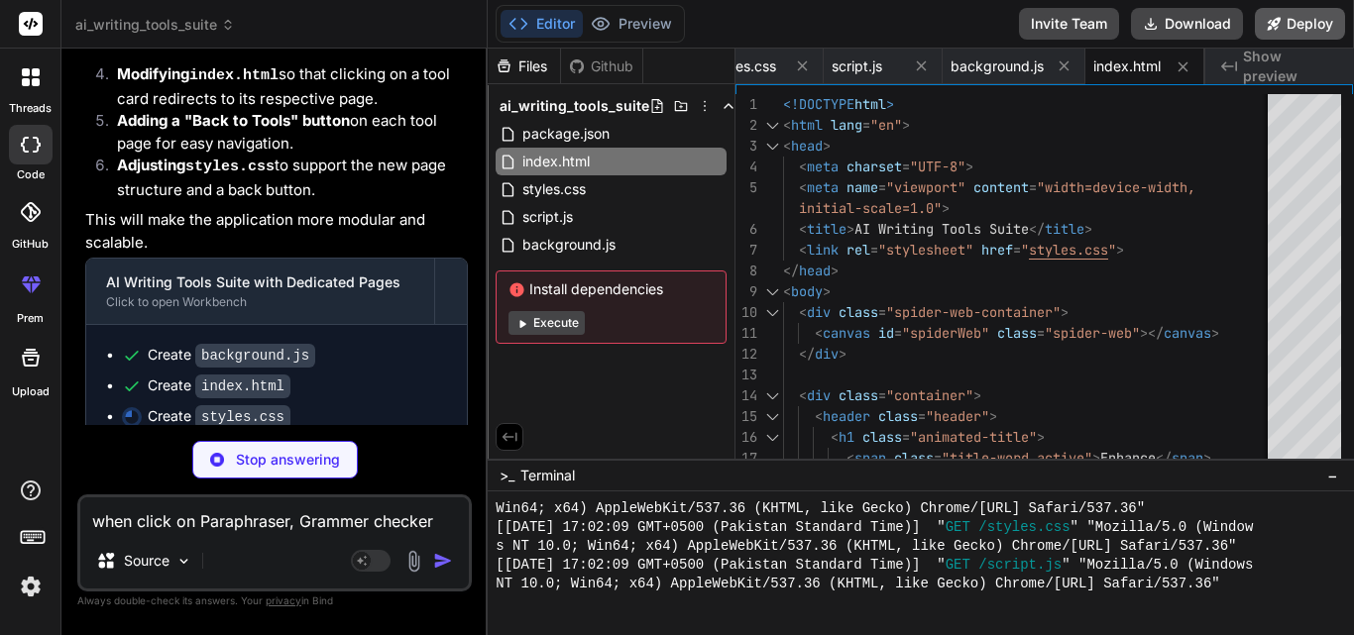
click at [1308, 14] on button "Deploy" at bounding box center [1300, 24] width 90 height 32
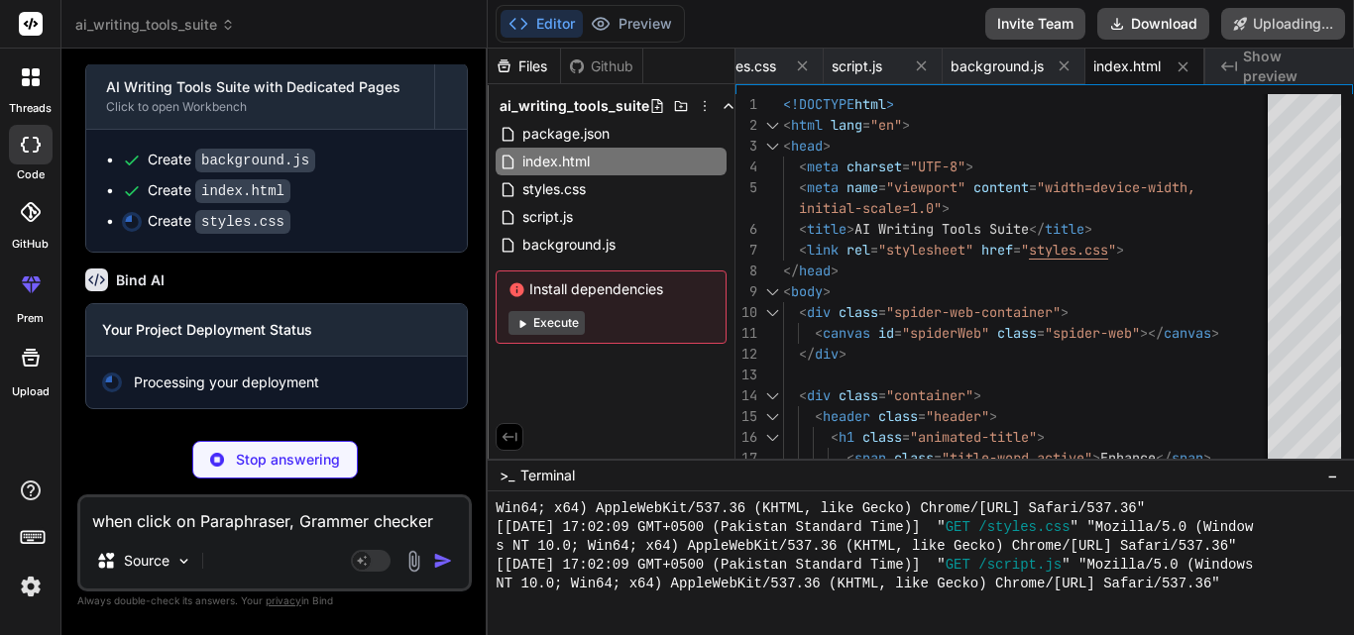
scroll to position [6491, 0]
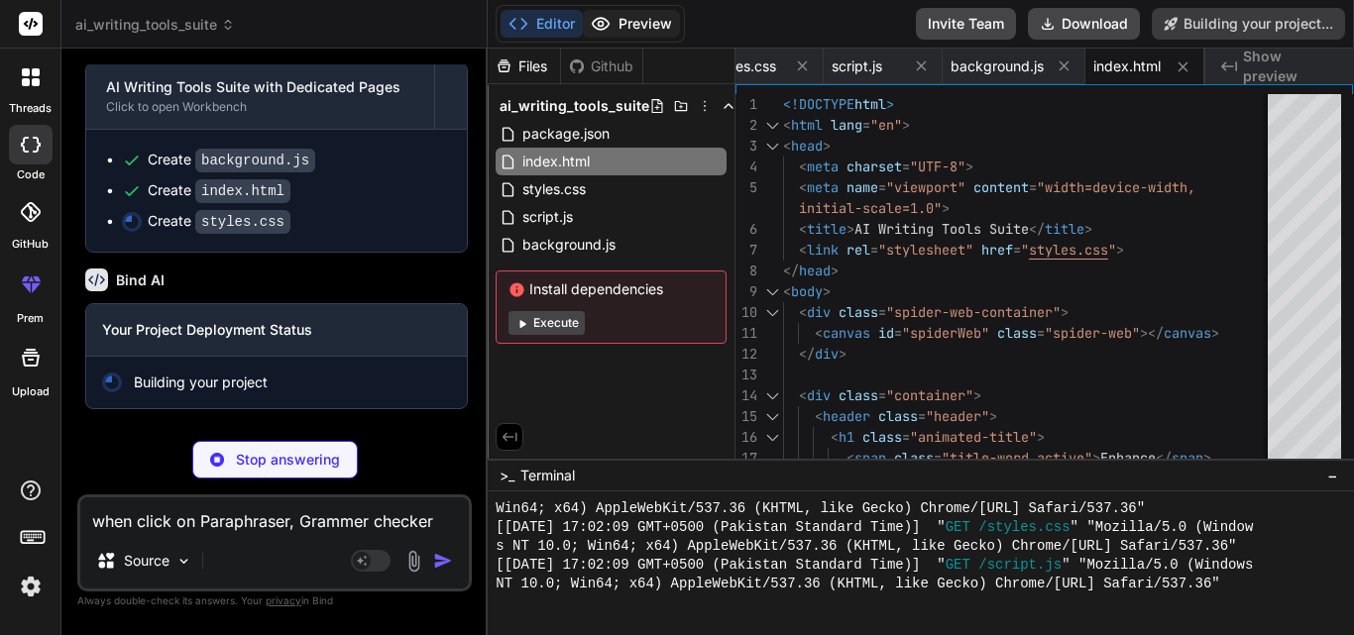
click at [651, 17] on button "Preview" at bounding box center [631, 24] width 97 height 28
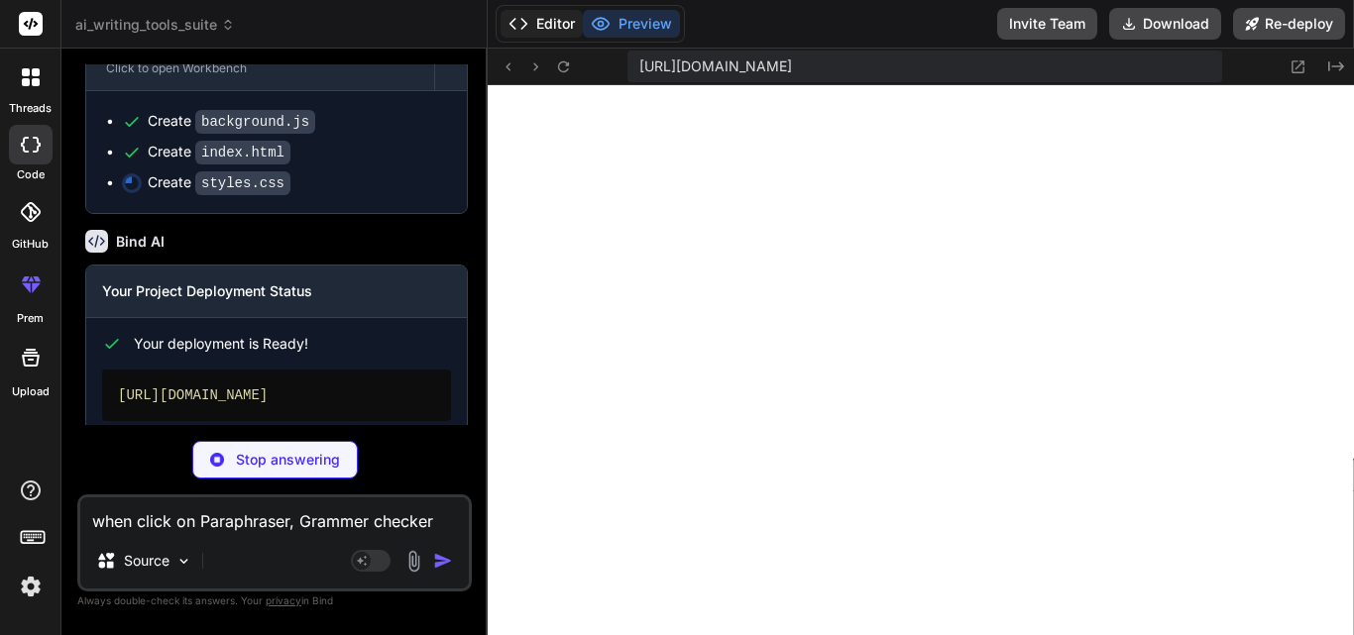
click at [562, 24] on button "Editor" at bounding box center [542, 24] width 82 height 28
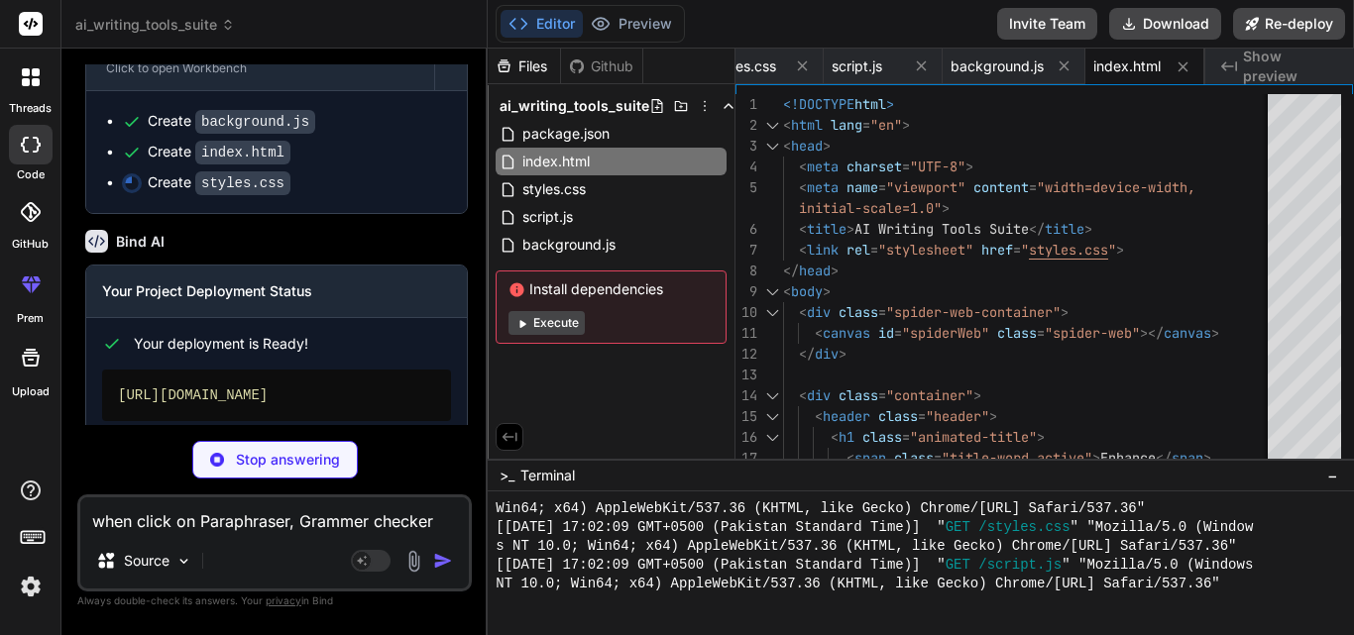
click at [392, 253] on div "Bind AI" at bounding box center [276, 241] width 383 height 23
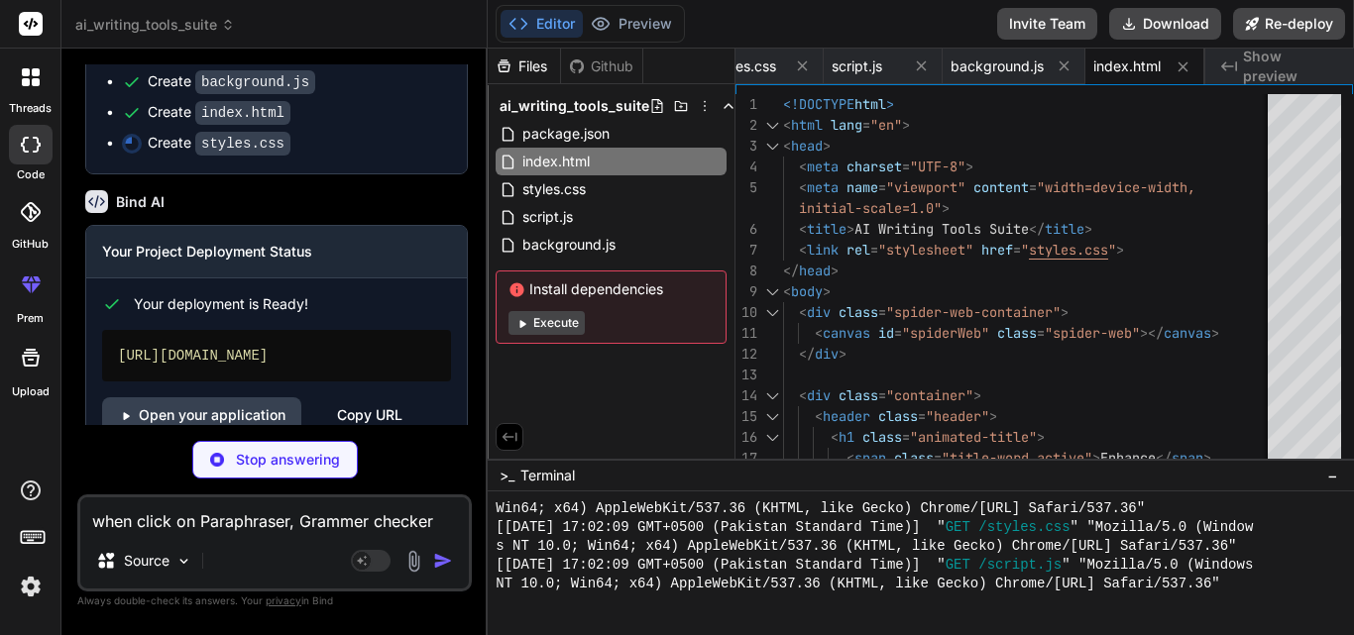
scroll to position [6610, 0]
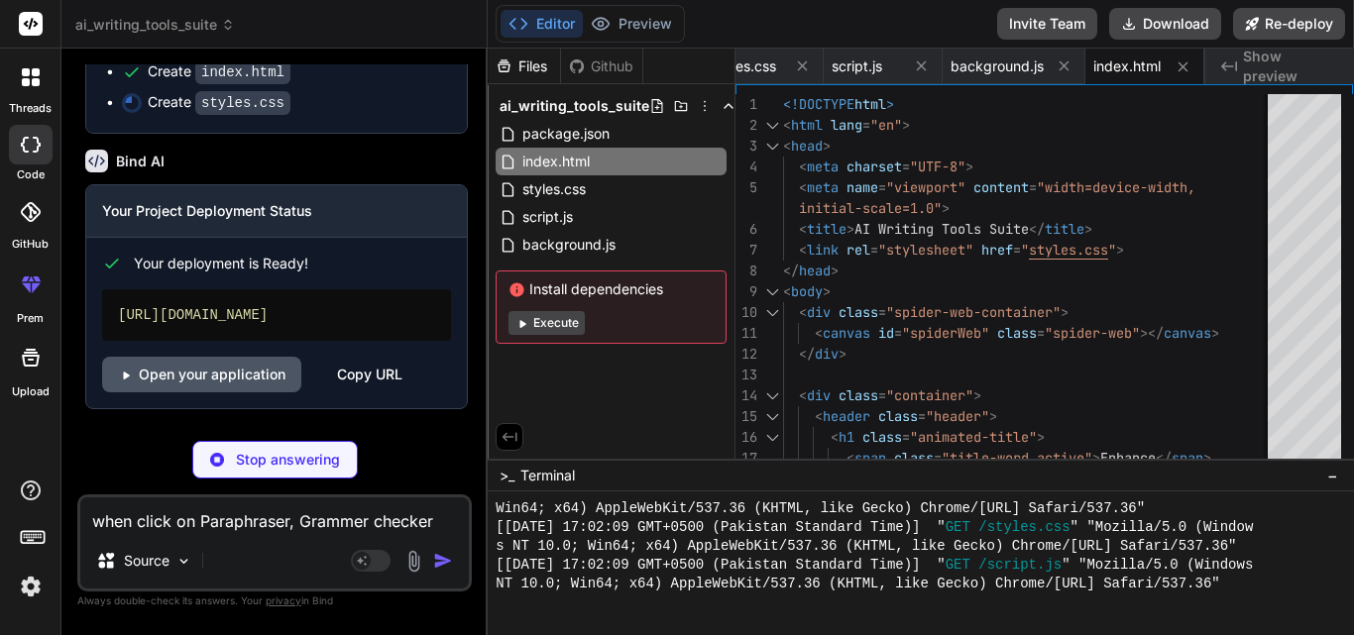
click at [198, 373] on link "Open your application" at bounding box center [201, 375] width 199 height 36
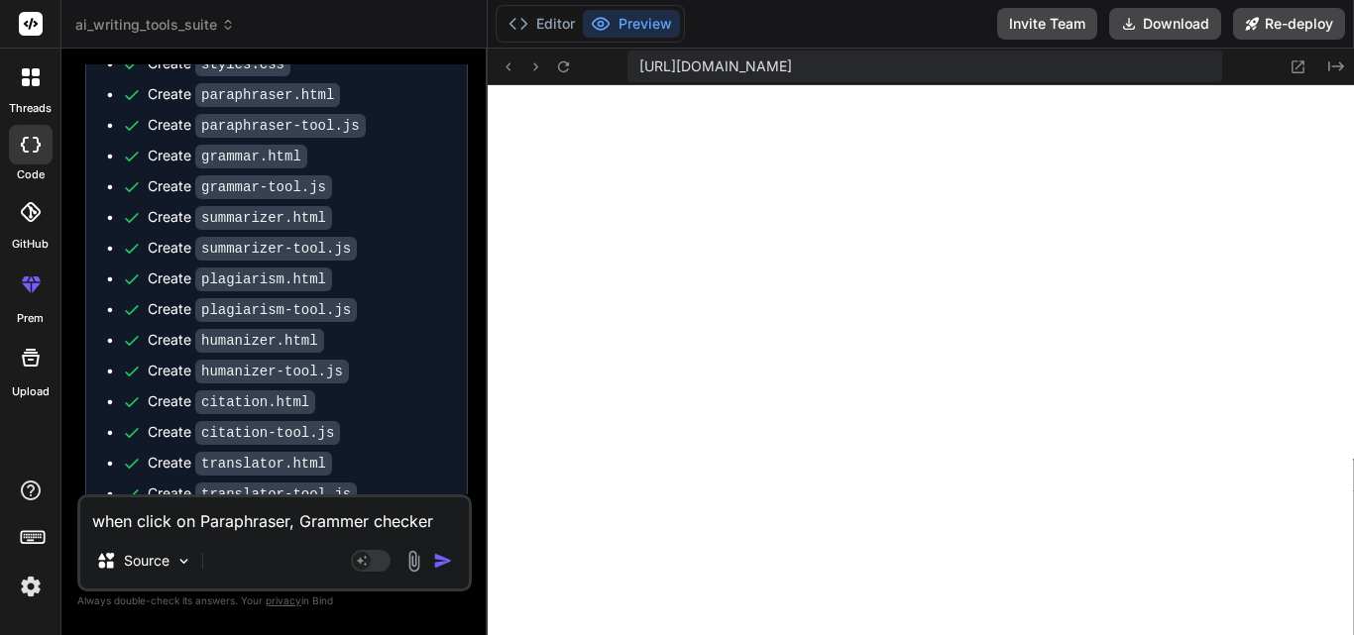
scroll to position [5971, 0]
click at [414, 426] on ul "Create background.js Create index.html Create styles.css Create paraphraser.htm…" at bounding box center [276, 315] width 341 height 647
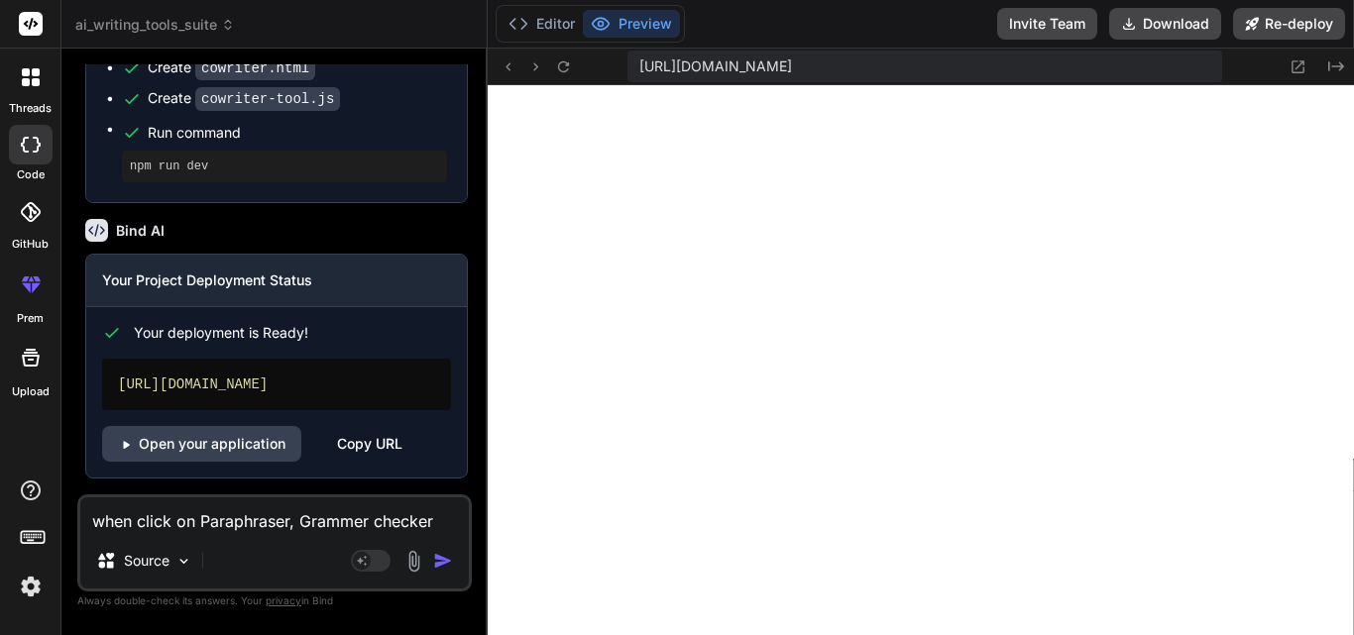
scroll to position [7105, 0]
click at [268, 528] on textarea "when click on Paraphraser, Grammer checker then redirect to appropriate pages" at bounding box center [274, 516] width 389 height 36
click at [197, 518] on textarea "add animation paraphraser and etc" at bounding box center [274, 516] width 389 height 36
click at [320, 518] on textarea "add animation on paraphraser and etc" at bounding box center [274, 516] width 389 height 36
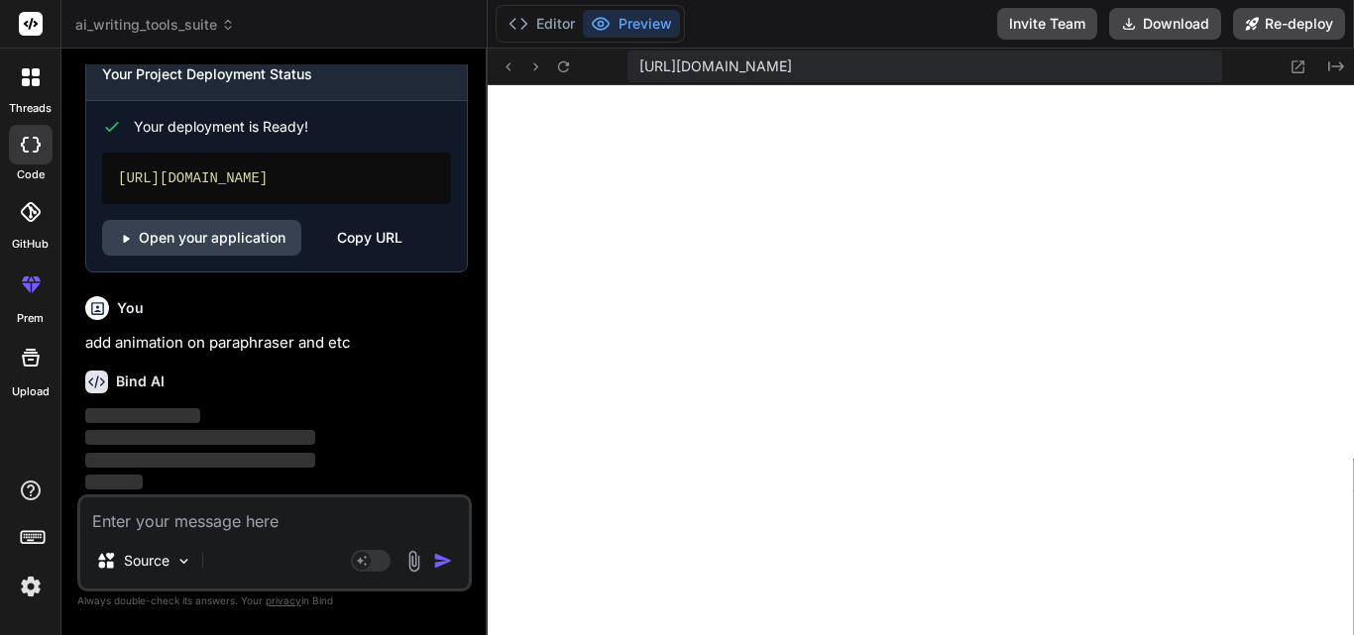
scroll to position [7311, 0]
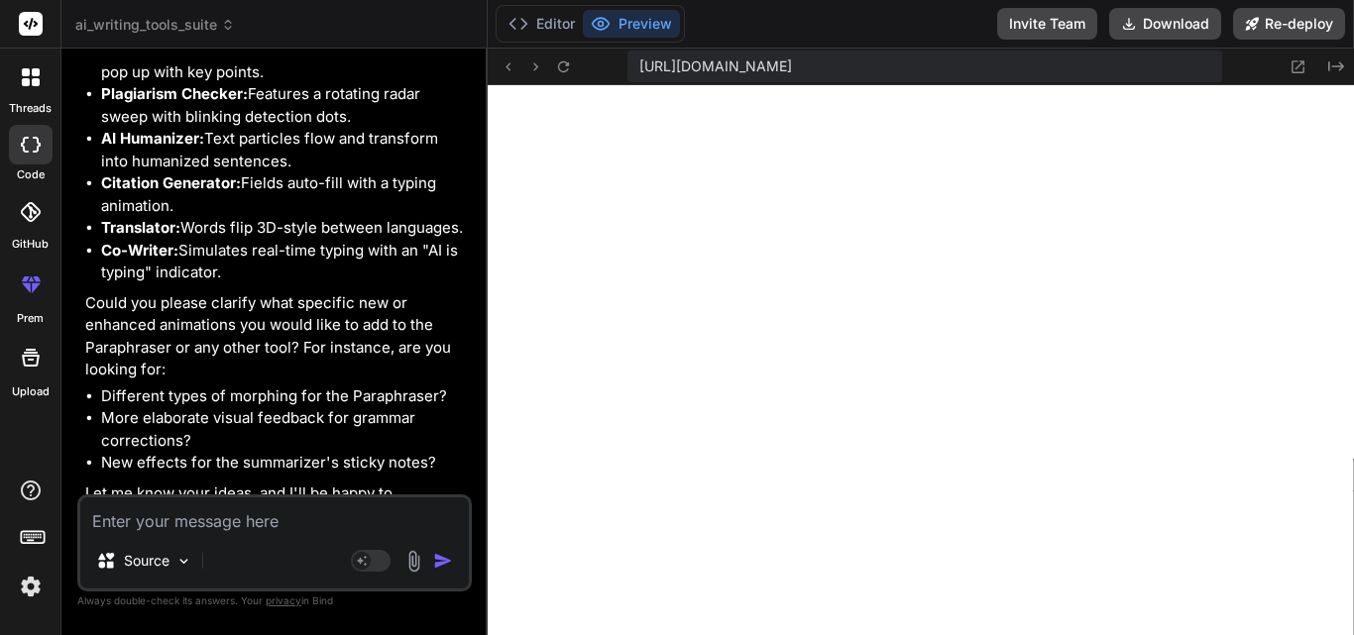
scroll to position [7972, 0]
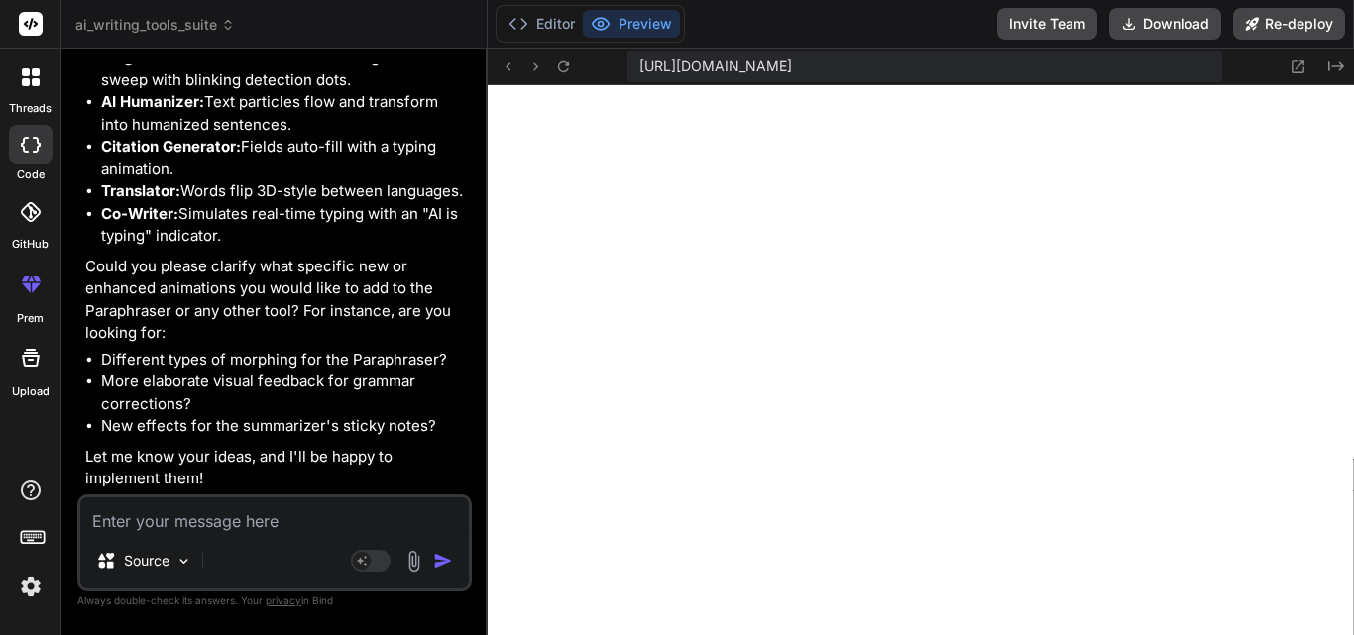
click at [220, 521] on textarea at bounding box center [274, 516] width 389 height 36
click at [279, 517] on textarea at bounding box center [274, 516] width 389 height 36
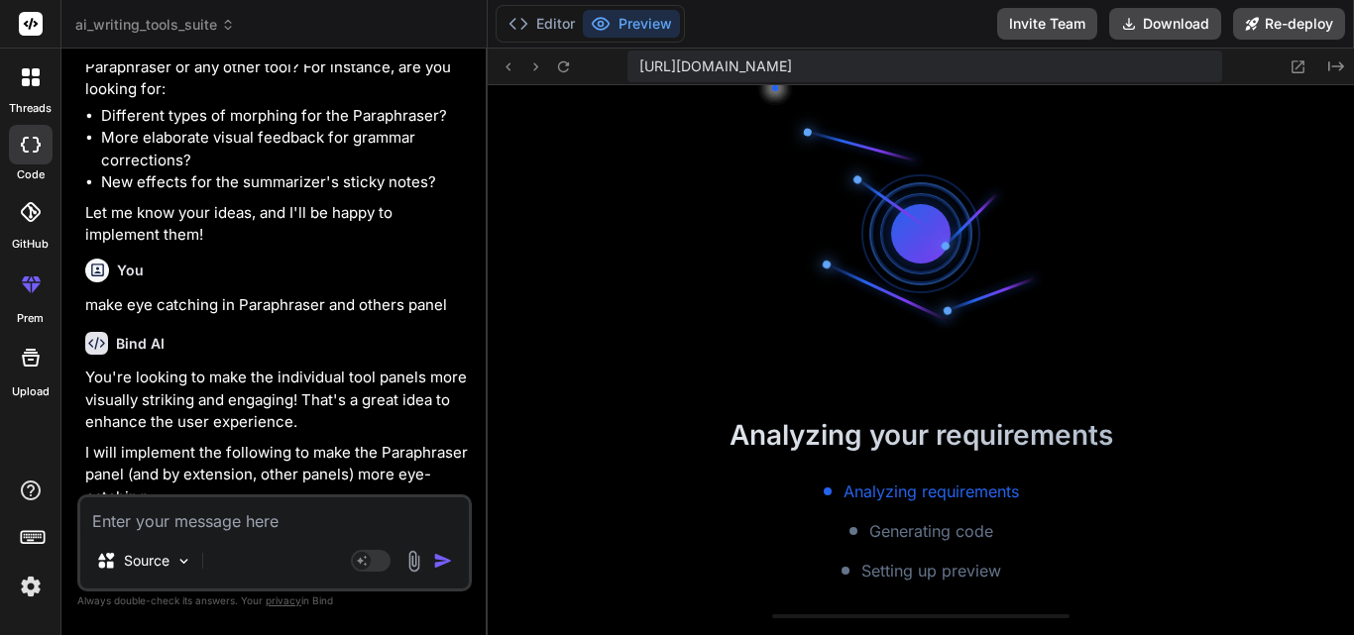
scroll to position [6819, 0]
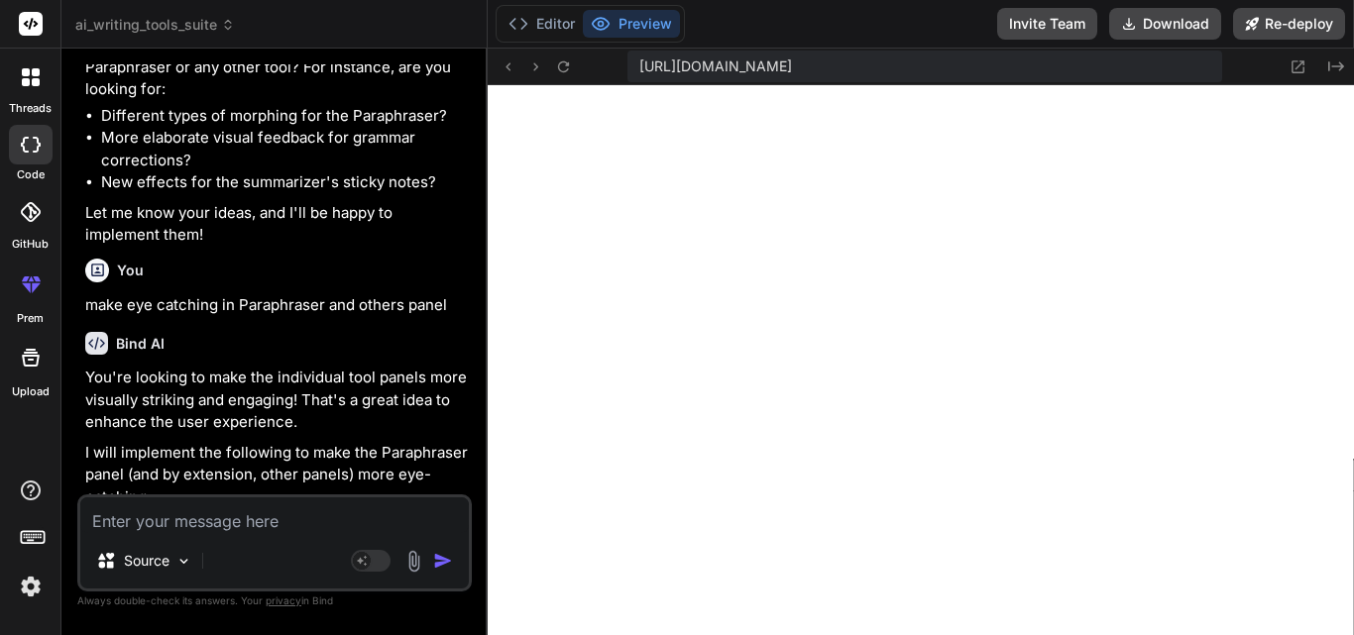
click at [362, 317] on div "You make eye catching in Paraphraser and others panel" at bounding box center [276, 284] width 383 height 66
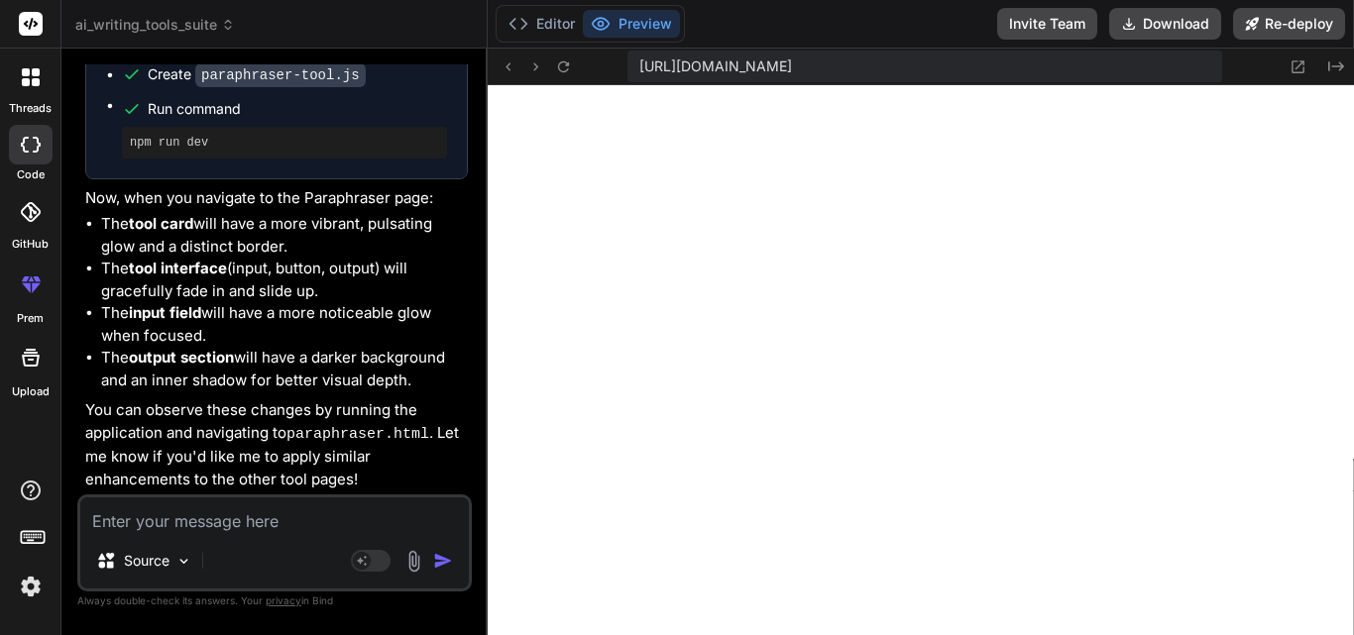
scroll to position [7384, 0]
click at [267, 529] on textarea at bounding box center [274, 516] width 389 height 36
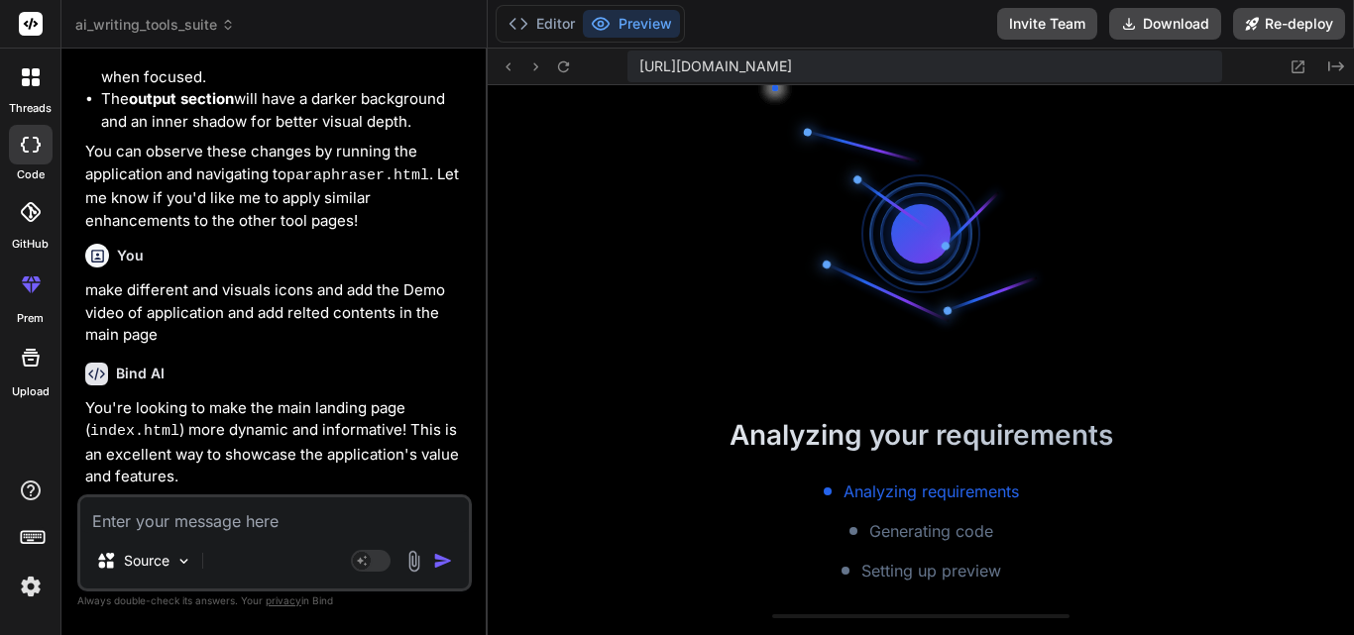
scroll to position [8100, 0]
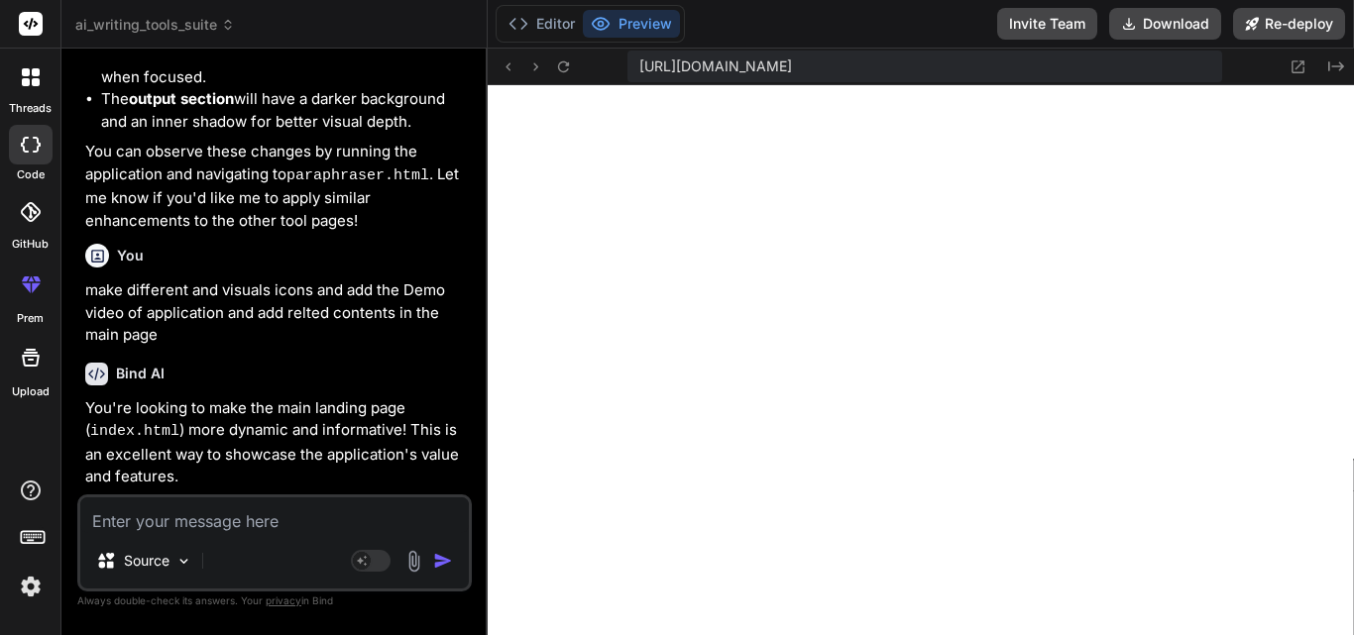
click at [286, 524] on textarea at bounding box center [274, 516] width 389 height 36
click at [265, 518] on textarea at bounding box center [274, 516] width 389 height 36
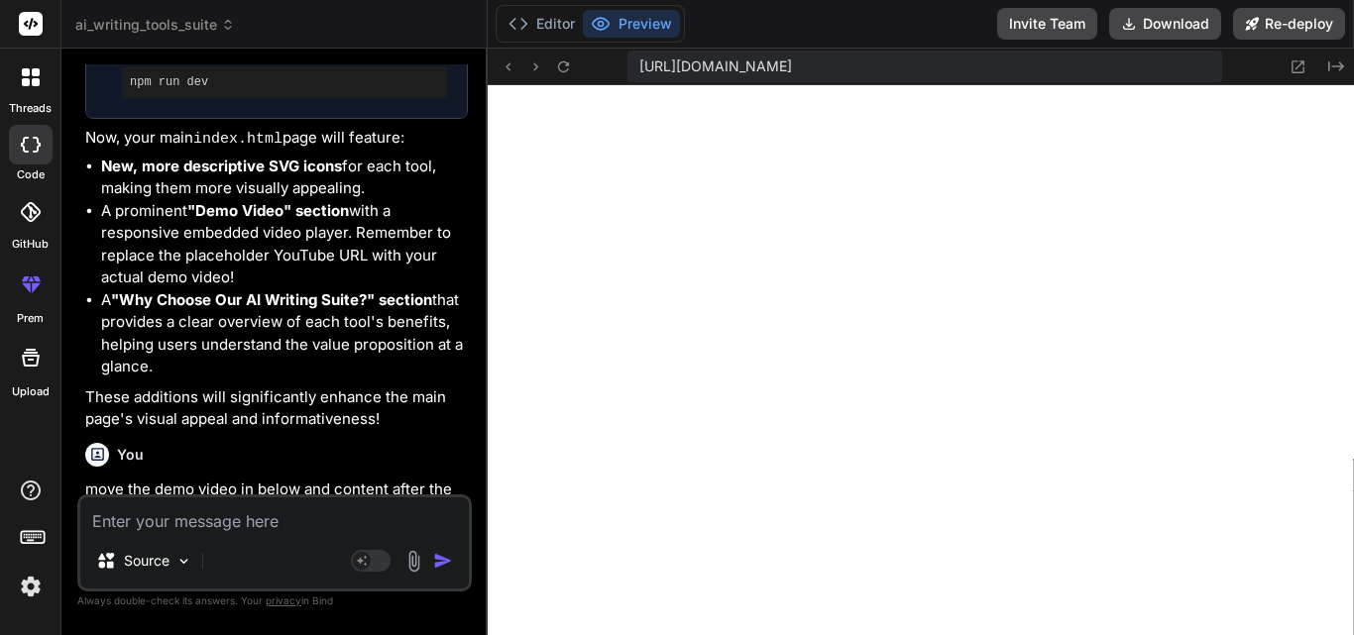
scroll to position [10583, 0]
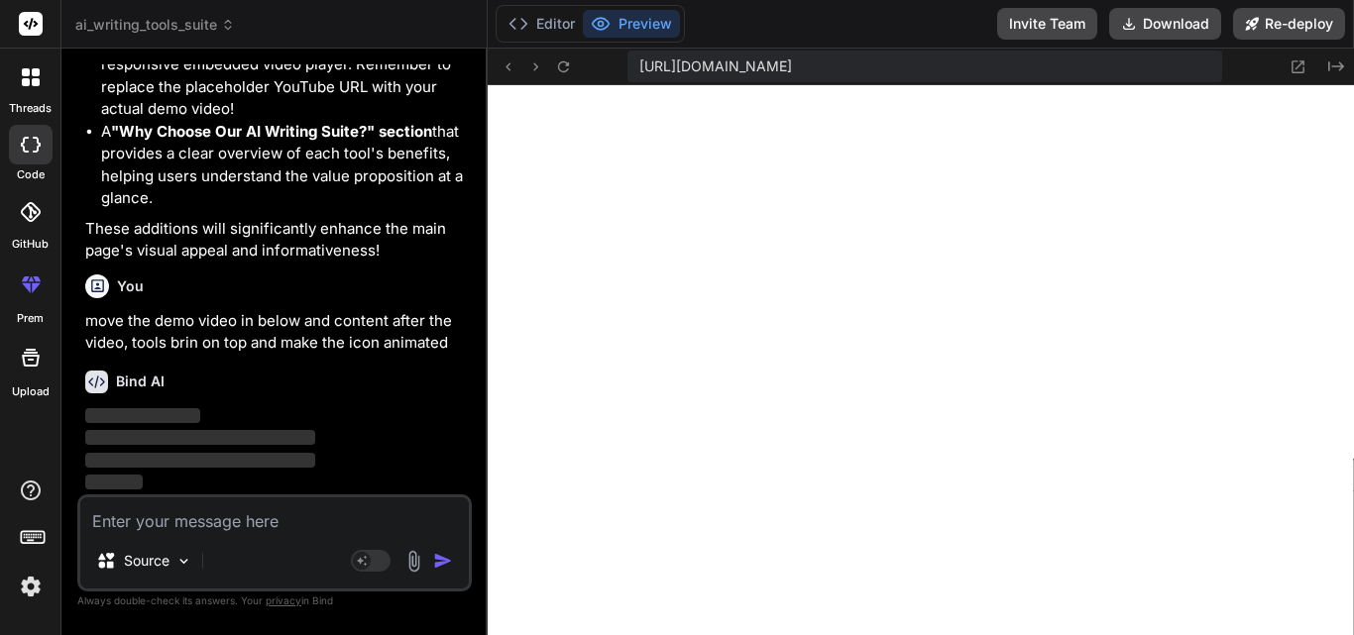
click at [428, 388] on div "Bind AI" at bounding box center [276, 382] width 383 height 23
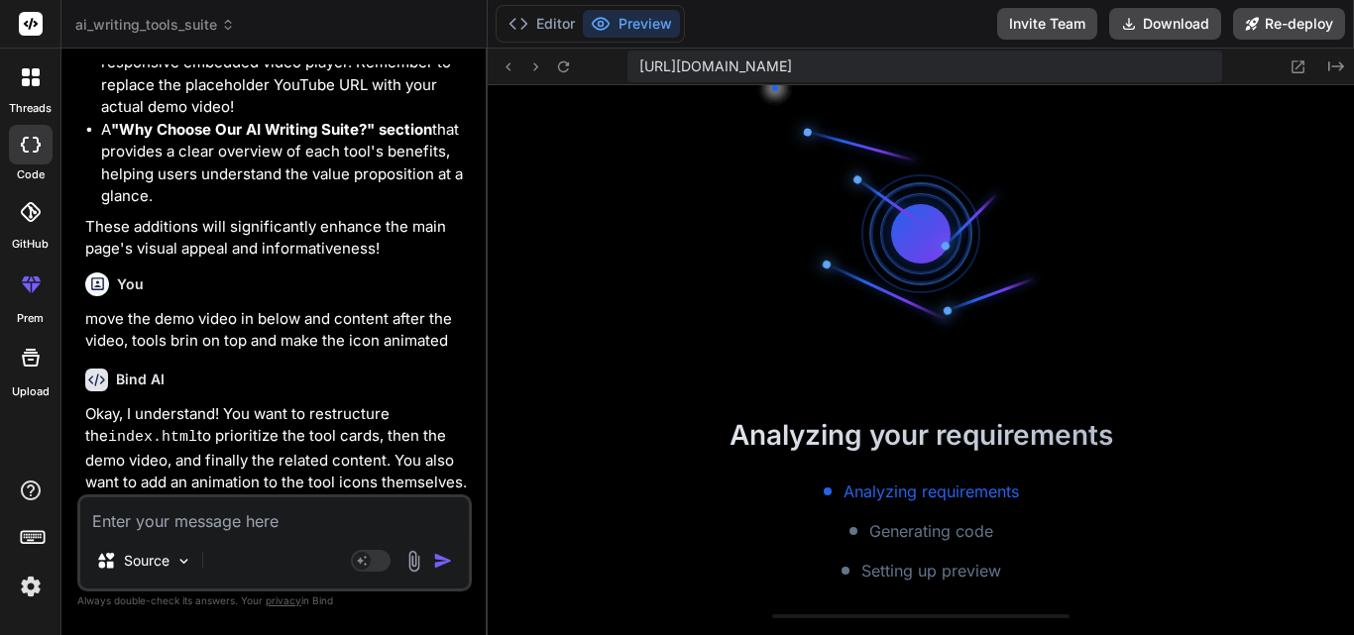
scroll to position [8928, 0]
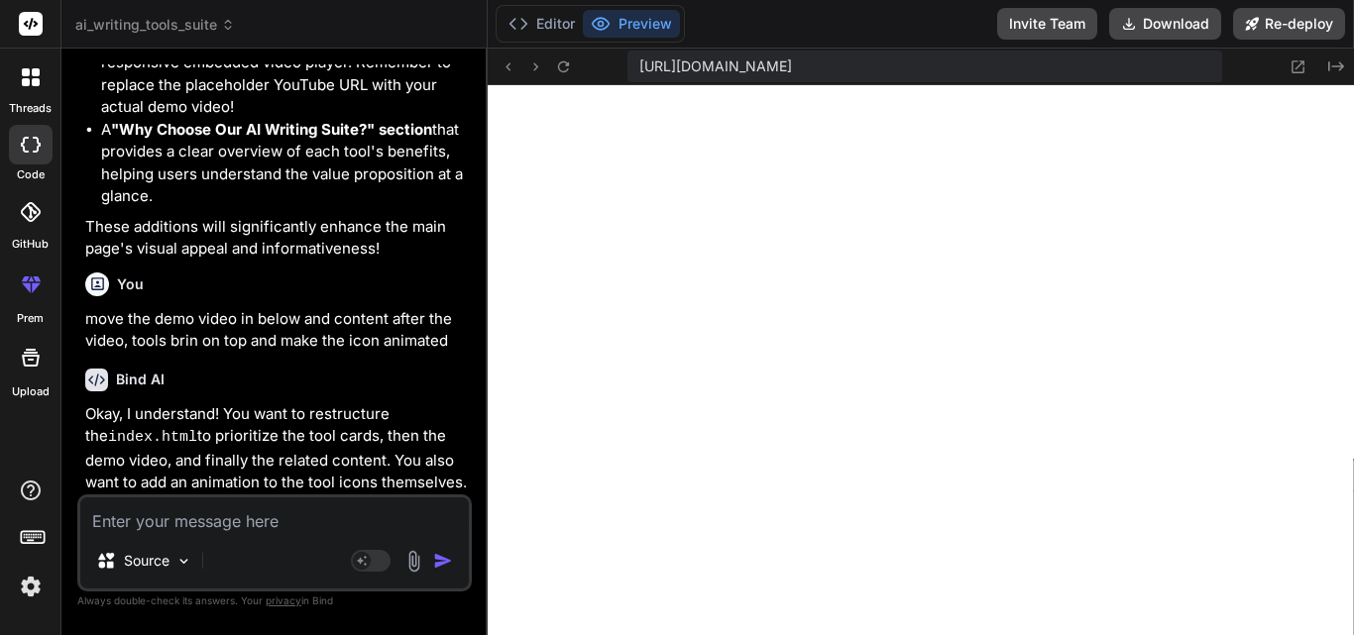
click at [283, 530] on textarea at bounding box center [274, 516] width 389 height 36
click at [324, 518] on textarea "make different color icons" at bounding box center [274, 516] width 389 height 36
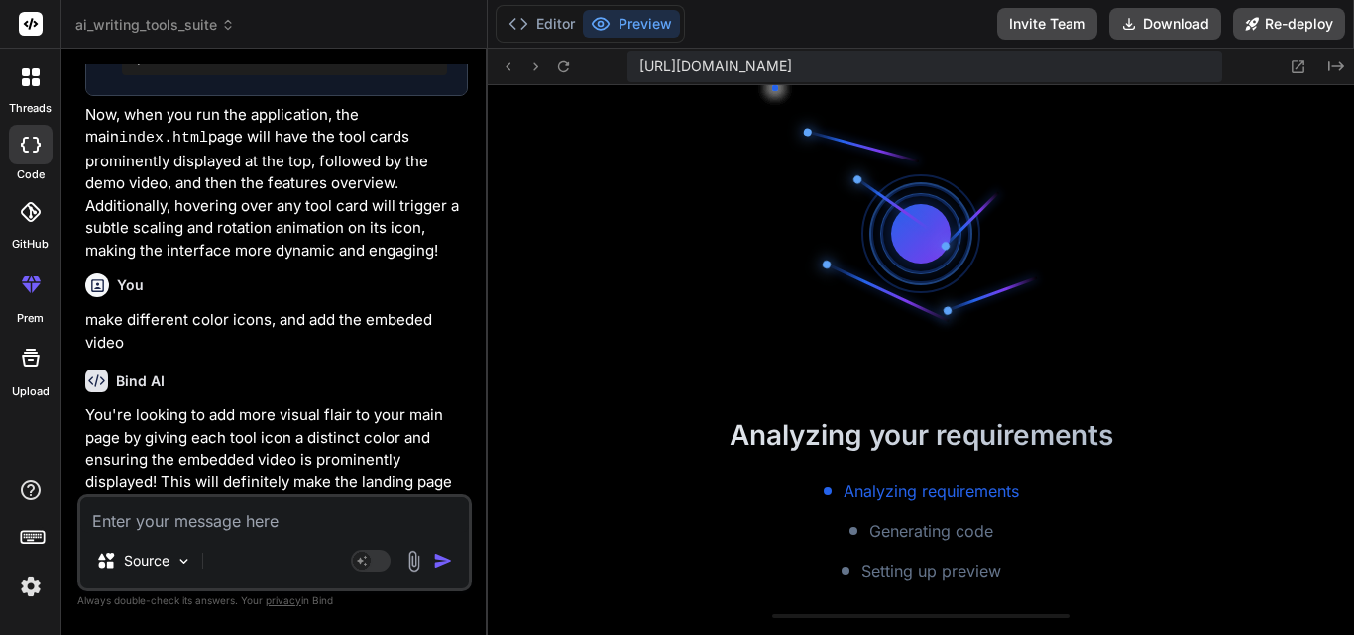
scroll to position [9682, 0]
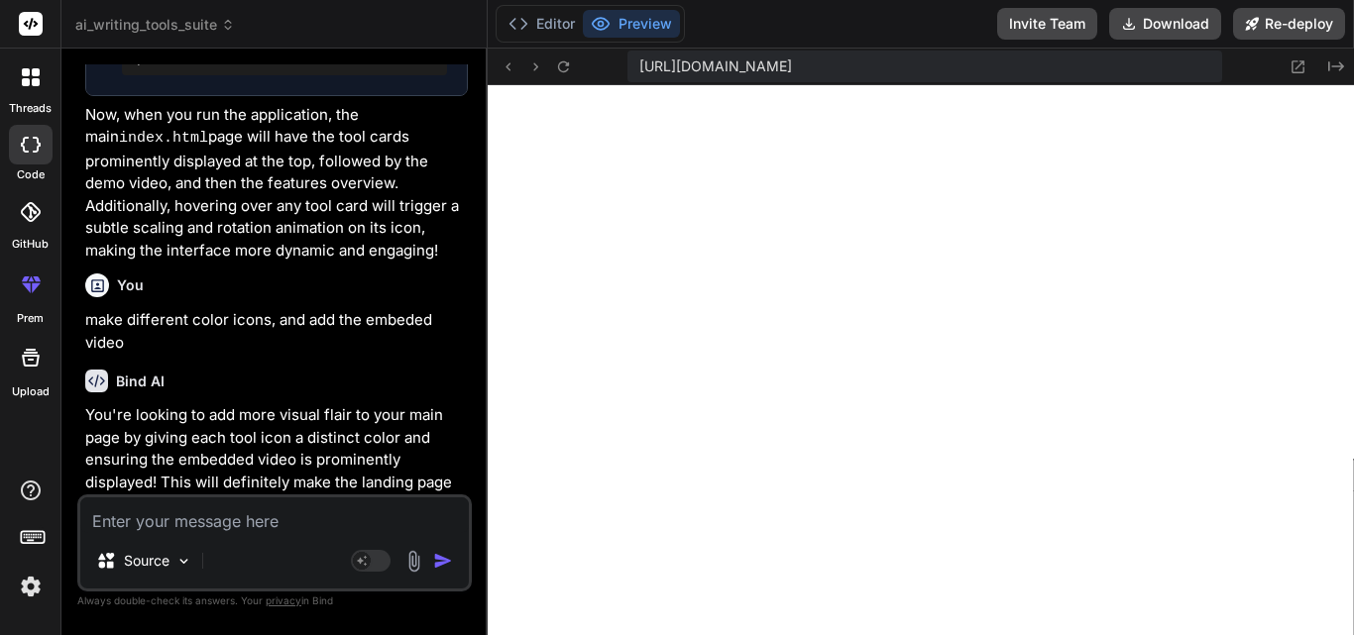
click at [402, 390] on div "Bind AI" at bounding box center [276, 381] width 383 height 23
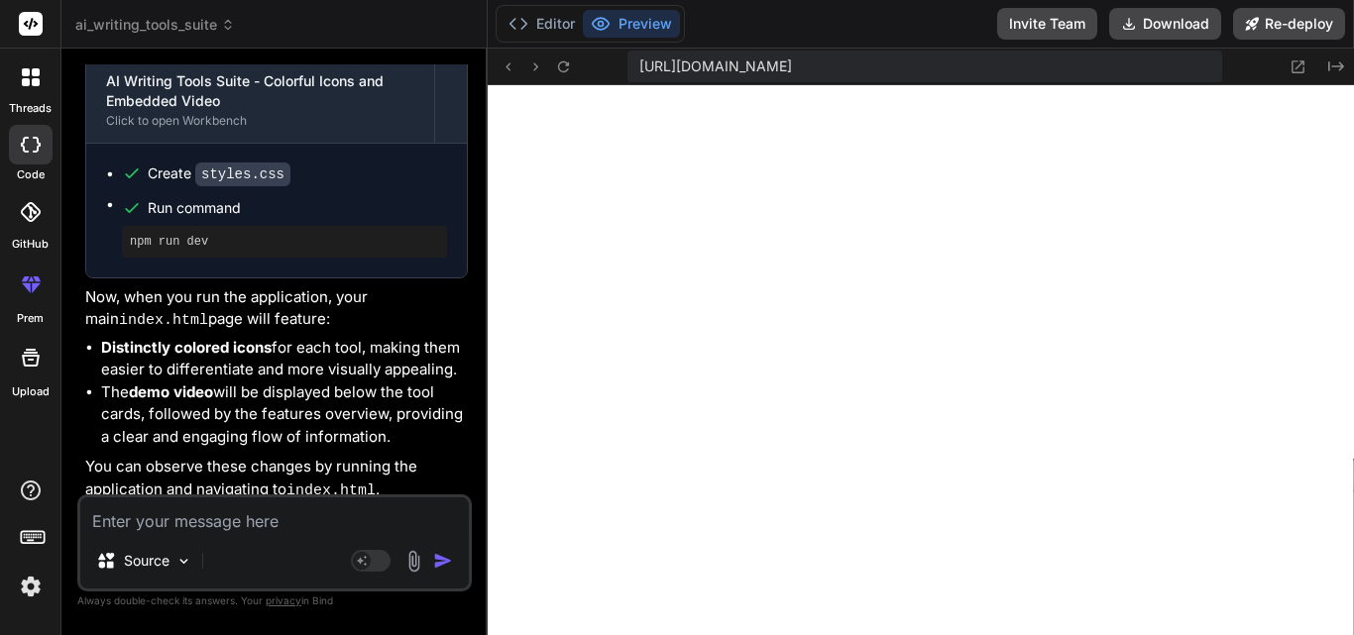
scroll to position [12440, 0]
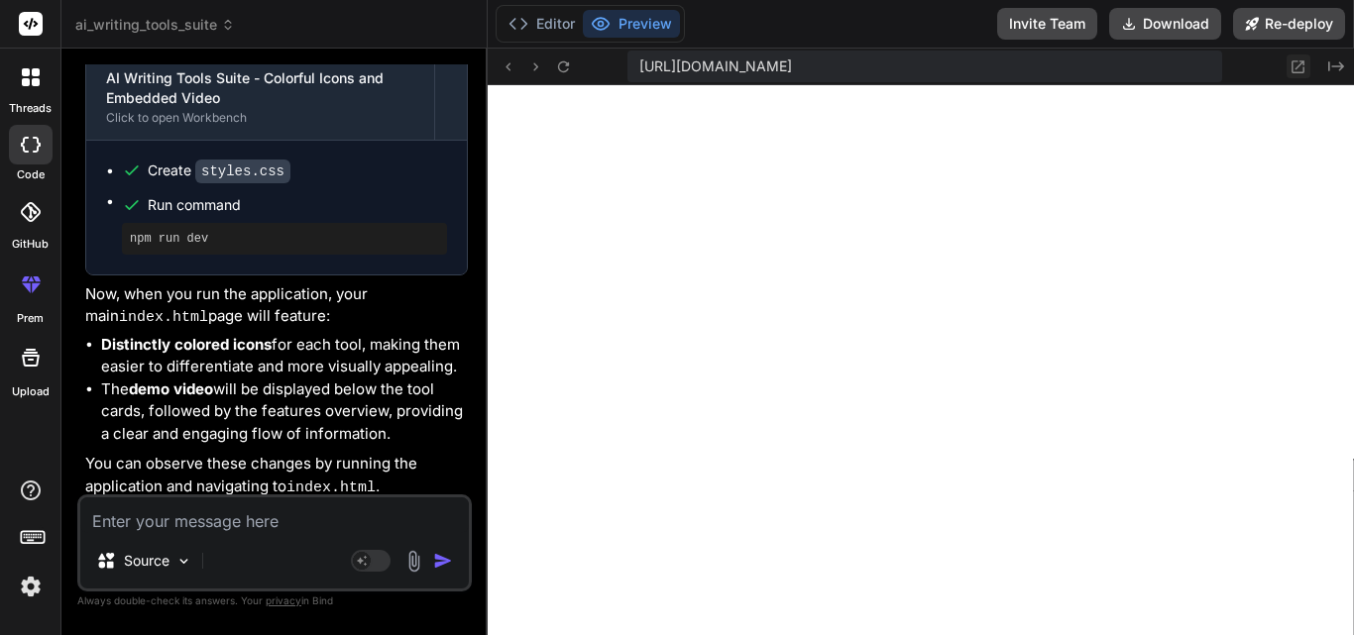
click at [1302, 68] on icon at bounding box center [1298, 66] width 17 height 17
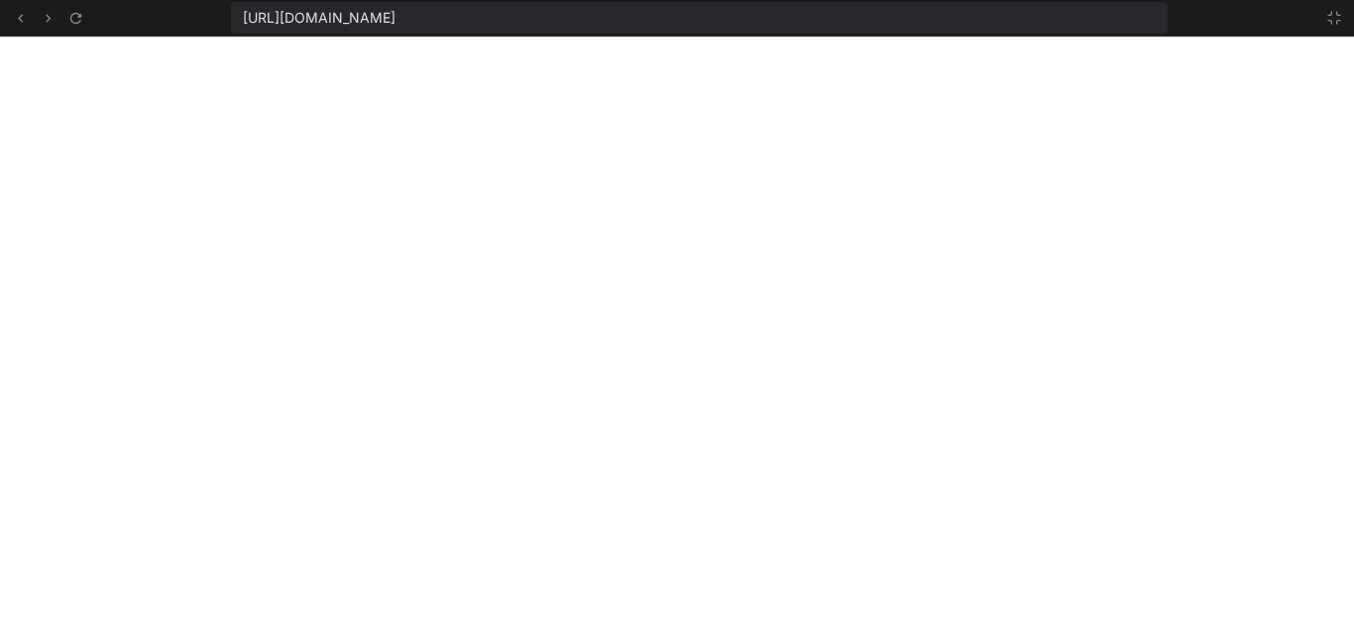
scroll to position [10624, 0]
click at [1333, 18] on icon at bounding box center [1334, 18] width 16 height 16
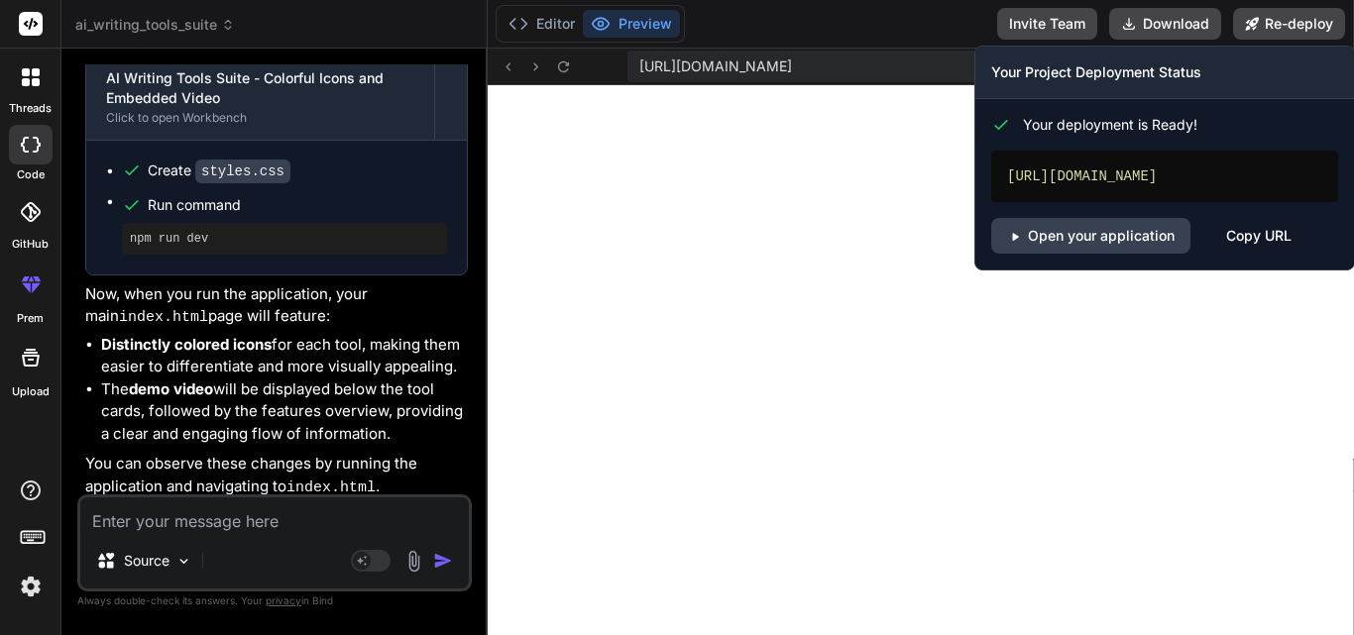
scroll to position [10737, 0]
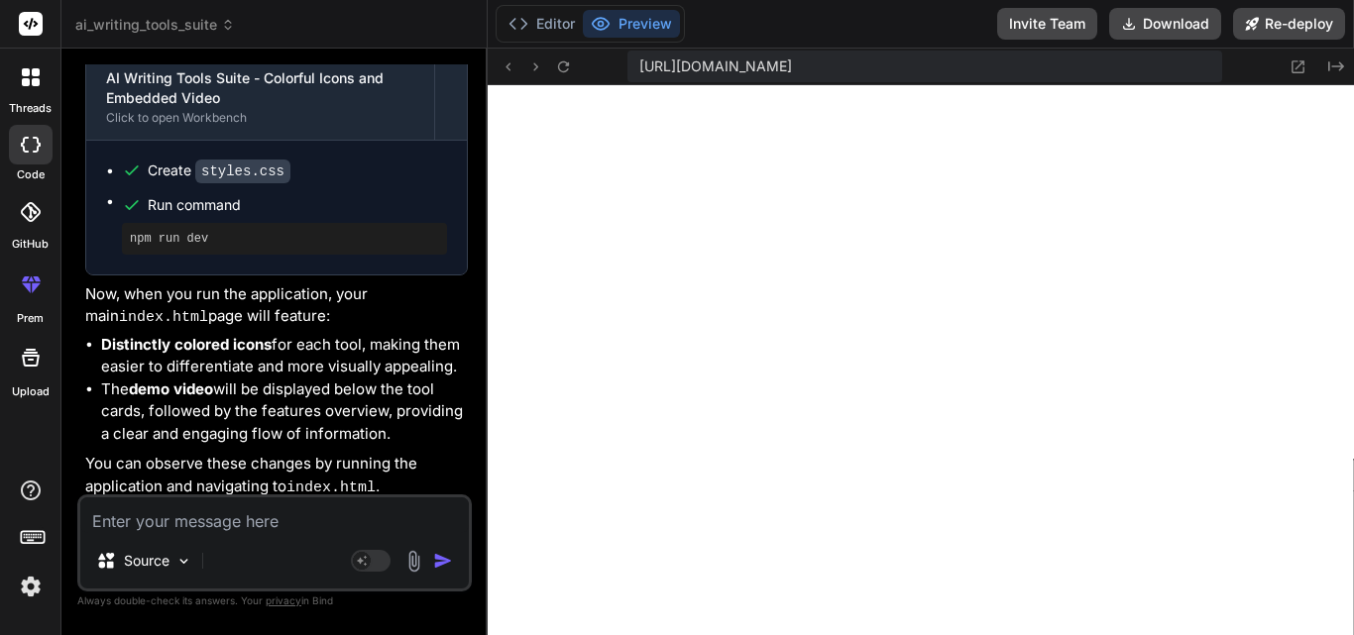
click at [320, 528] on textarea at bounding box center [274, 516] width 389 height 36
paste textarea "Feature Animations & Interactions Paraphraser: Words transform dynamically with…"
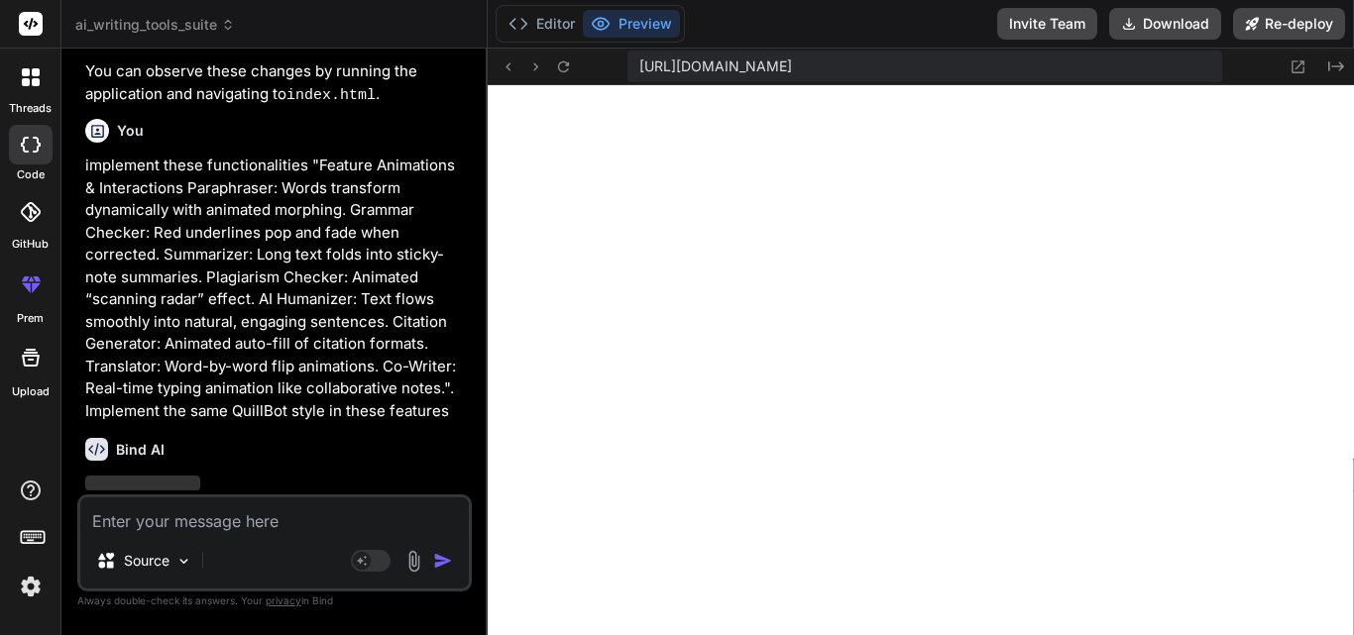
scroll to position [12891, 0]
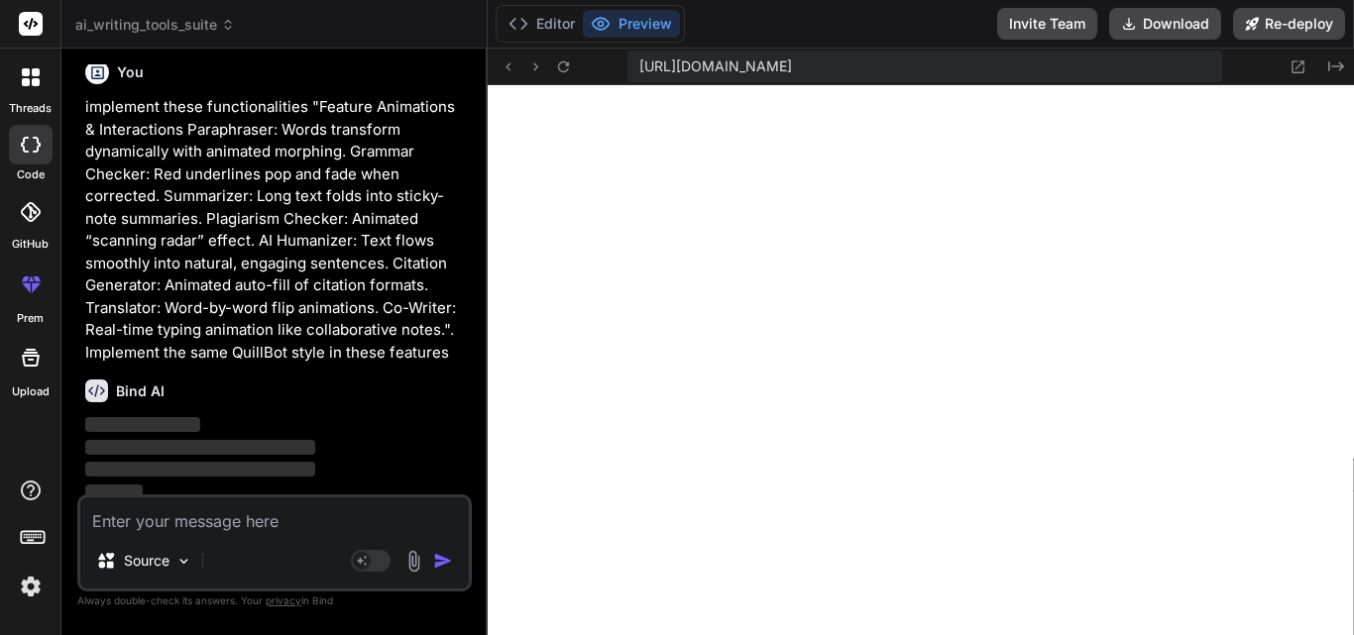
click at [408, 301] on p "implement these functionalities "Feature Animations & Interactions Paraphraser:…" at bounding box center [276, 230] width 383 height 268
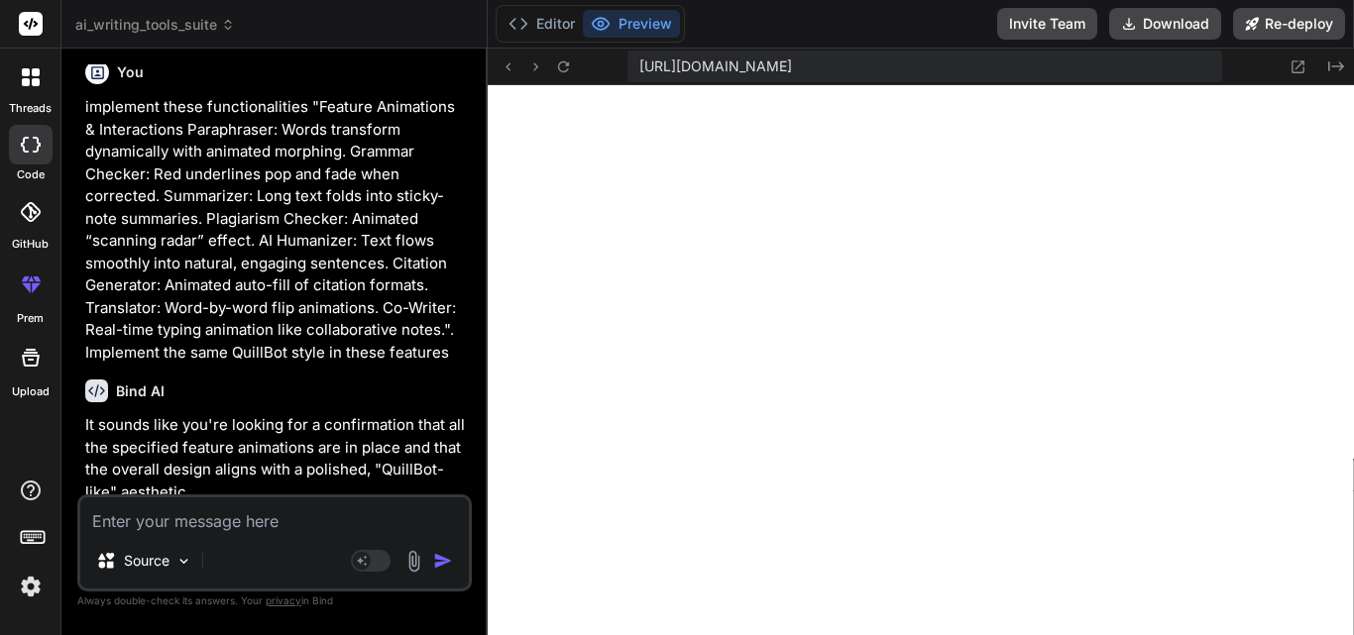
scroll to position [12281, 0]
click at [408, 558] on img at bounding box center [414, 561] width 23 height 23
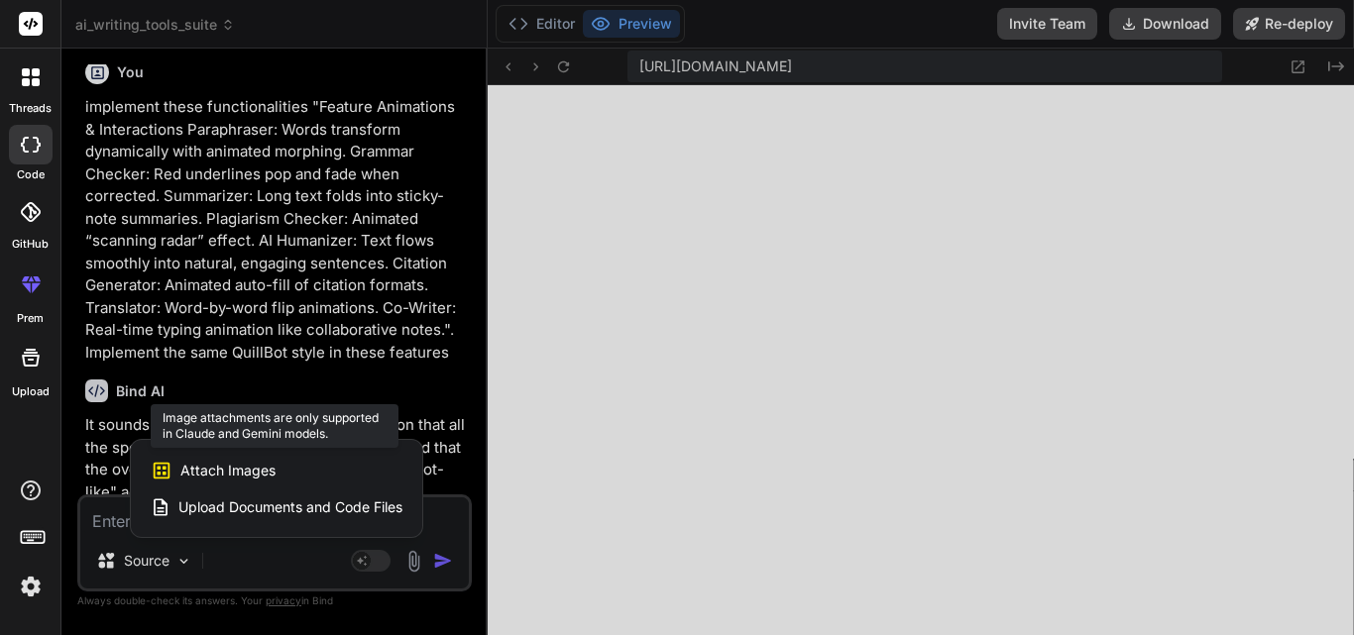
click at [259, 478] on span "Attach Images" at bounding box center [227, 471] width 95 height 20
click at [213, 469] on span "Attach Images" at bounding box center [227, 471] width 95 height 20
click at [240, 473] on span "Attach Images" at bounding box center [227, 471] width 95 height 20
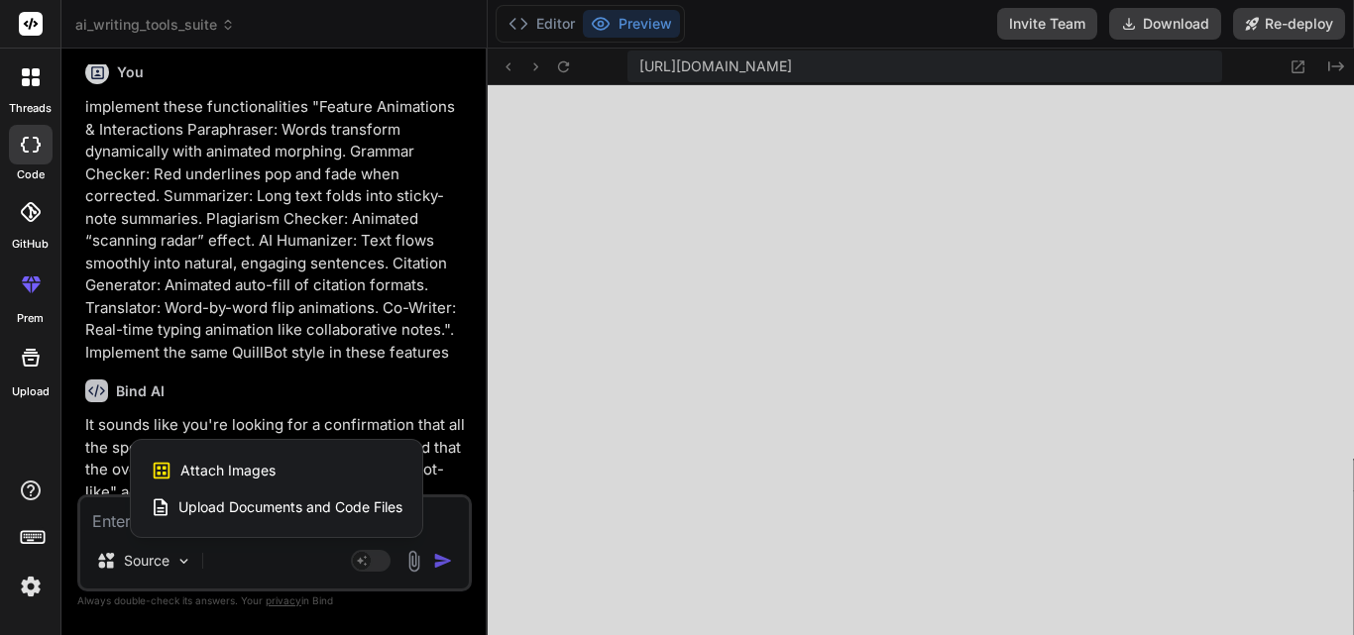
click at [465, 335] on div at bounding box center [677, 317] width 1354 height 635
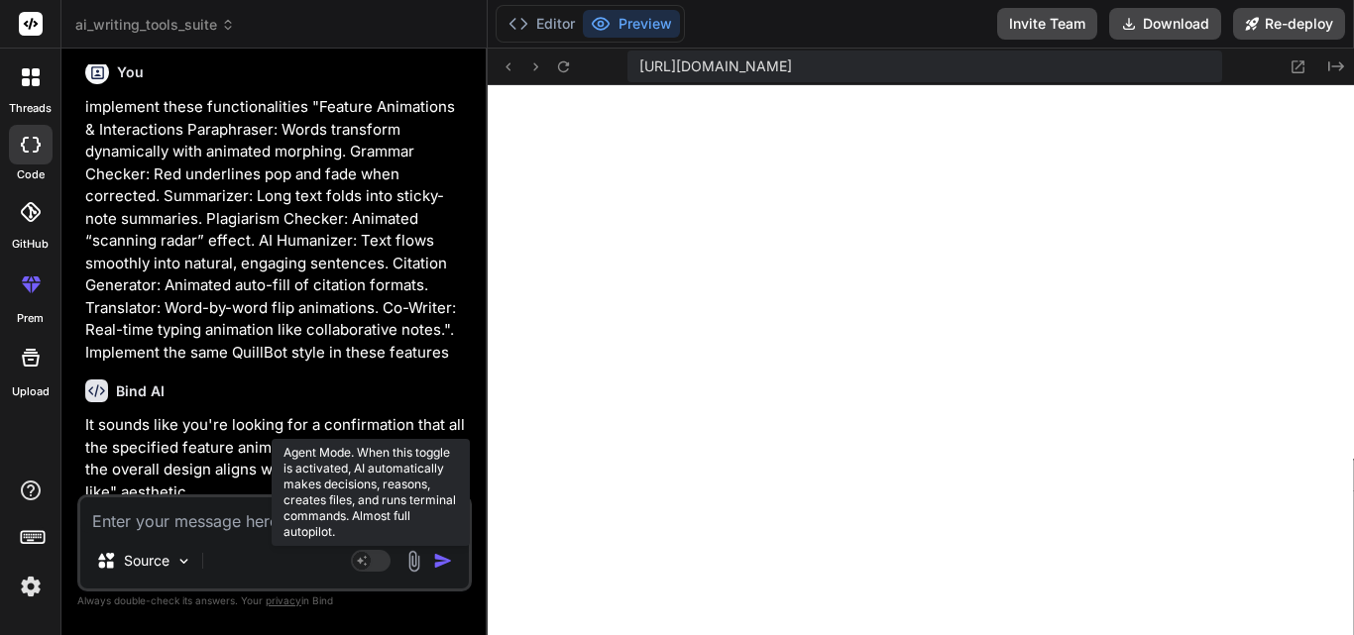
click at [381, 552] on rect at bounding box center [371, 561] width 40 height 22
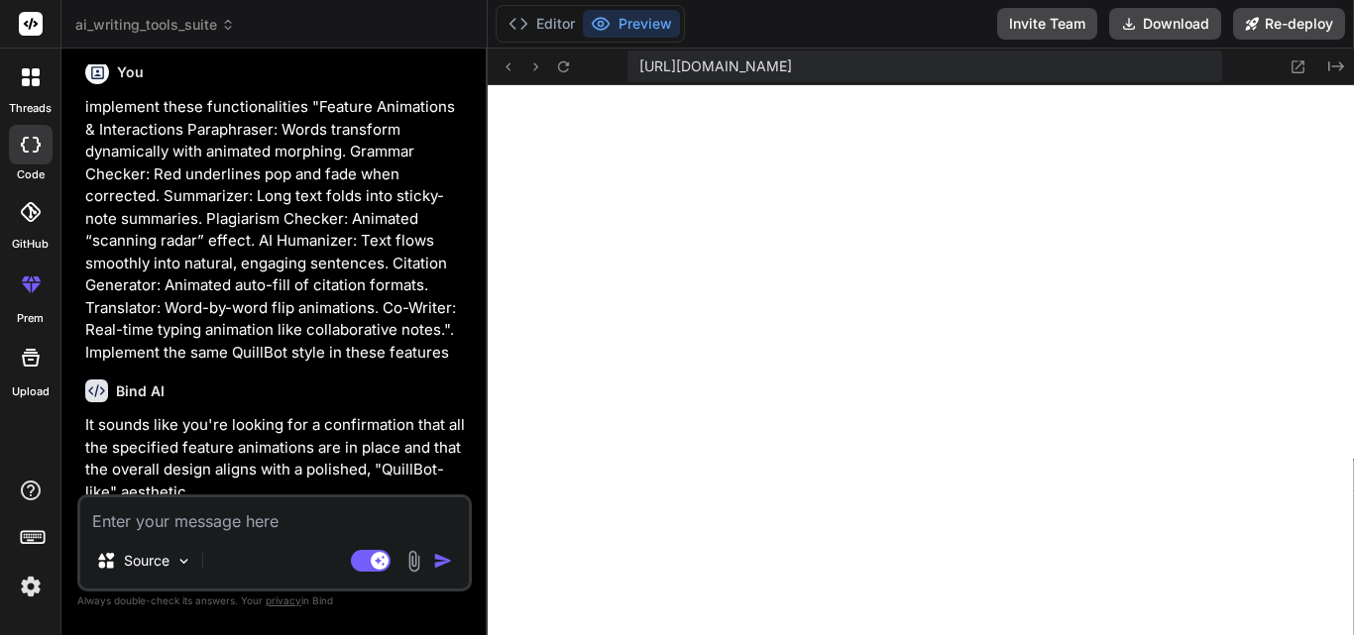
click at [417, 563] on img at bounding box center [414, 561] width 23 height 23
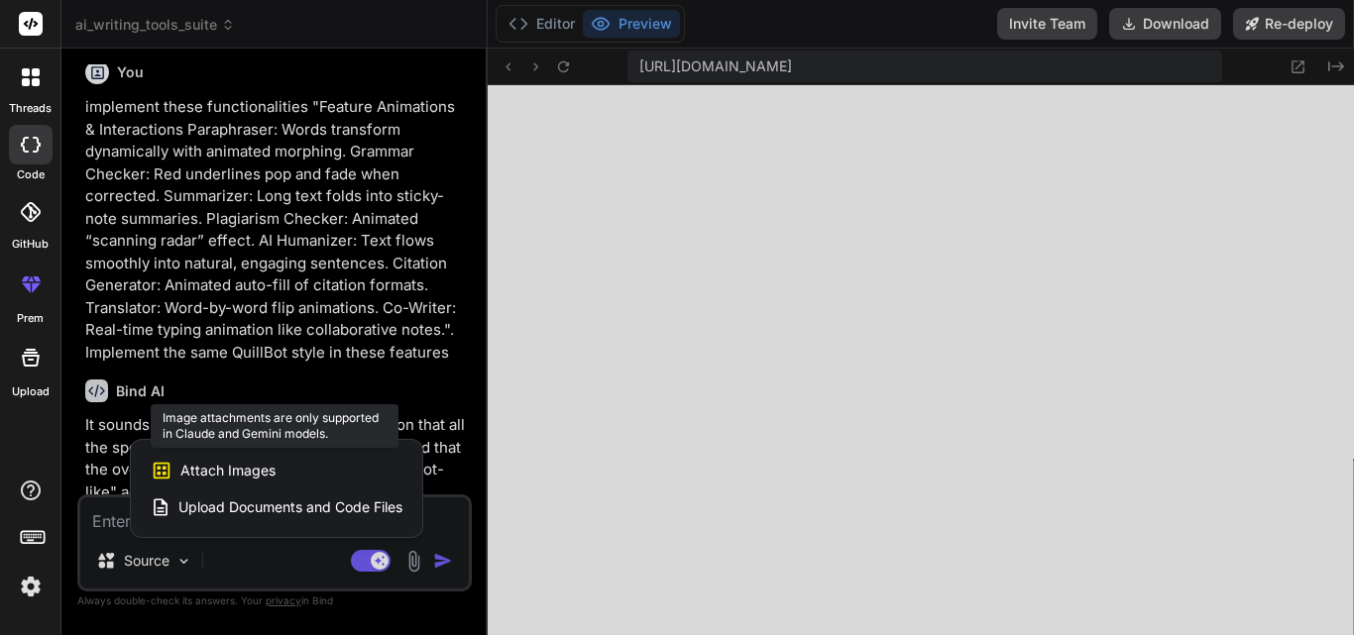
click at [252, 475] on span "Attach Images" at bounding box center [227, 471] width 95 height 20
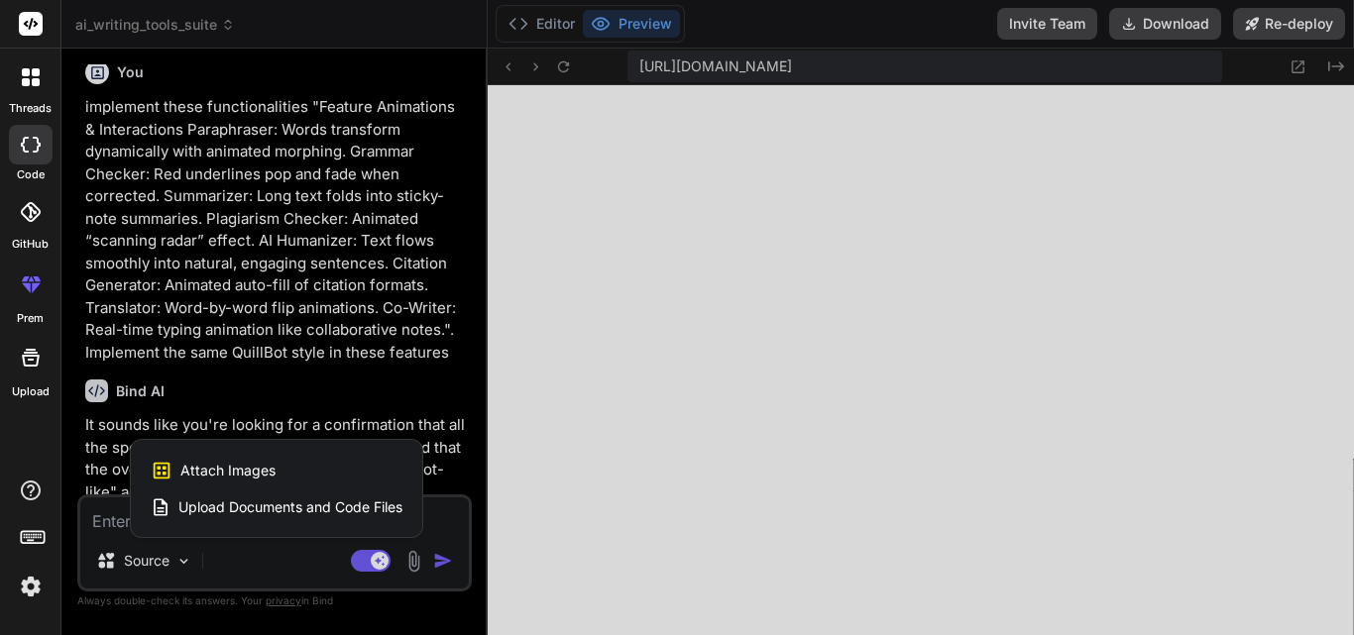
click at [371, 562] on div at bounding box center [677, 317] width 1354 height 635
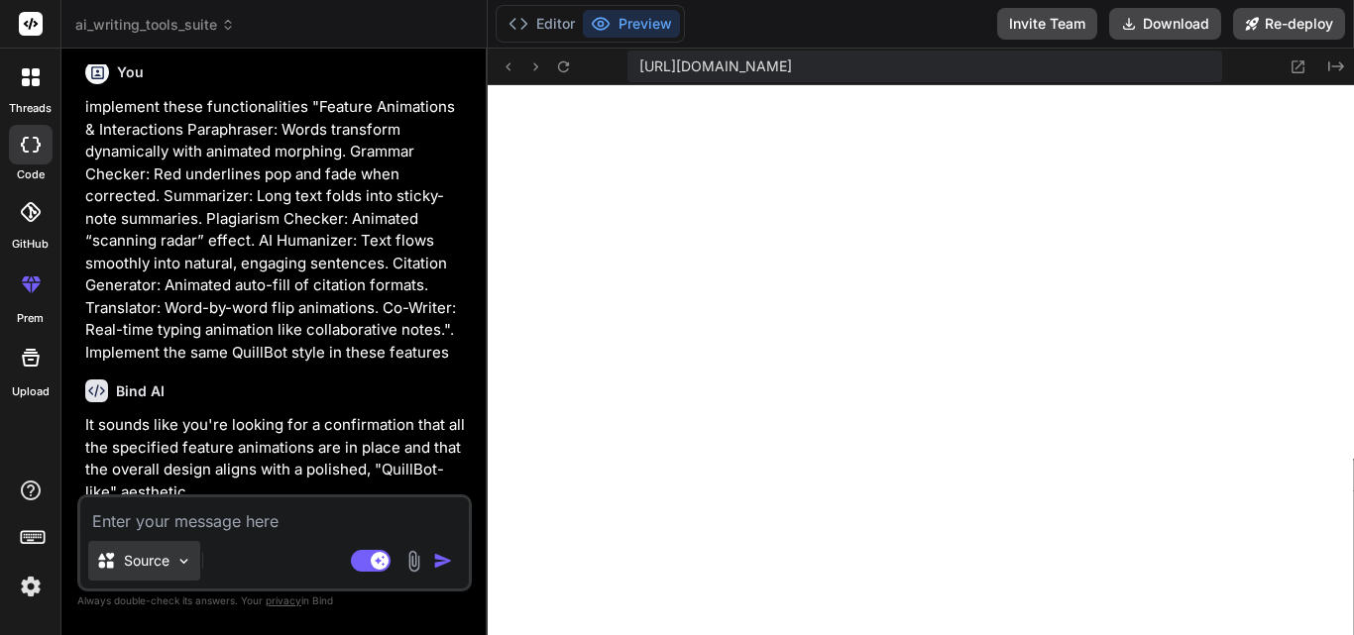
click at [188, 562] on img at bounding box center [183, 561] width 17 height 17
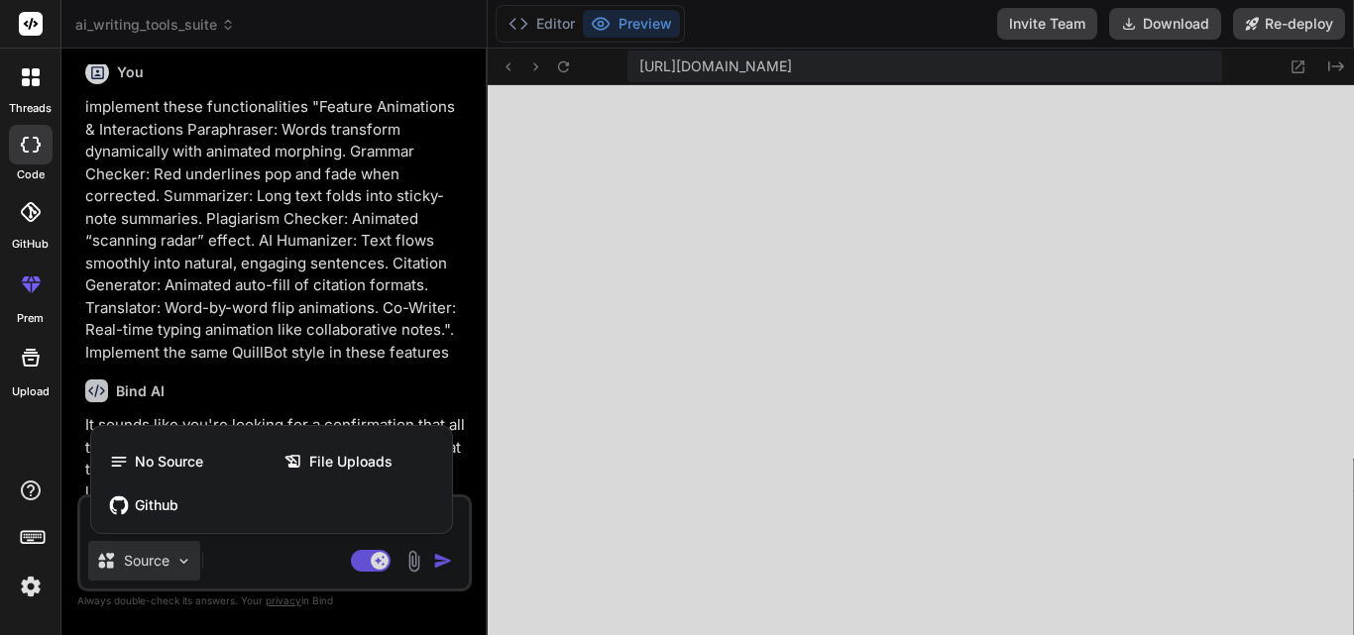
click at [257, 560] on div at bounding box center [677, 317] width 1354 height 635
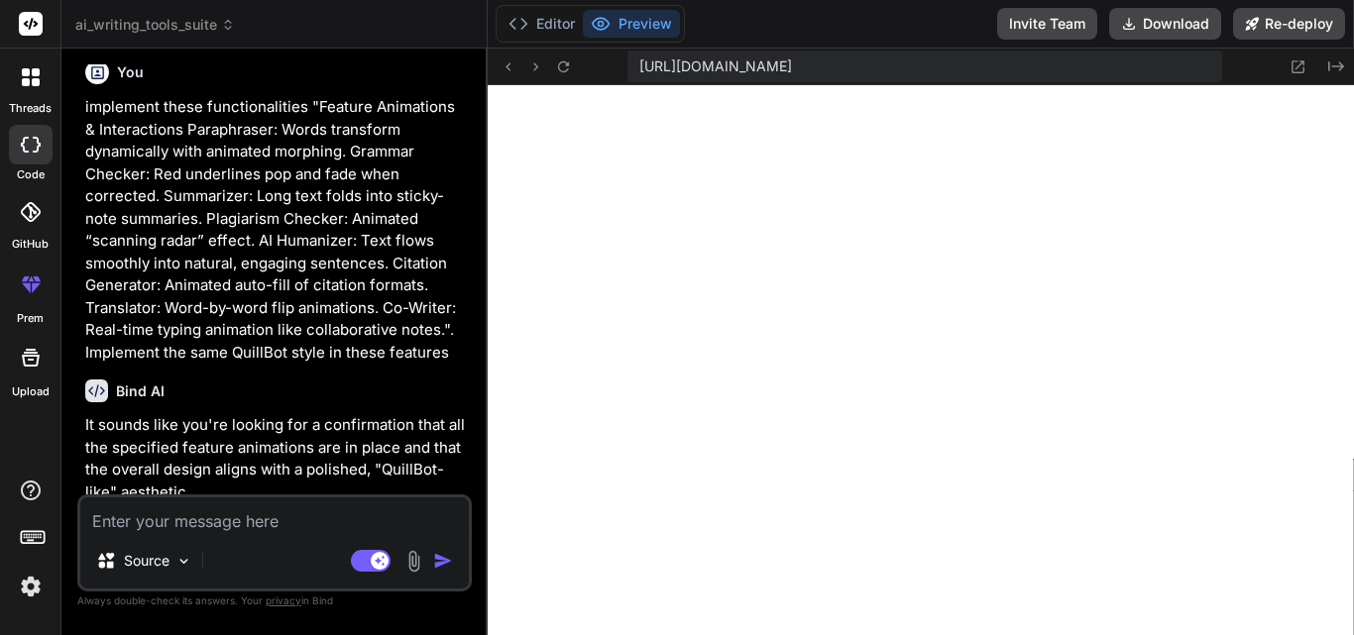
click at [303, 528] on textarea at bounding box center [274, 516] width 389 height 36
click at [547, 32] on button "Editor" at bounding box center [542, 24] width 82 height 28
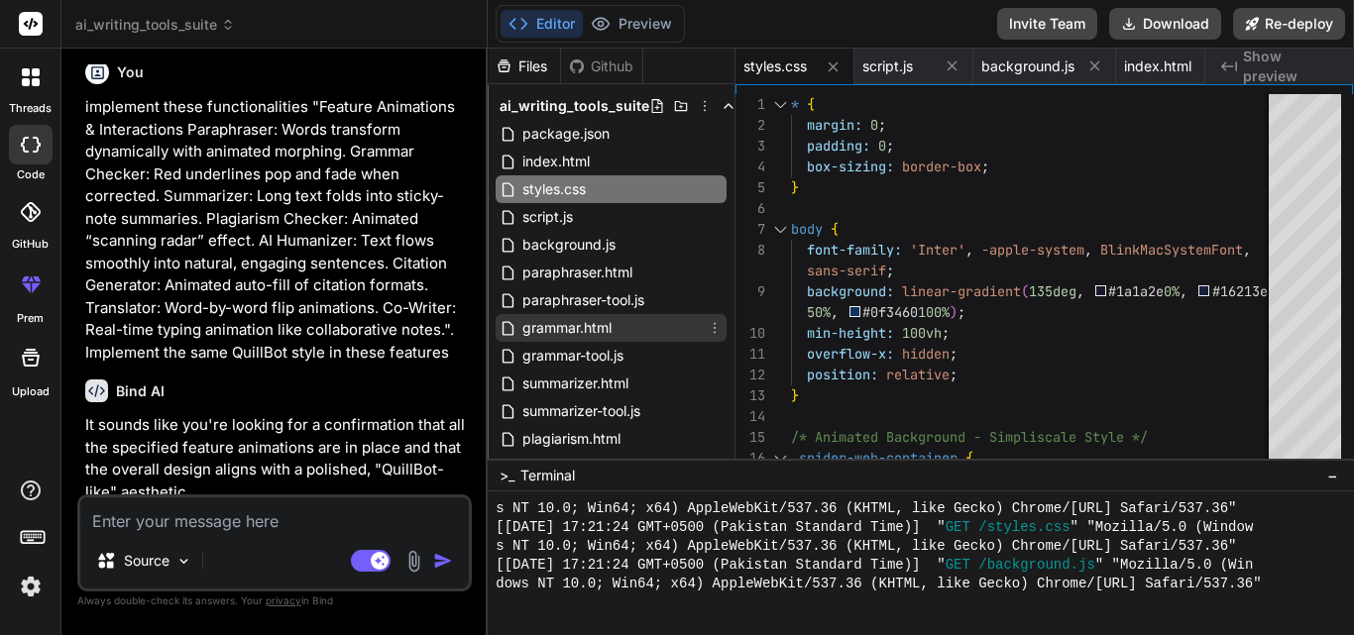
click at [661, 336] on div "grammar.html" at bounding box center [611, 328] width 231 height 28
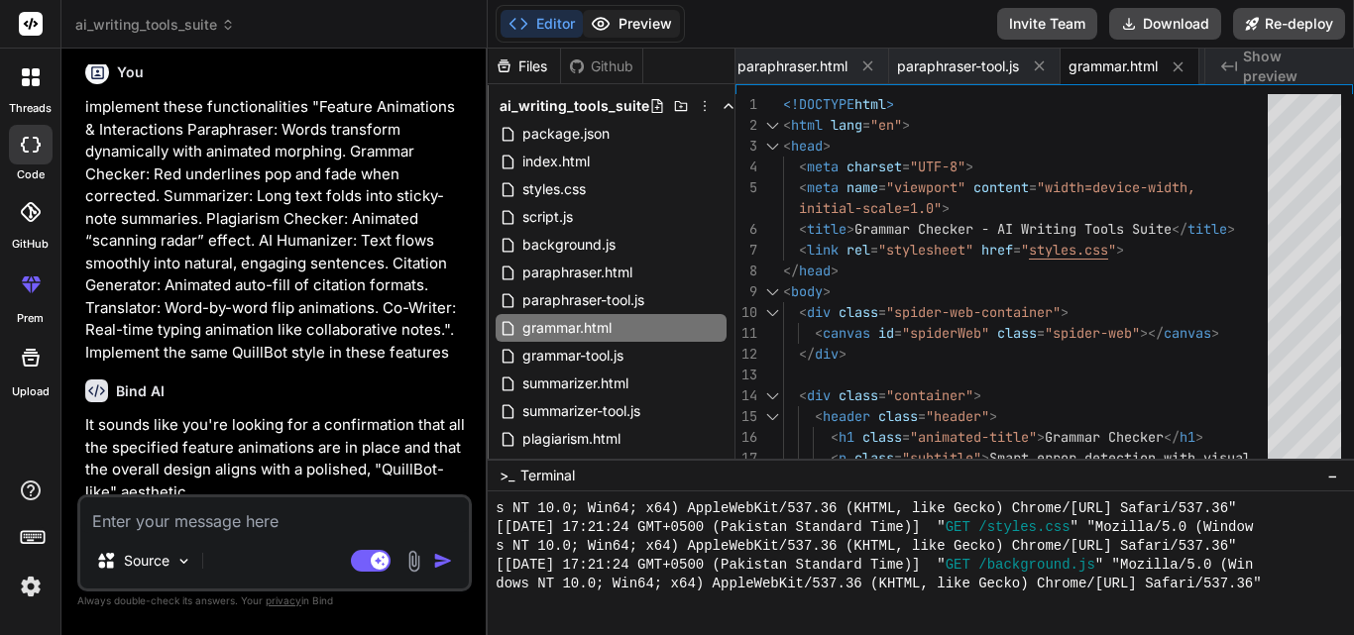
click at [638, 24] on button "Preview" at bounding box center [631, 24] width 97 height 28
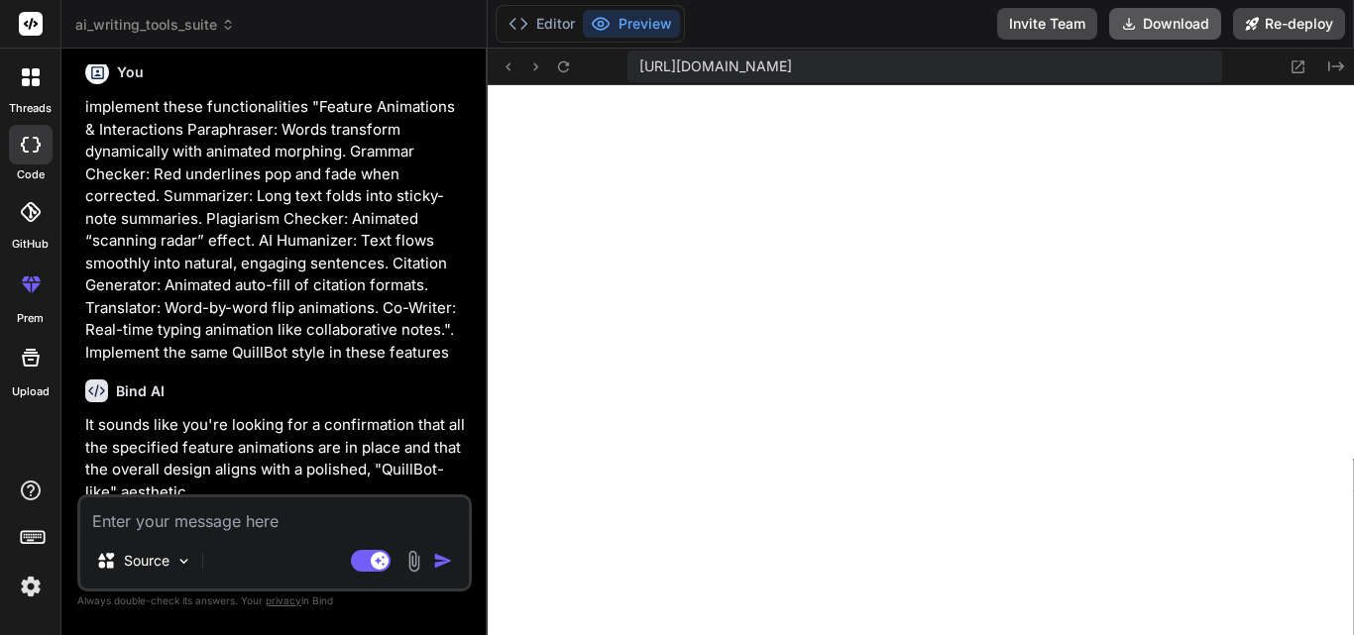
click at [1159, 23] on button "Download" at bounding box center [1165, 24] width 112 height 32
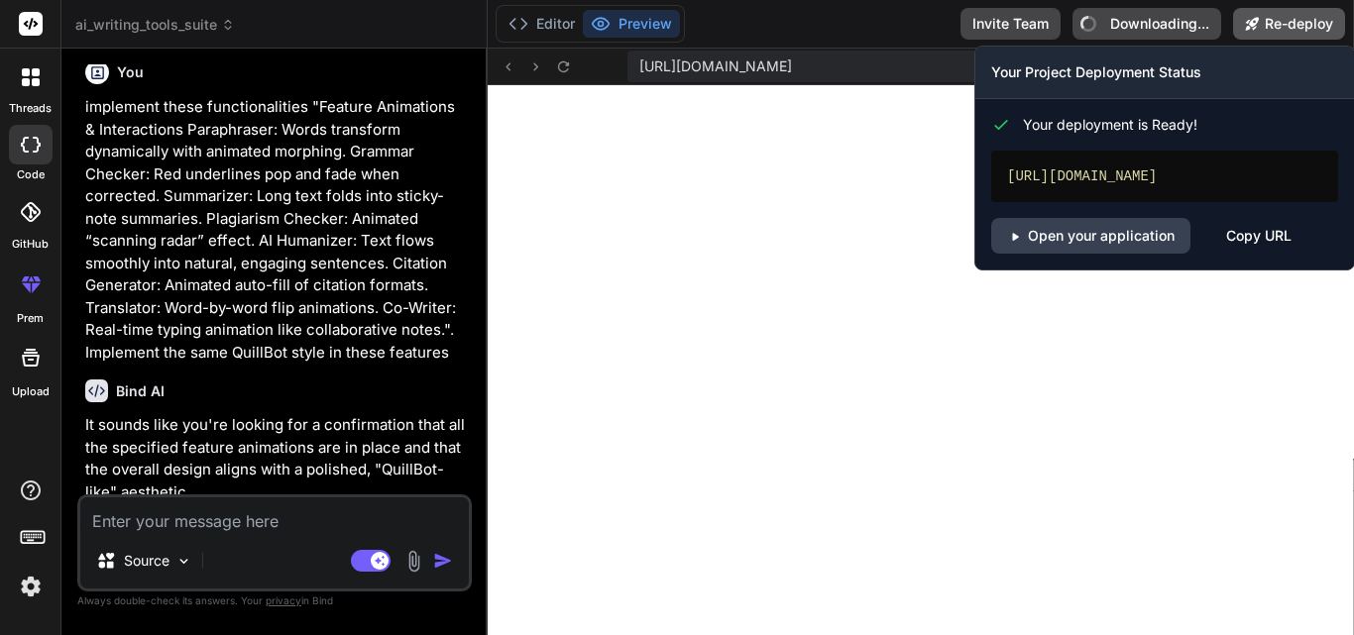
click at [1286, 18] on button "Re-deploy" at bounding box center [1289, 24] width 112 height 32
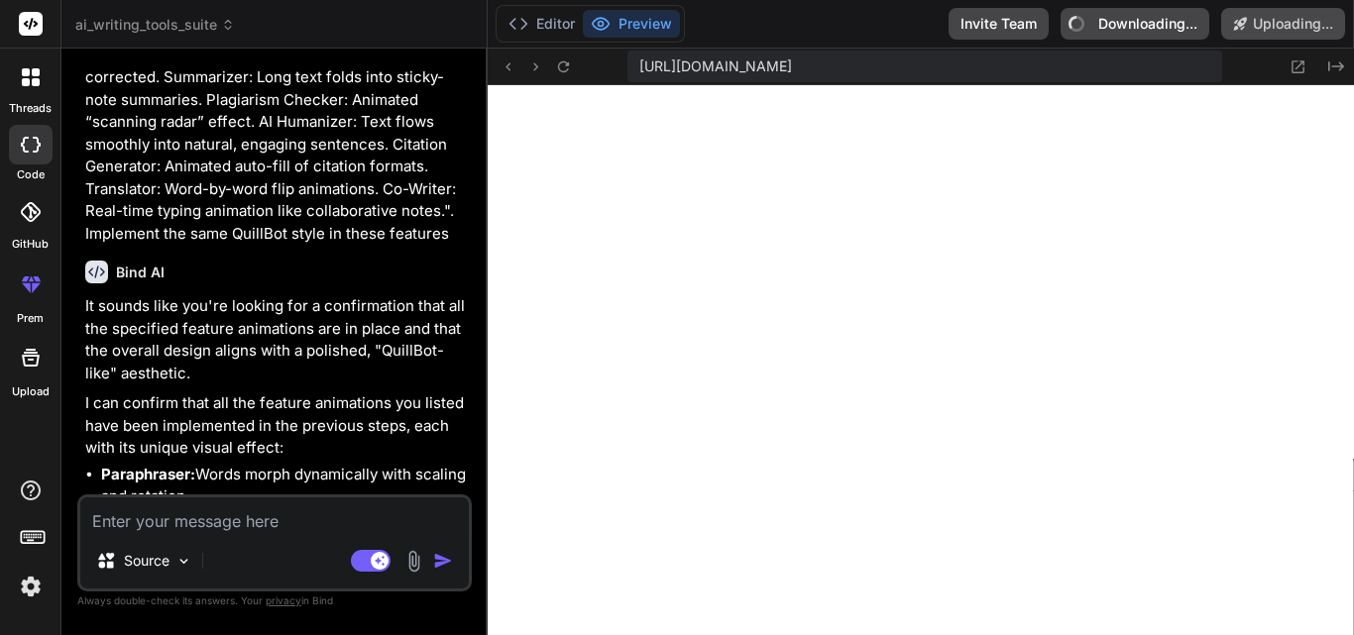
scroll to position [12772, 0]
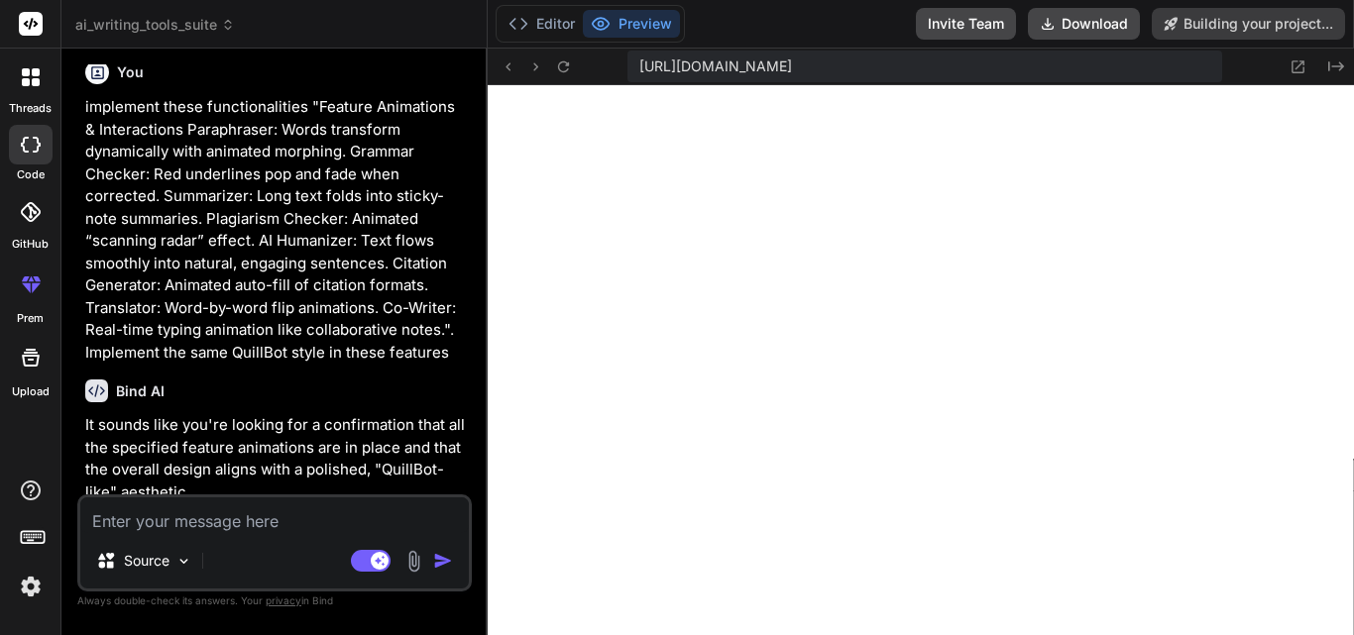
click at [37, 283] on icon at bounding box center [31, 285] width 24 height 24
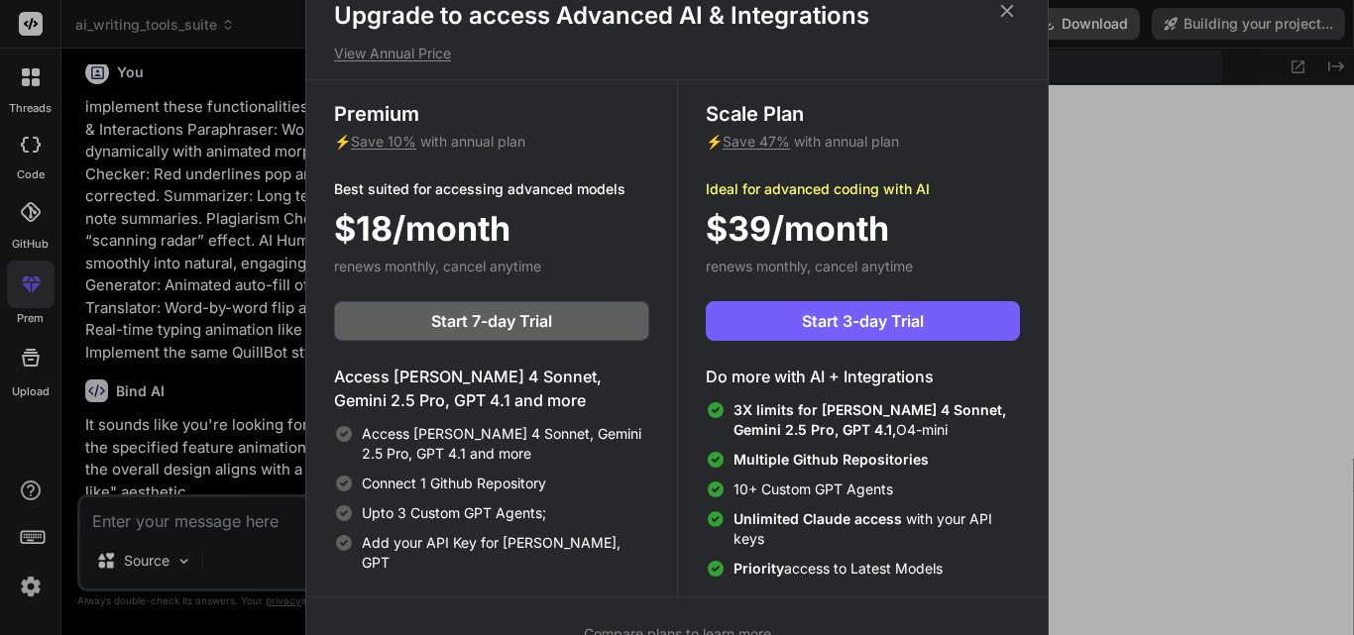
scroll to position [12911, 0]
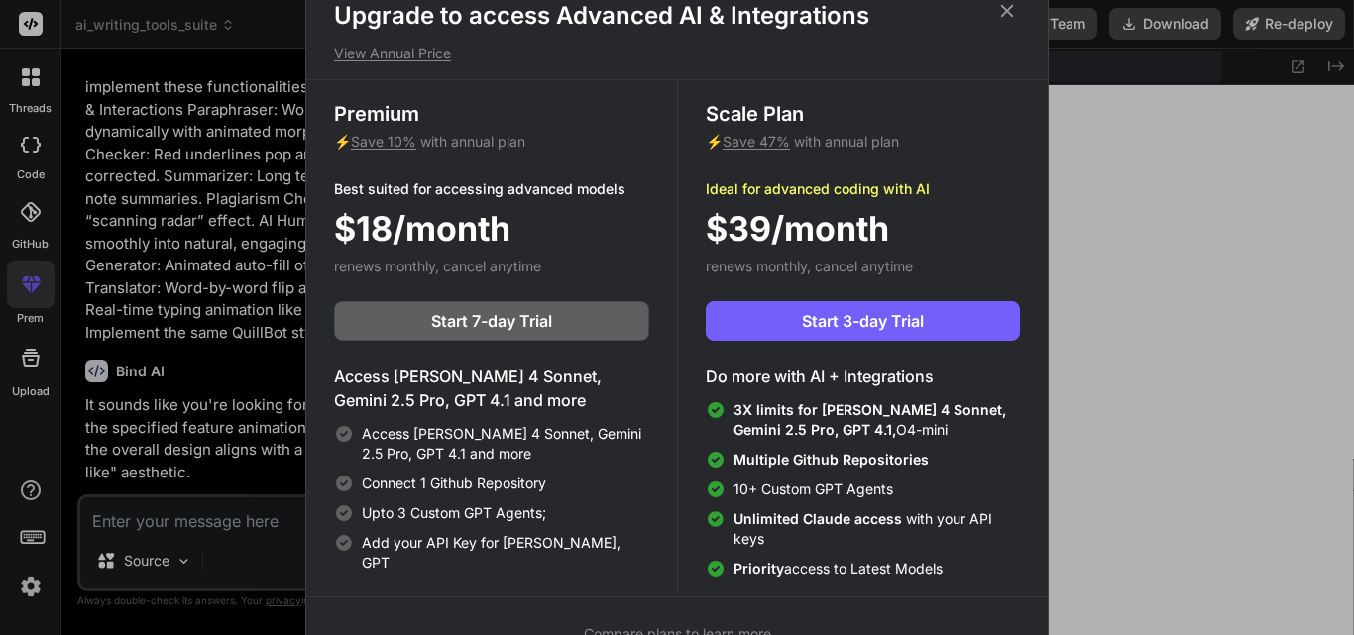
click at [1012, 12] on icon at bounding box center [1007, 11] width 22 height 22
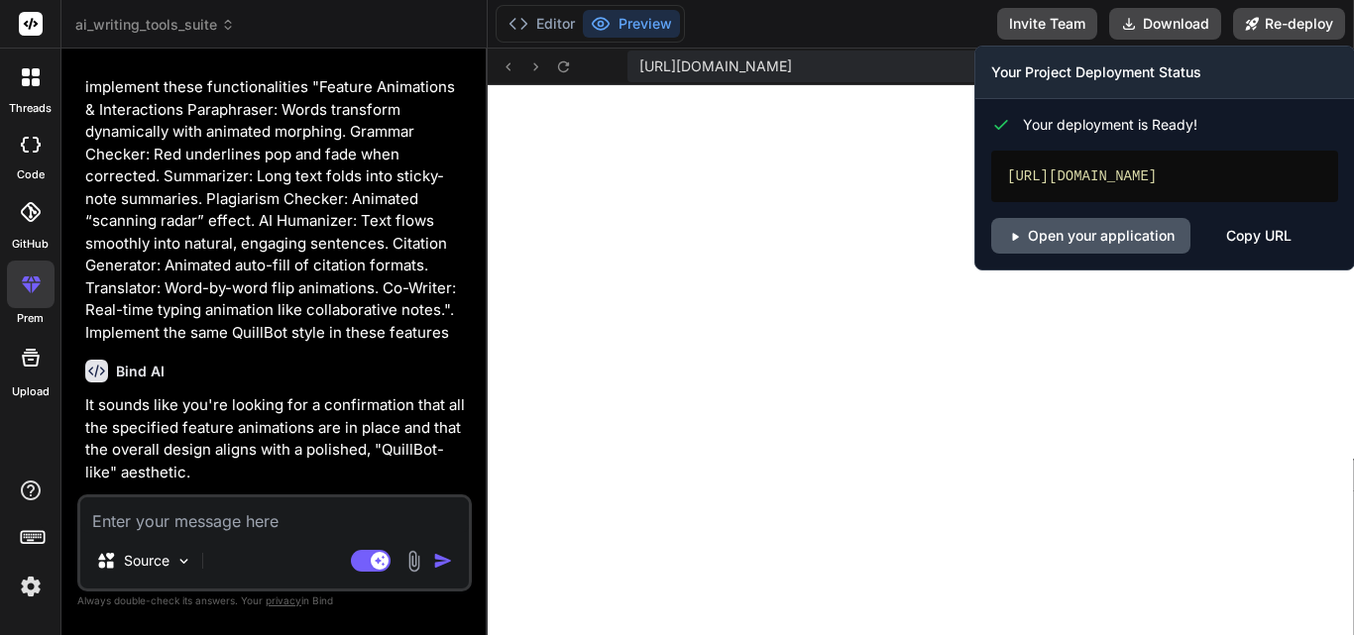
click at [1106, 254] on link "Open your application" at bounding box center [1090, 236] width 199 height 36
click at [1257, 254] on div "Copy URL" at bounding box center [1258, 236] width 65 height 36
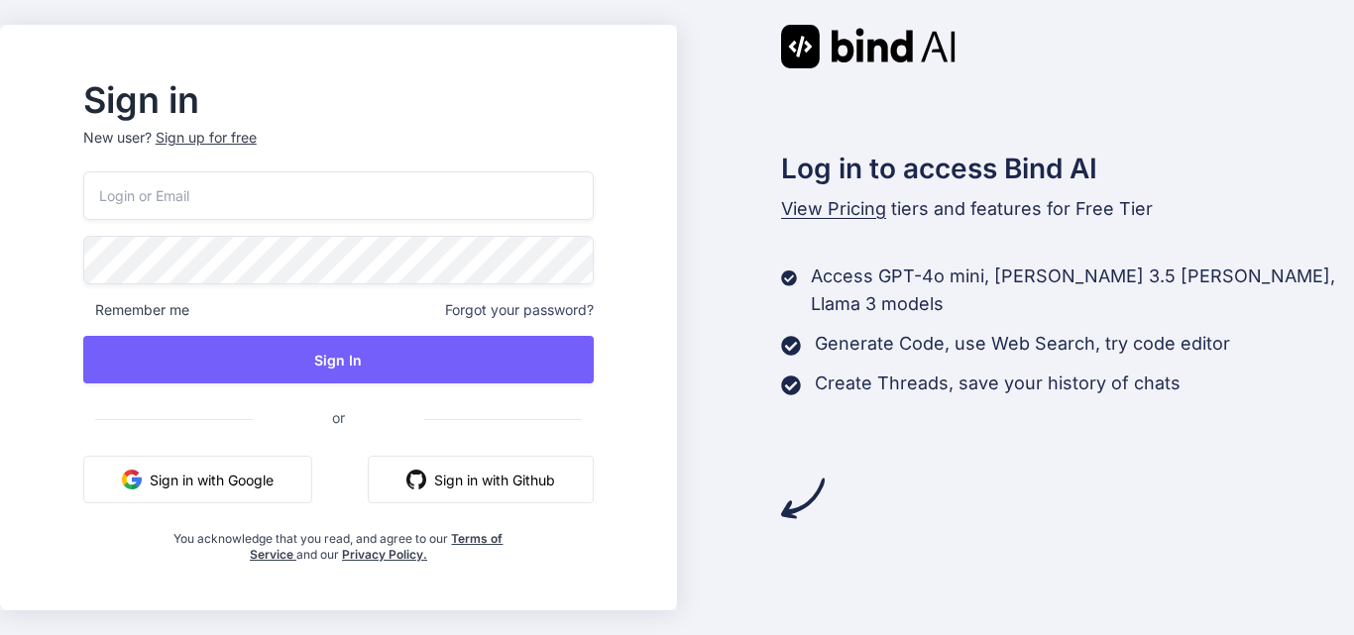
click at [258, 469] on button "Sign in with Google" at bounding box center [197, 480] width 229 height 48
